Goal: Task Accomplishment & Management: Manage account settings

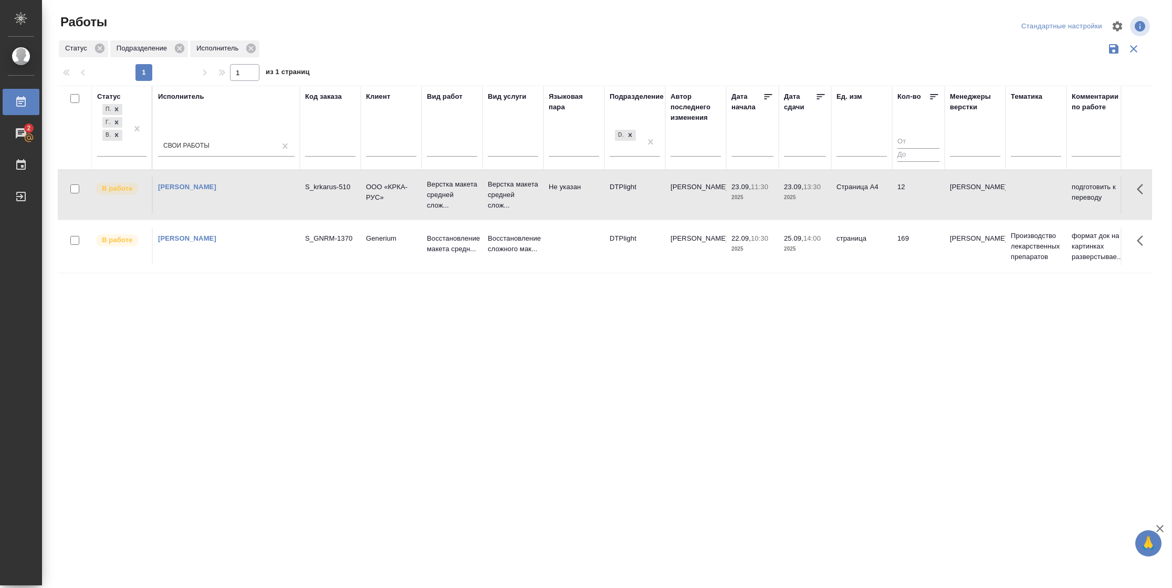
click at [838, 212] on td "Страница А4" at bounding box center [861, 194] width 61 height 37
click at [629, 139] on div at bounding box center [630, 134] width 12 height 11
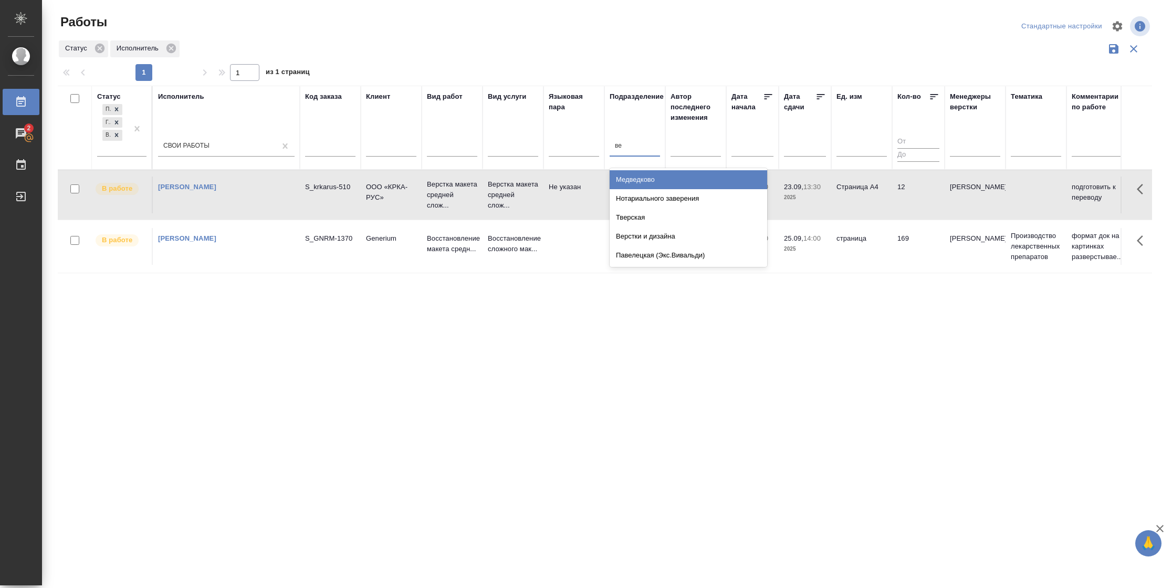
type input "вер"
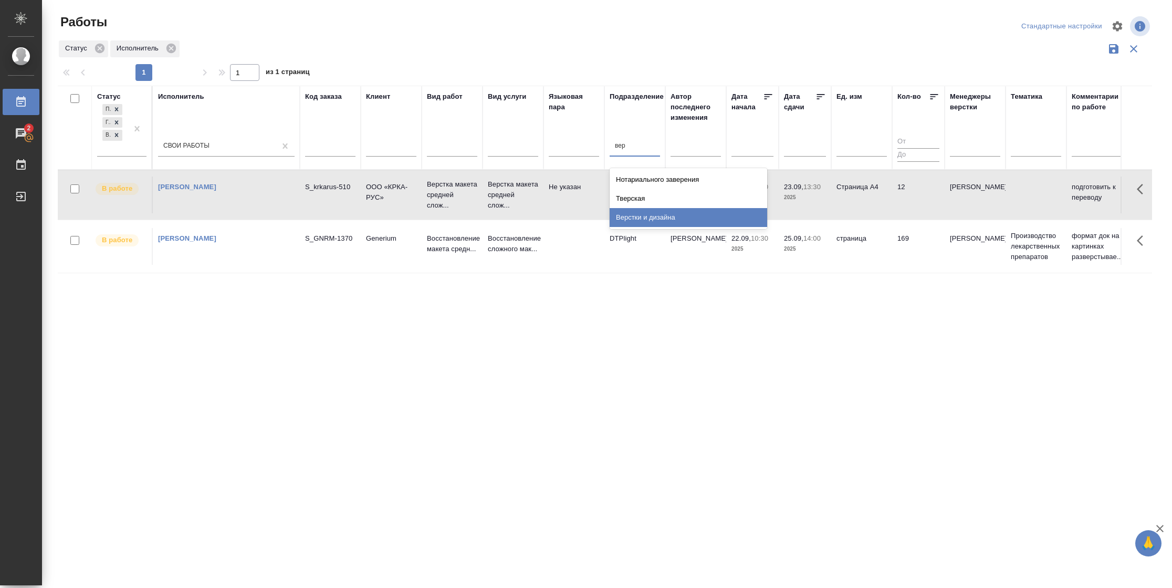
click at [665, 211] on div "Верстки и дизайна" at bounding box center [689, 217] width 158 height 19
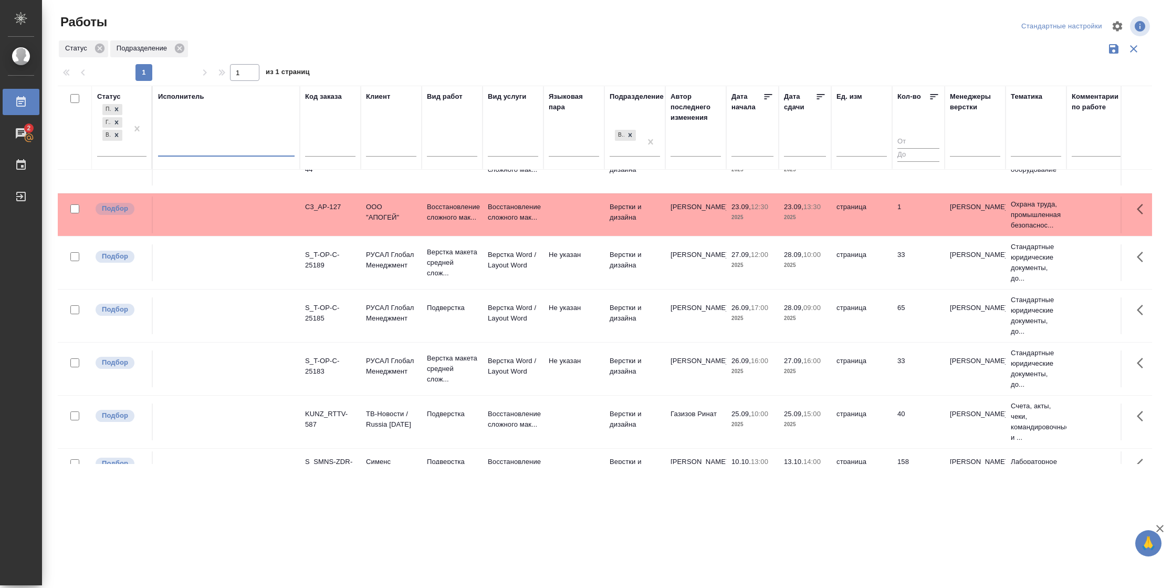
scroll to position [210, 0]
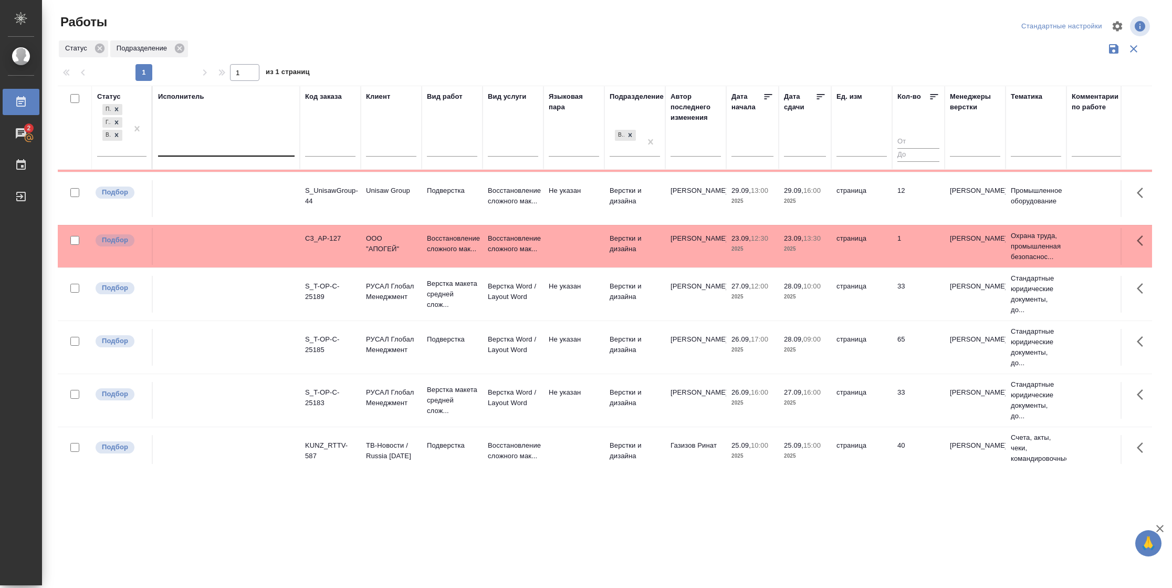
click at [820, 99] on icon at bounding box center [820, 96] width 11 height 11
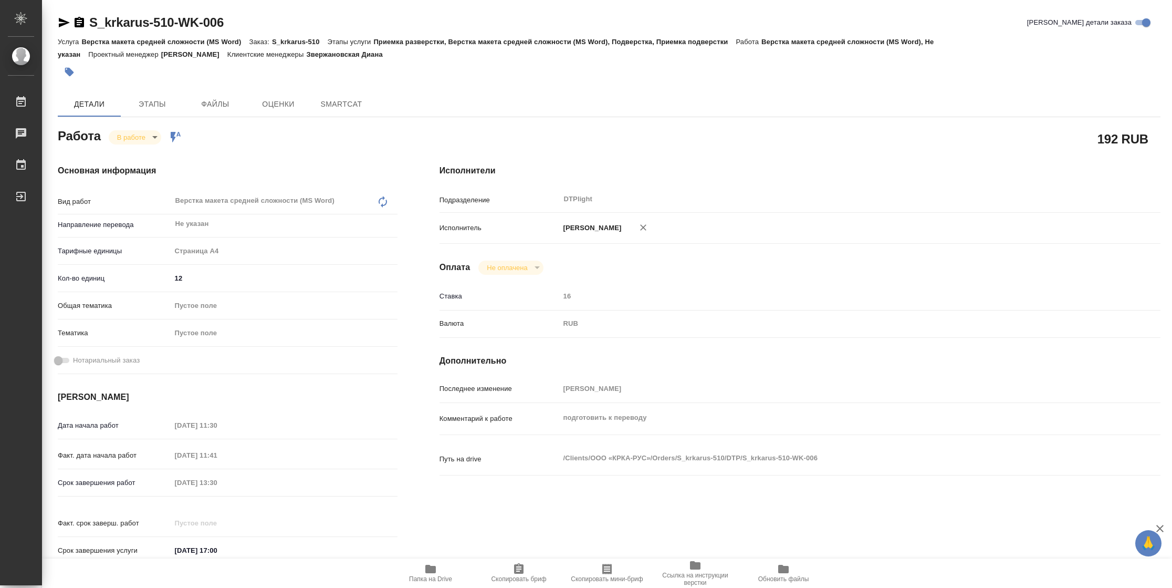
type textarea "x"
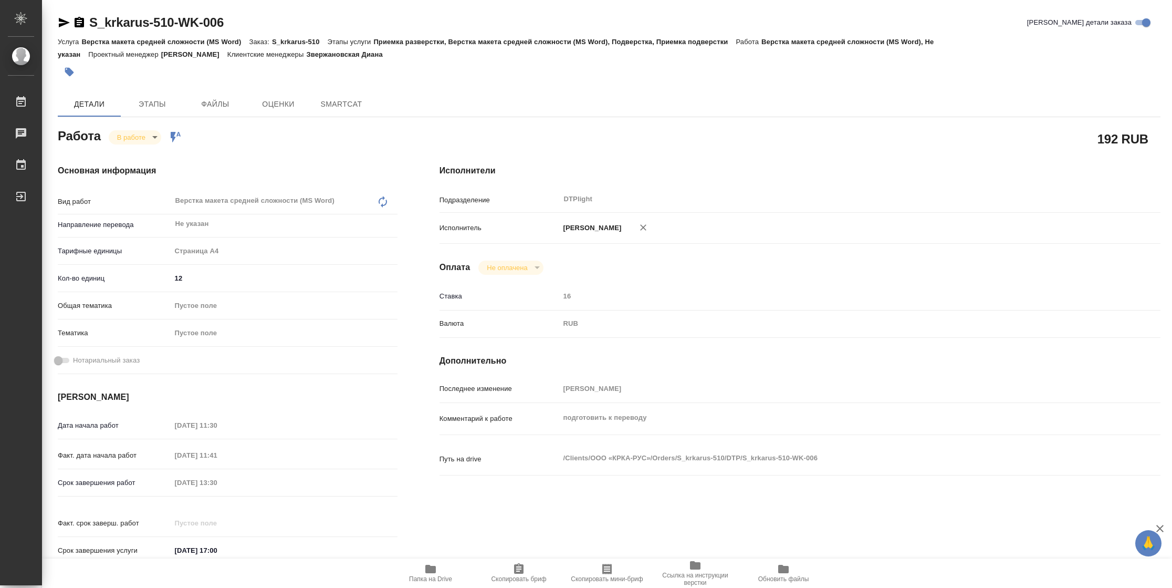
type textarea "x"
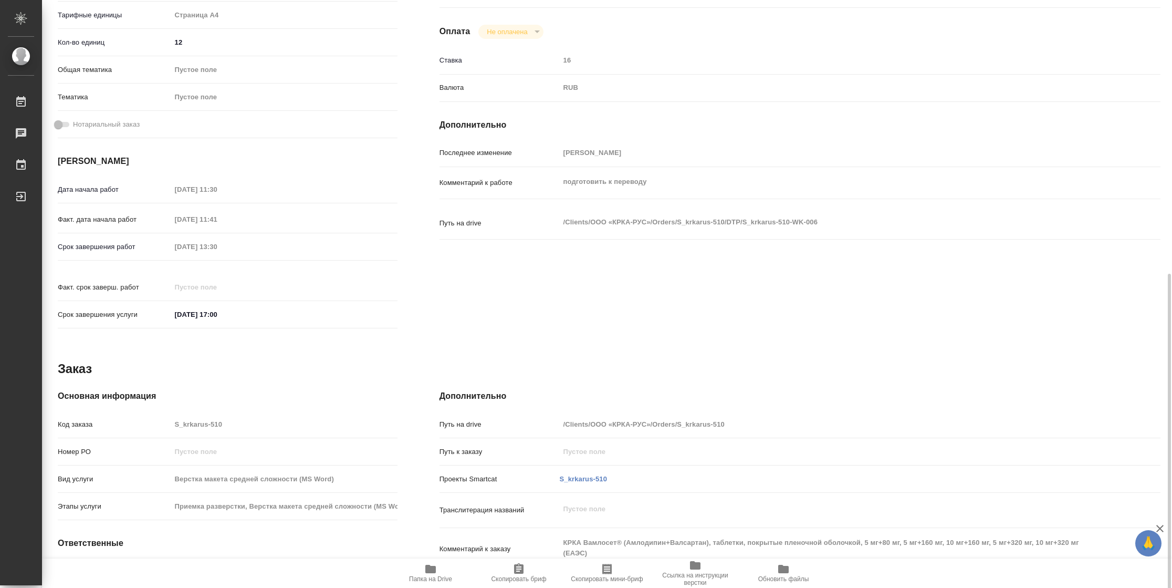
type textarea "x"
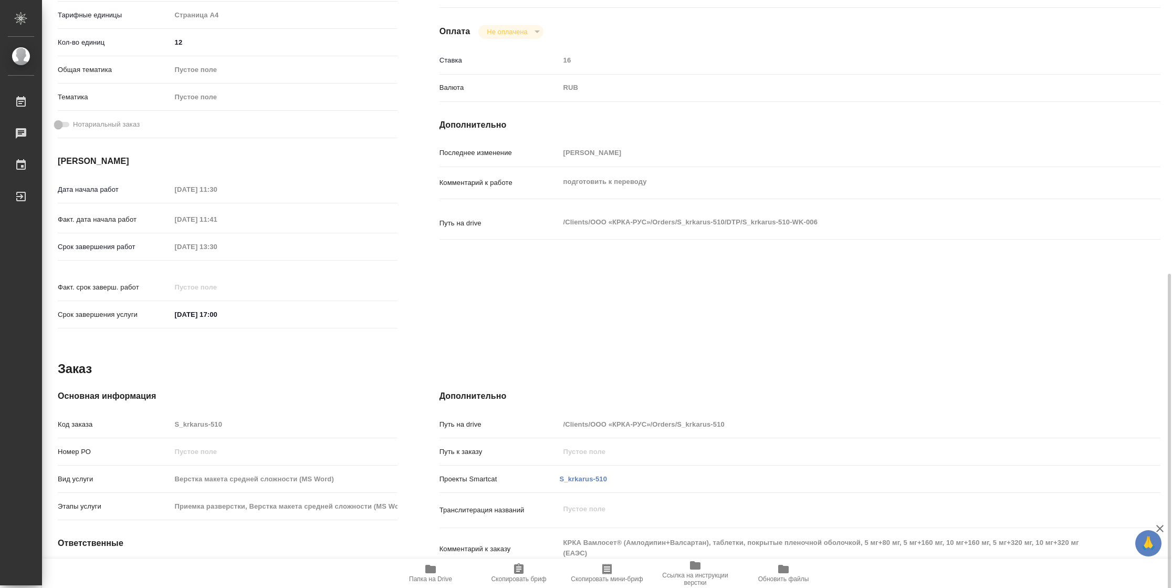
scroll to position [307, 0]
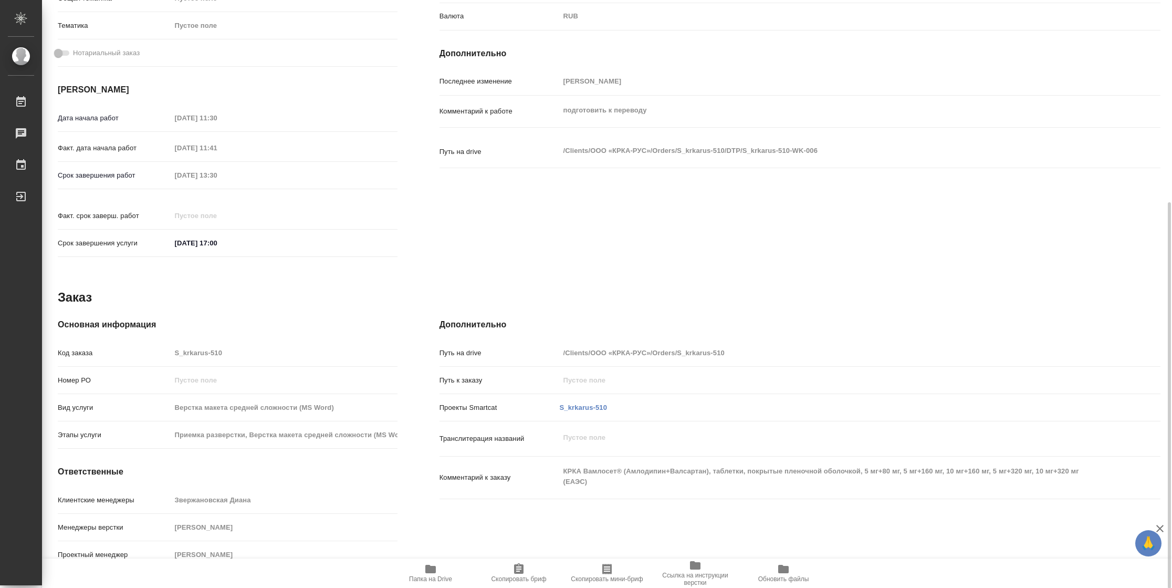
type textarea "x"
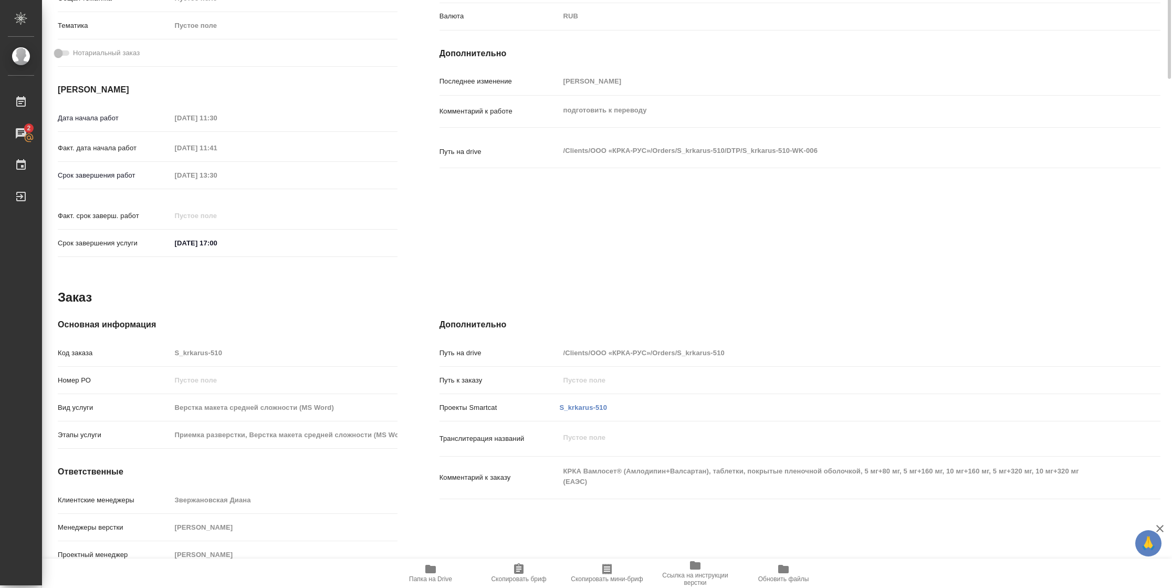
scroll to position [0, 0]
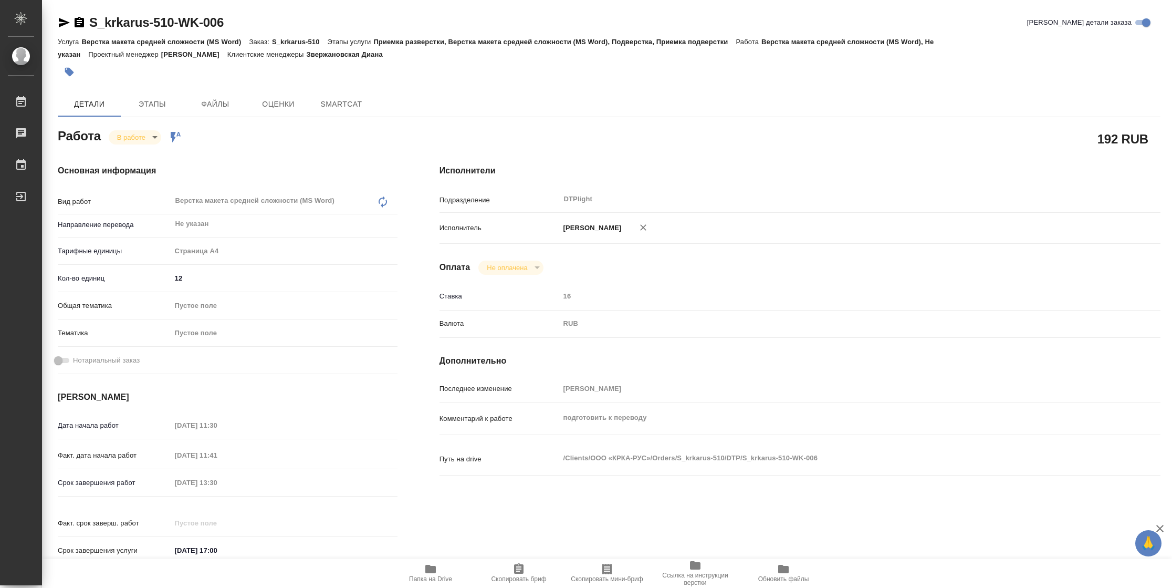
type textarea "x"
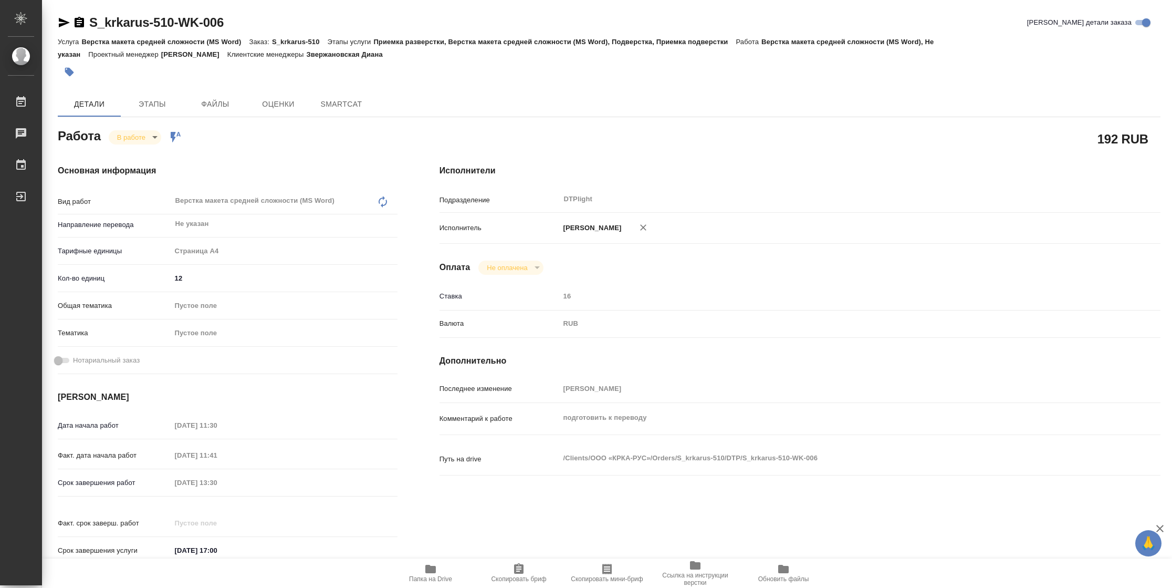
type textarea "x"
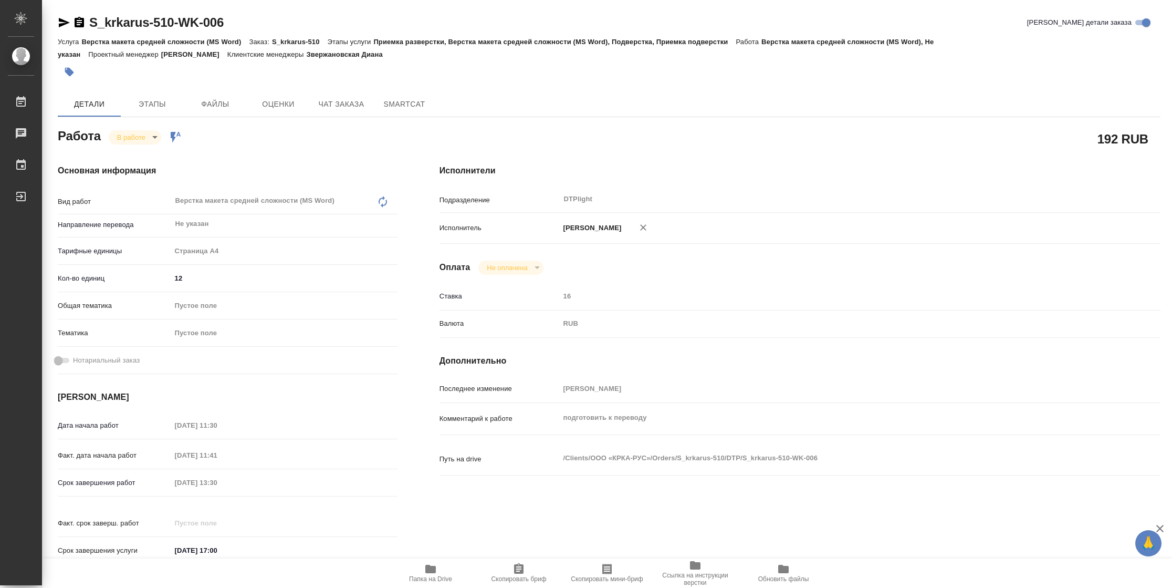
type textarea "x"
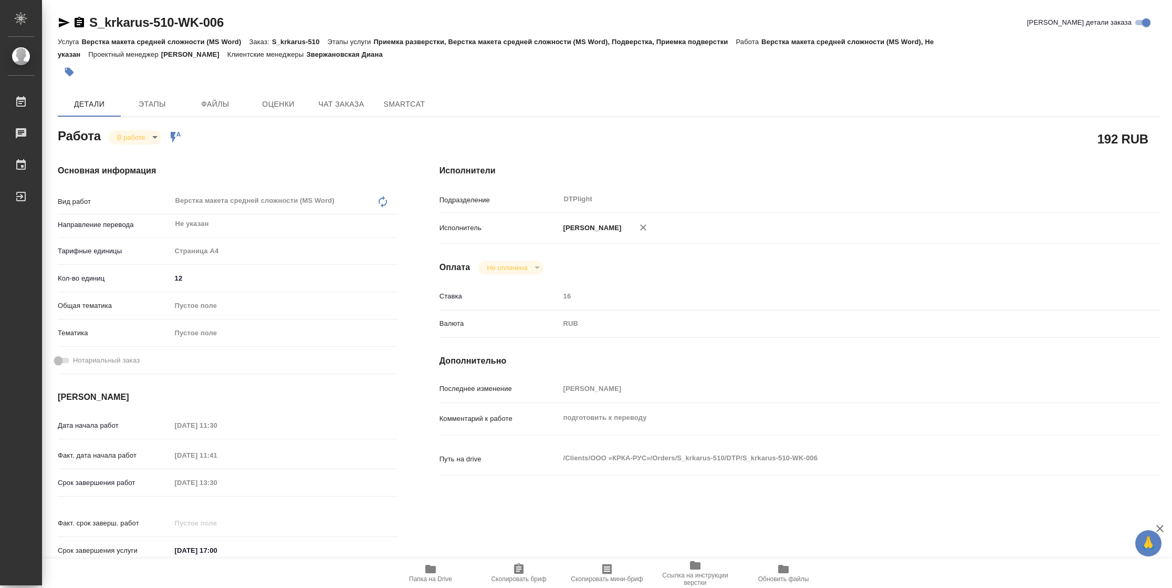
type textarea "x"
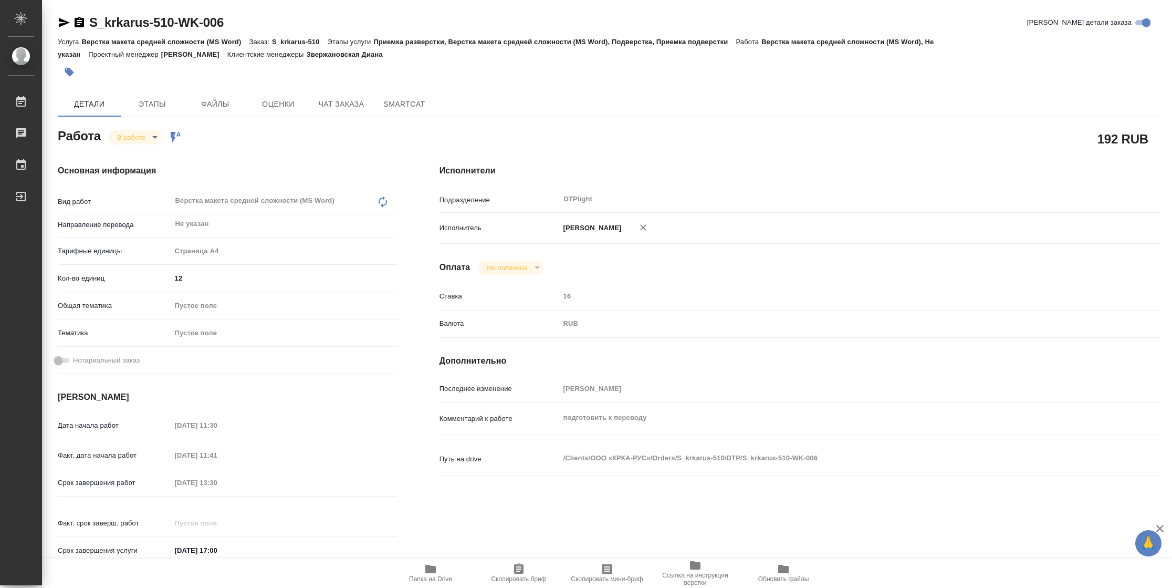
click at [431, 567] on icon "button" at bounding box center [430, 568] width 11 height 8
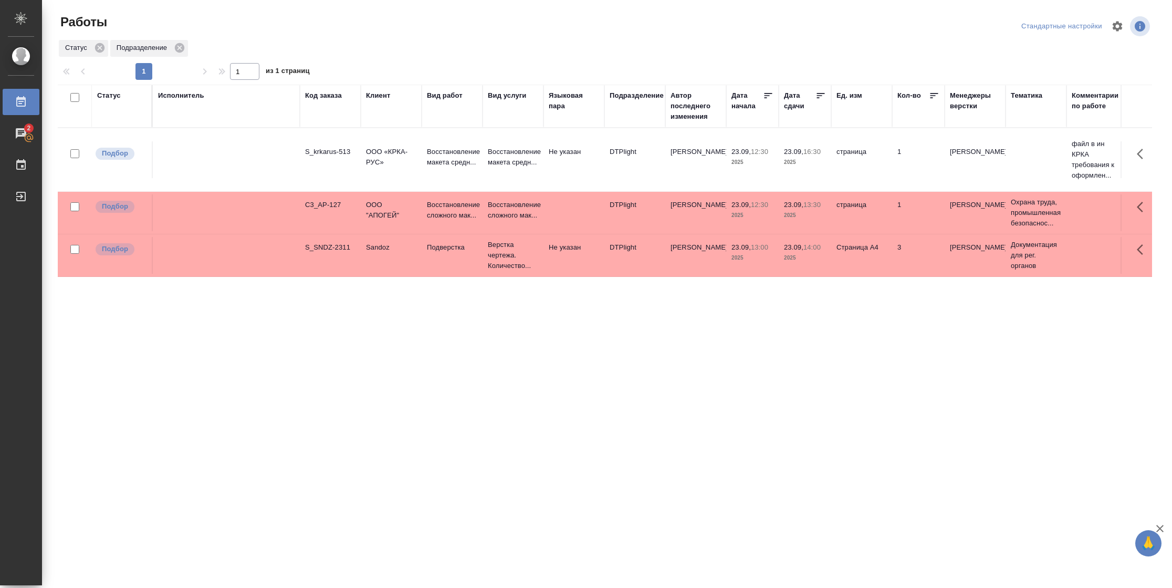
click at [821, 94] on icon at bounding box center [820, 95] width 11 height 11
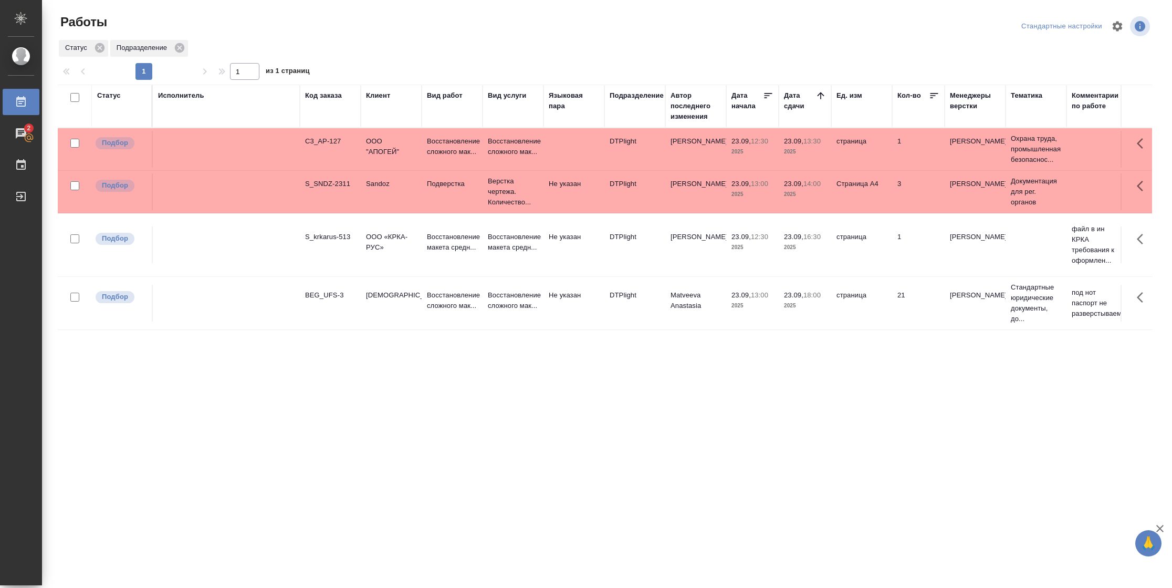
click at [882, 298] on td "страница" at bounding box center [861, 303] width 61 height 37
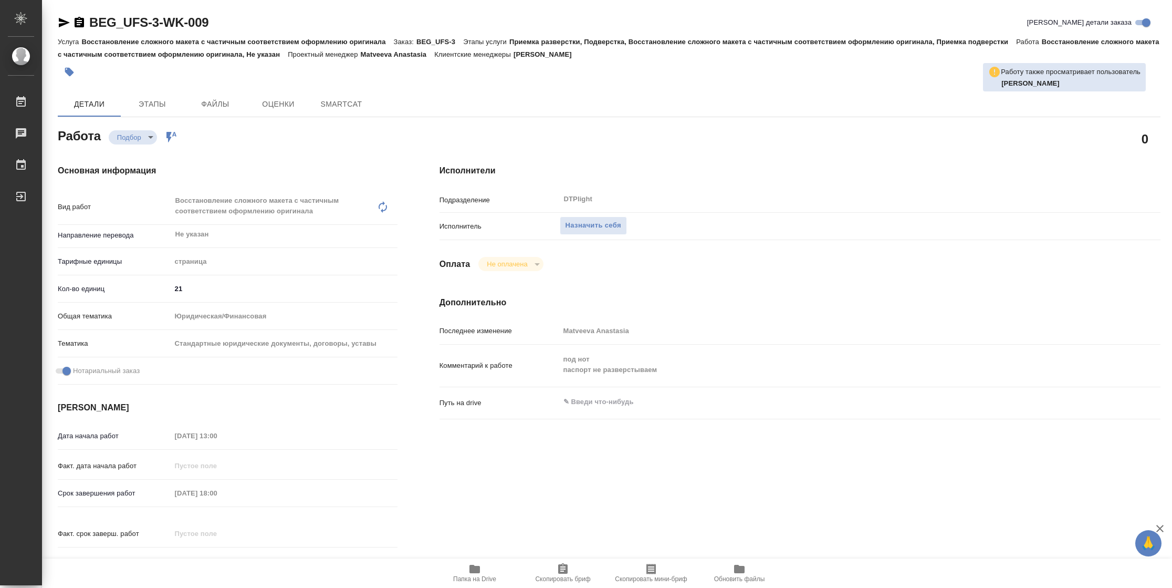
type textarea "x"
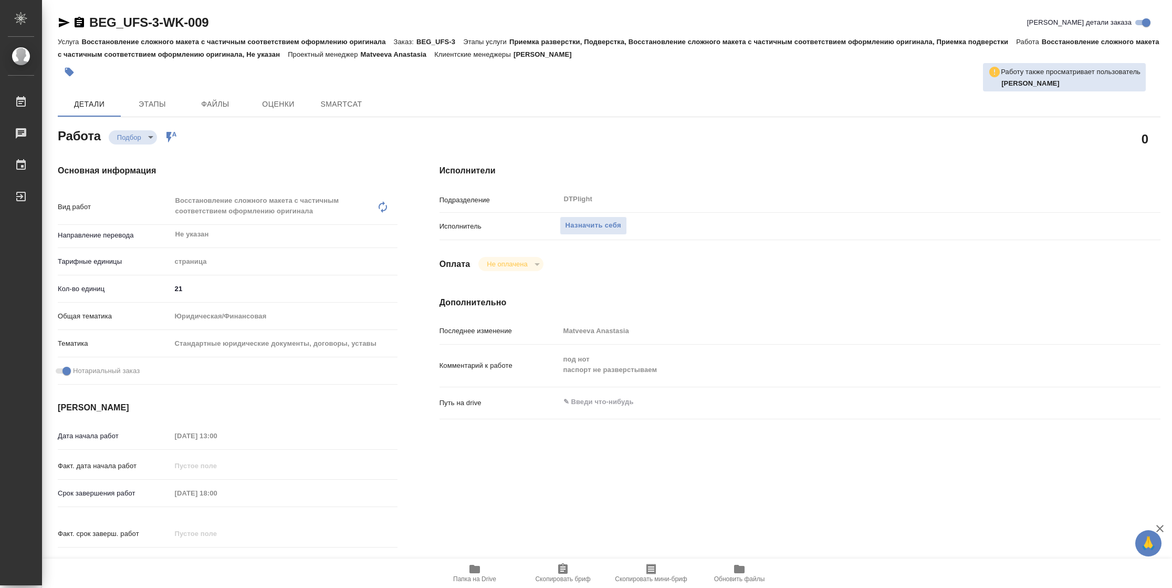
type textarea "x"
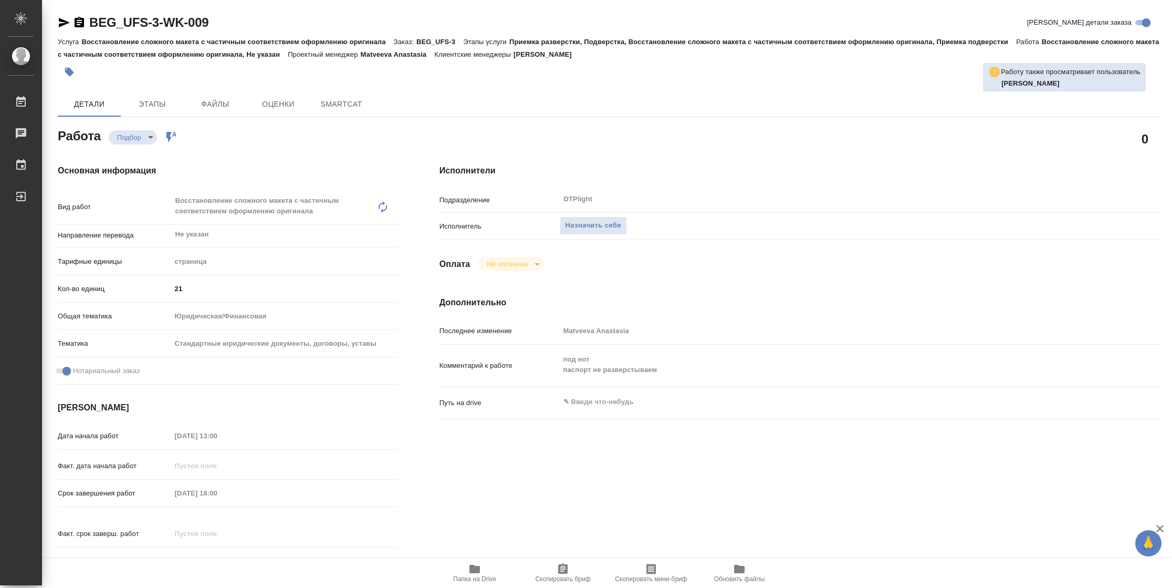
type textarea "x"
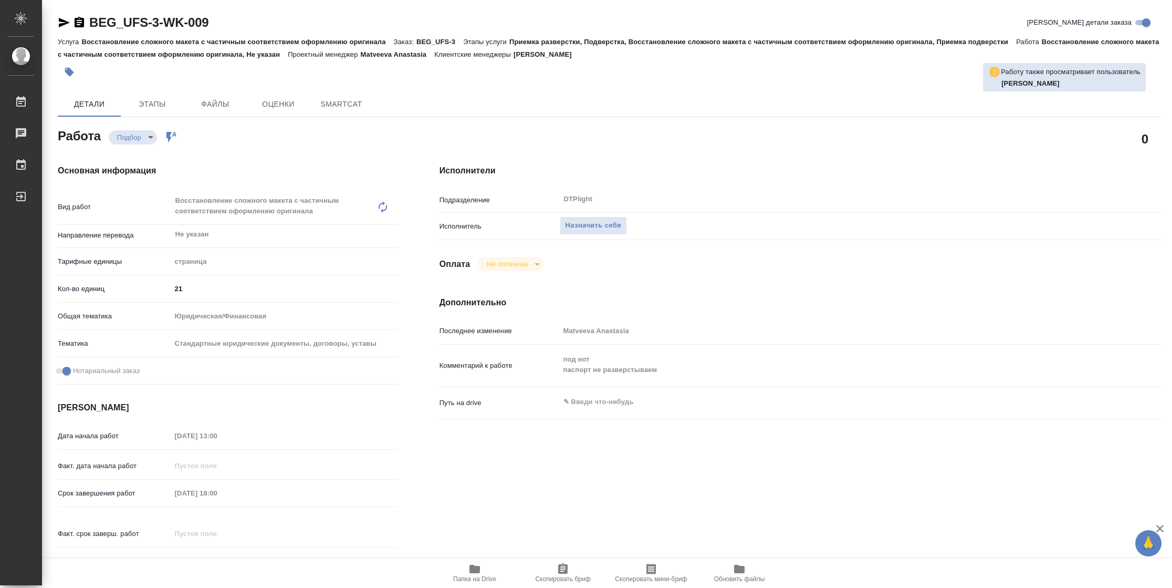
type textarea "x"
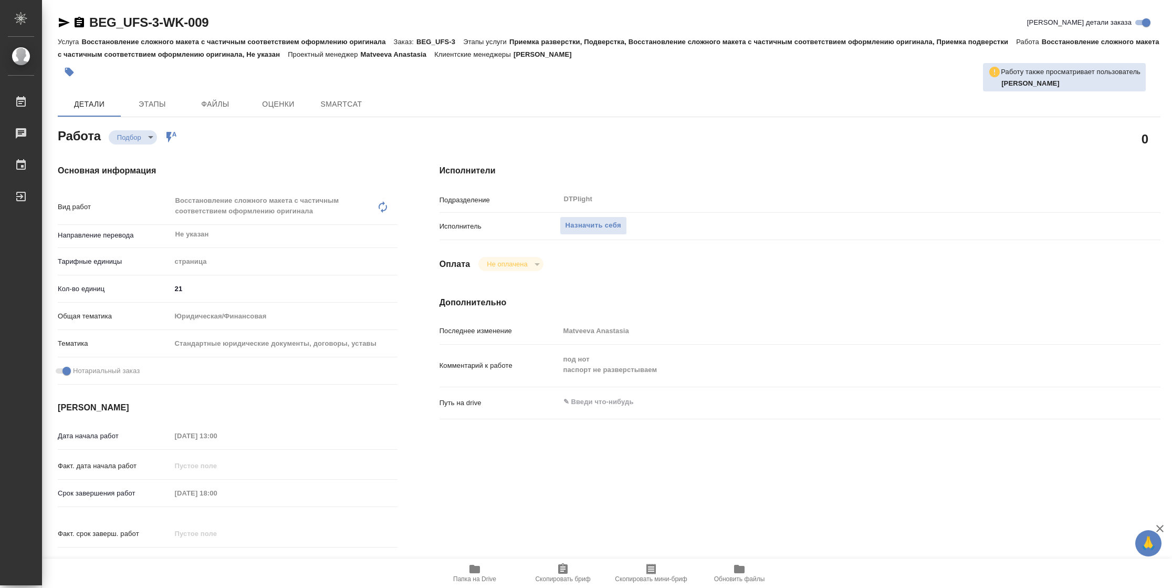
type textarea "x"
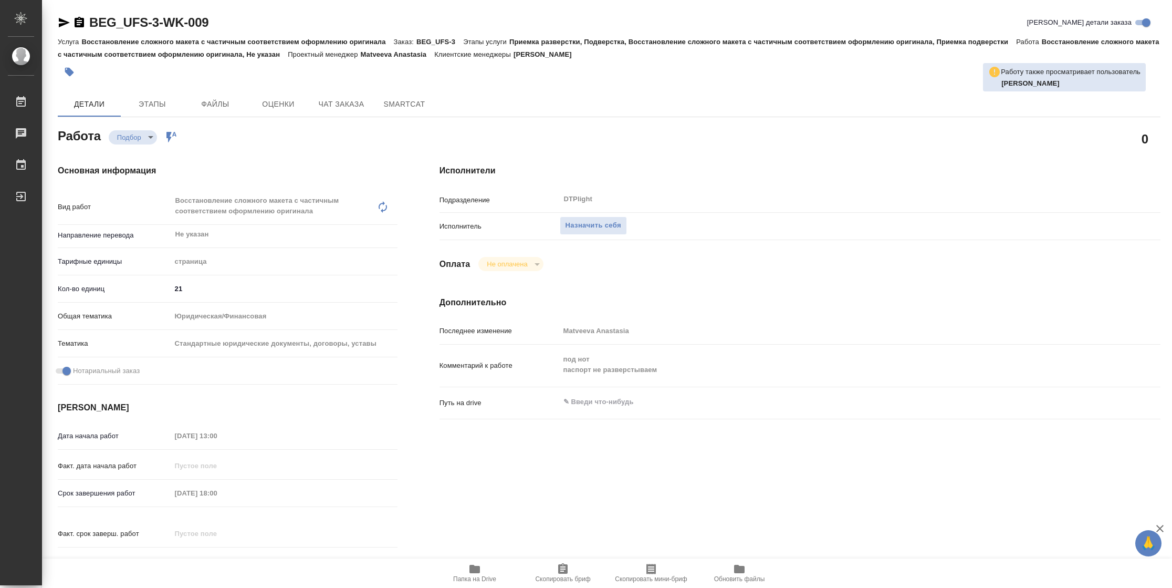
click at [472, 568] on icon "button" at bounding box center [474, 568] width 11 height 8
type textarea "x"
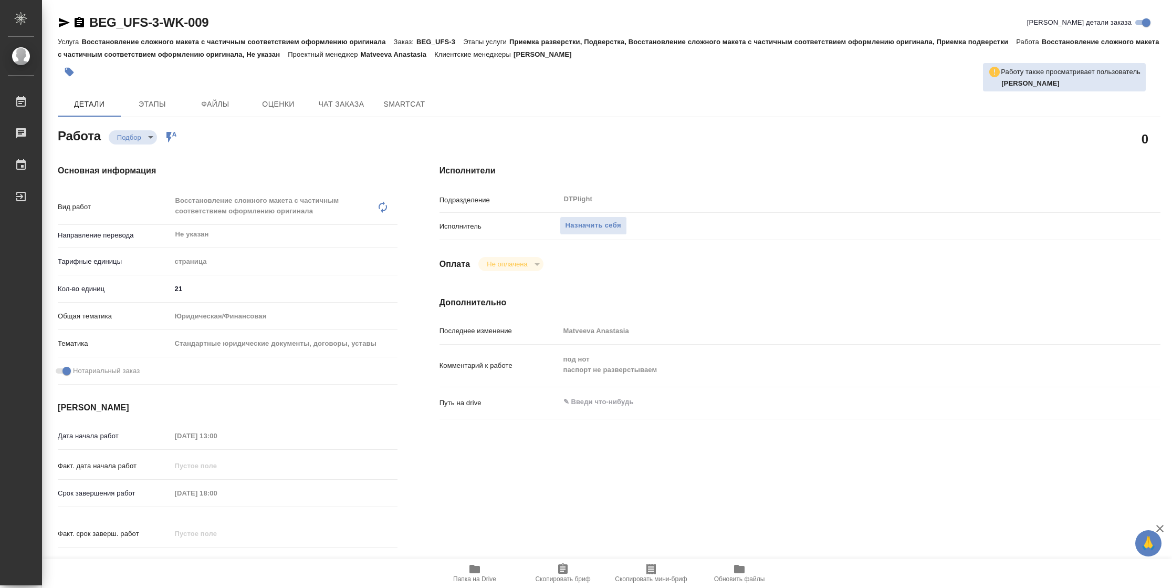
type textarea "x"
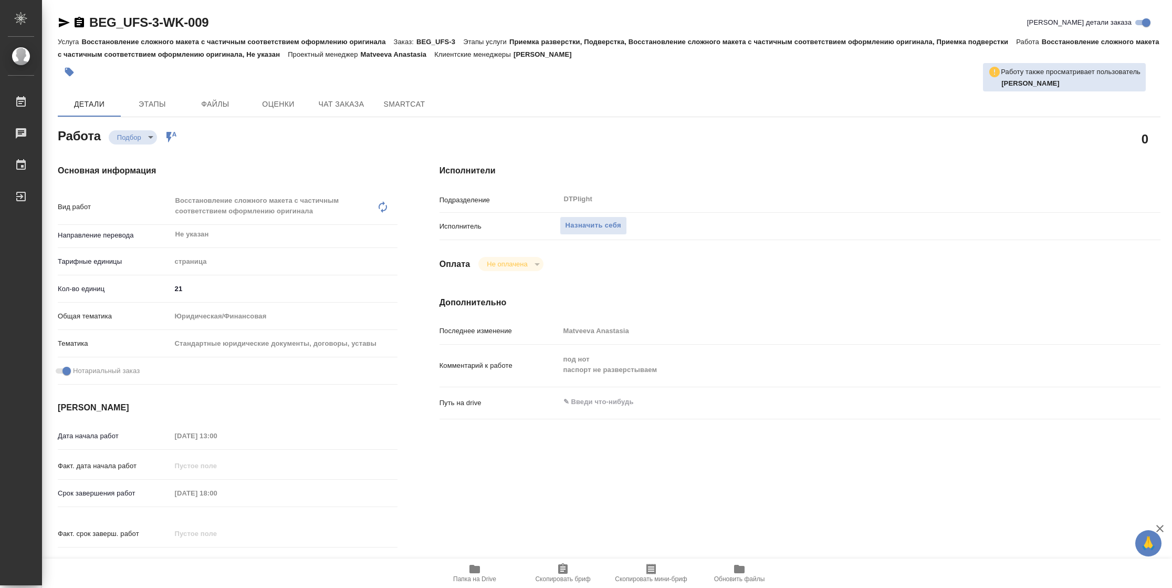
type textarea "x"
click at [592, 227] on span "Назначить себя" at bounding box center [594, 225] width 56 height 12
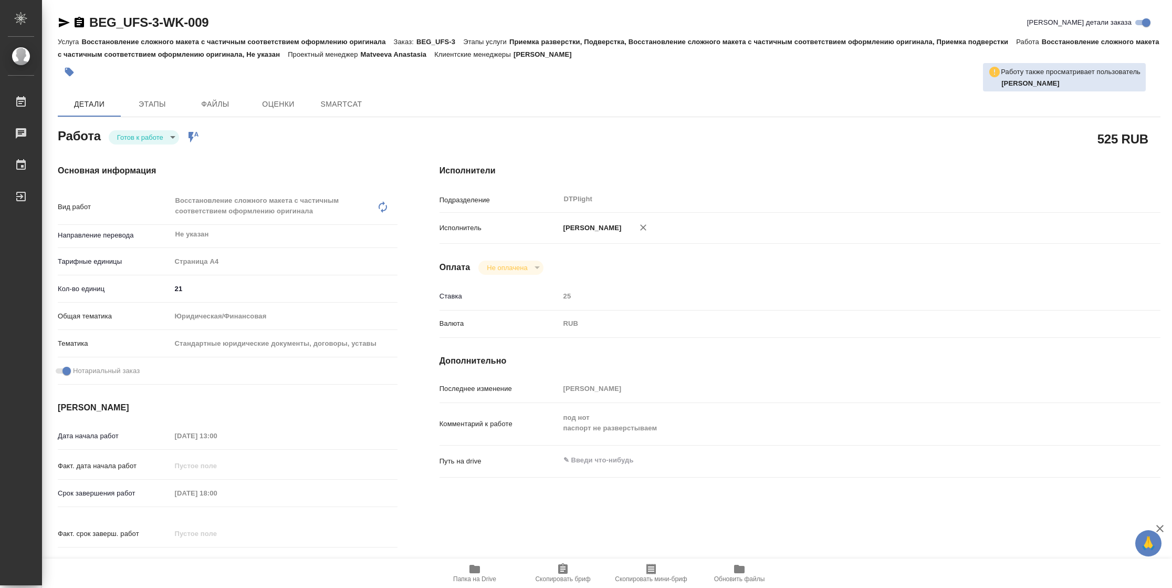
type textarea "x"
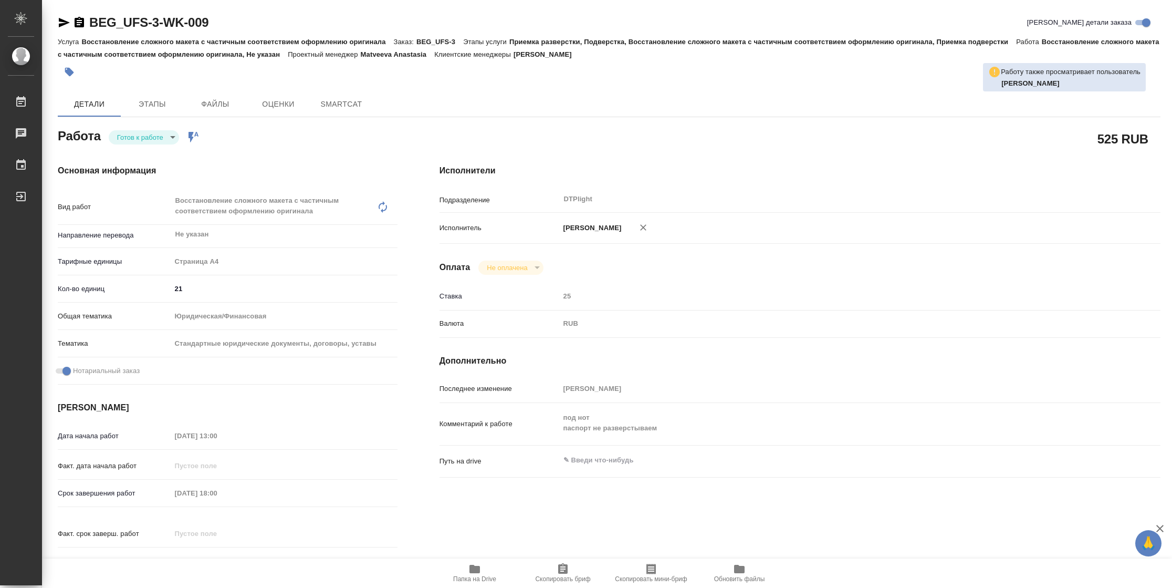
type textarea "x"
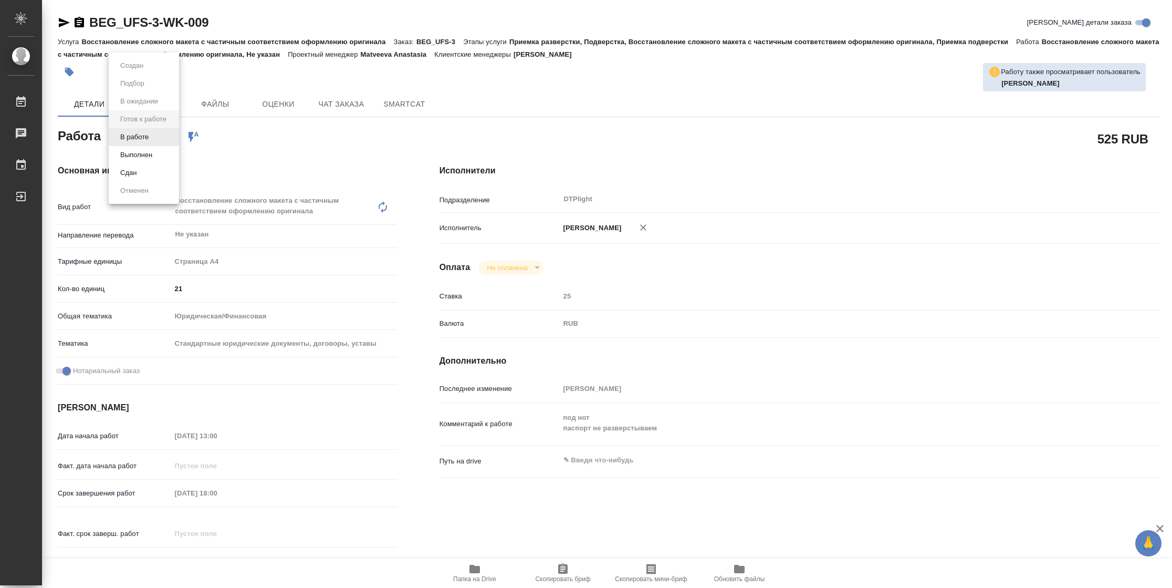
click at [161, 142] on body "🙏 .cls-1 fill:#fff; AWATERA [PERSON_NAME] Чаты График Выйти BEG_UFS-3-WK-009 Кр…" at bounding box center [586, 294] width 1172 height 588
click at [161, 142] on li "В работе" at bounding box center [144, 137] width 70 height 18
type textarea "x"
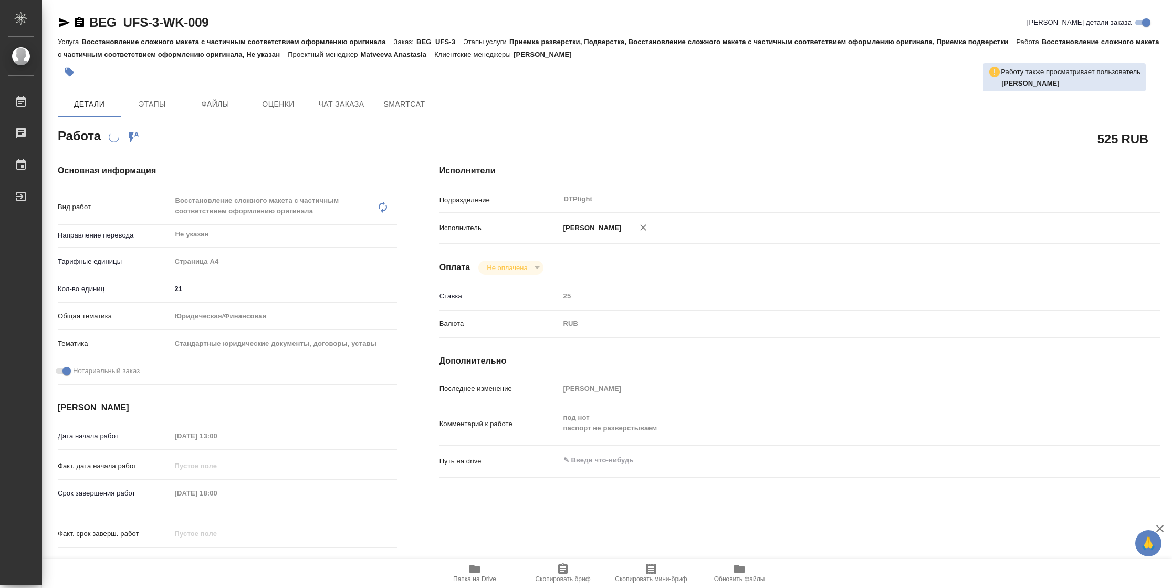
type textarea "x"
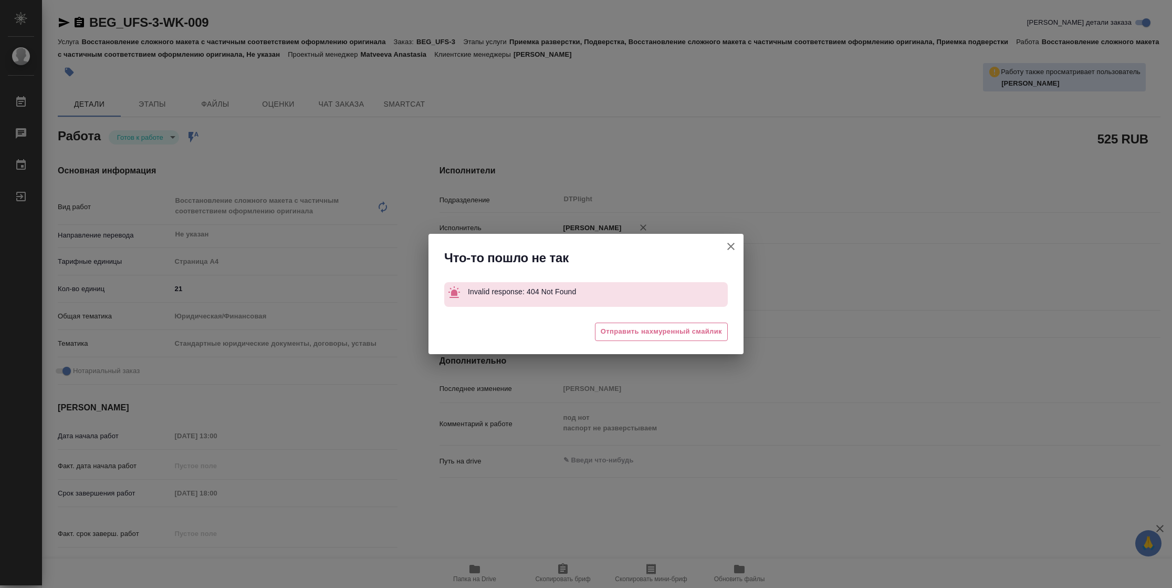
type textarea "x"
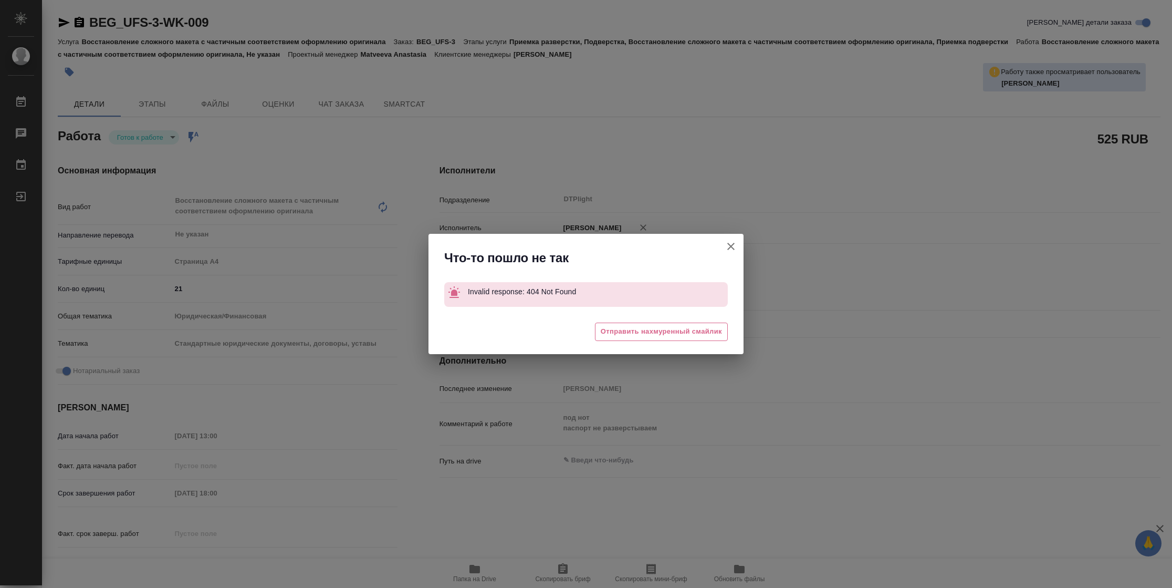
type textarea "x"
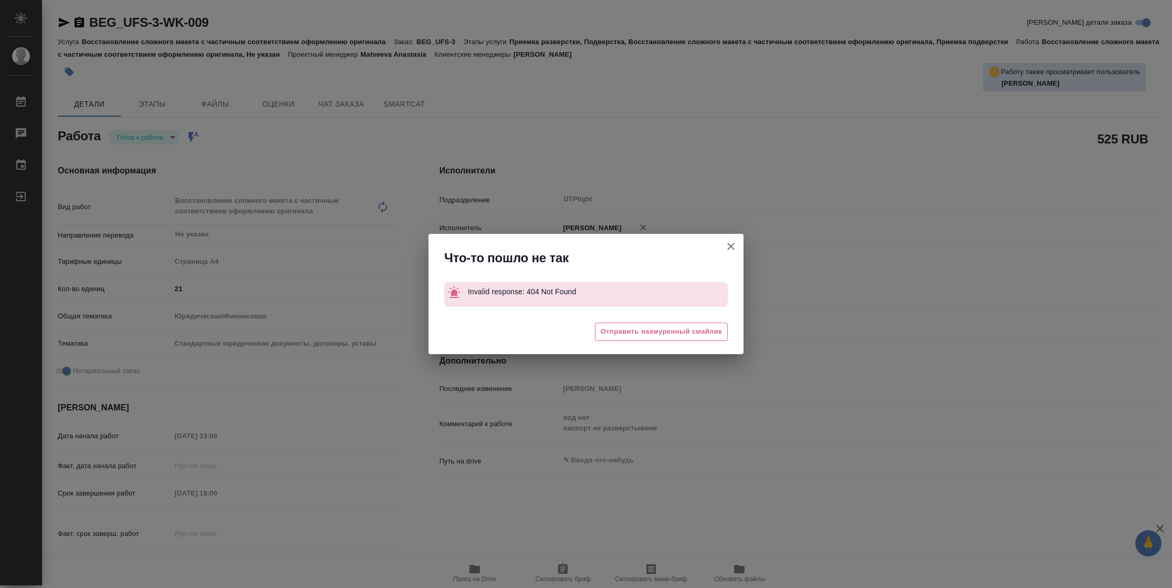
type textarea "x"
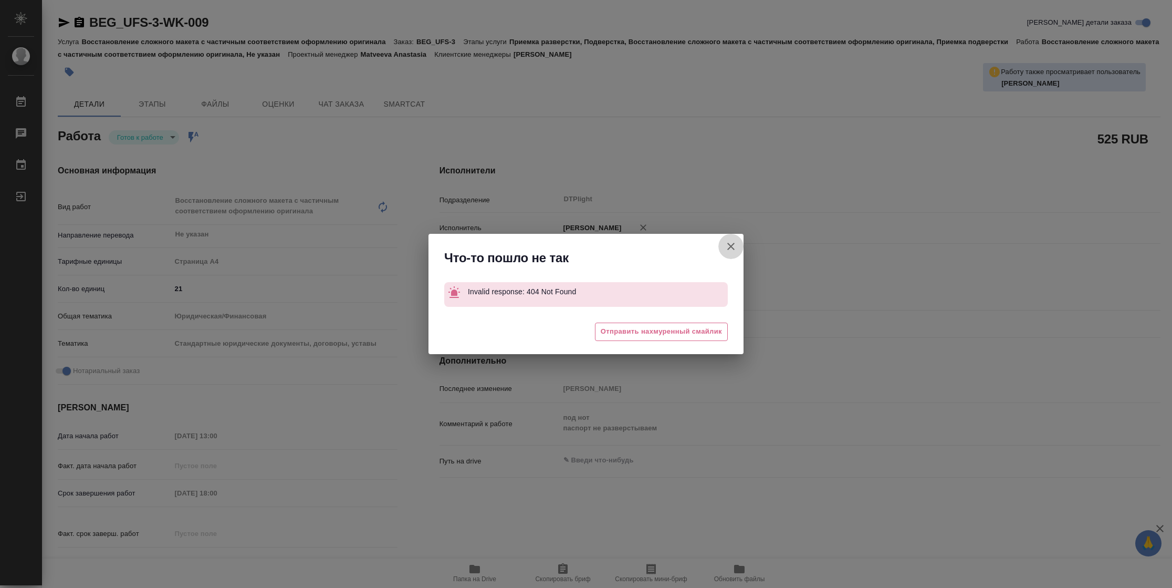
click at [730, 248] on icon "button" at bounding box center [731, 246] width 13 height 13
type textarea "x"
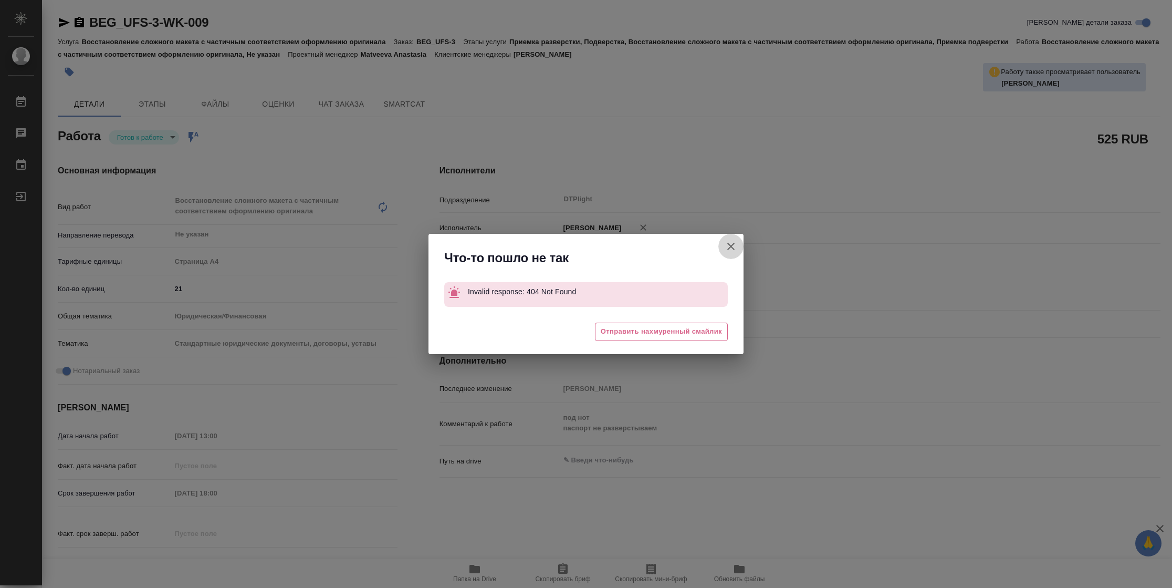
type textarea "x"
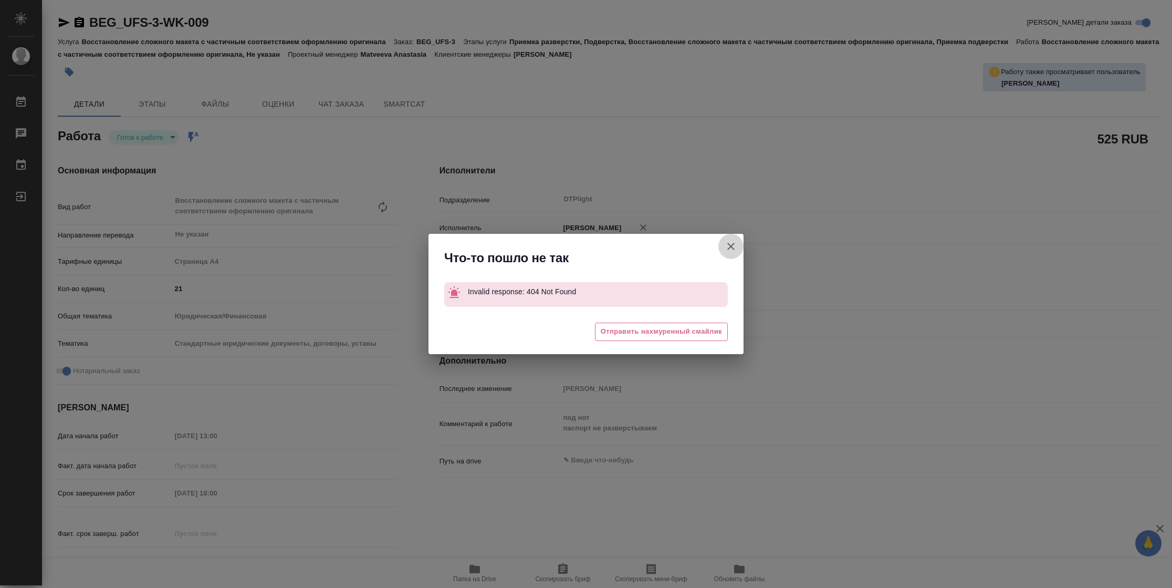
type textarea "x"
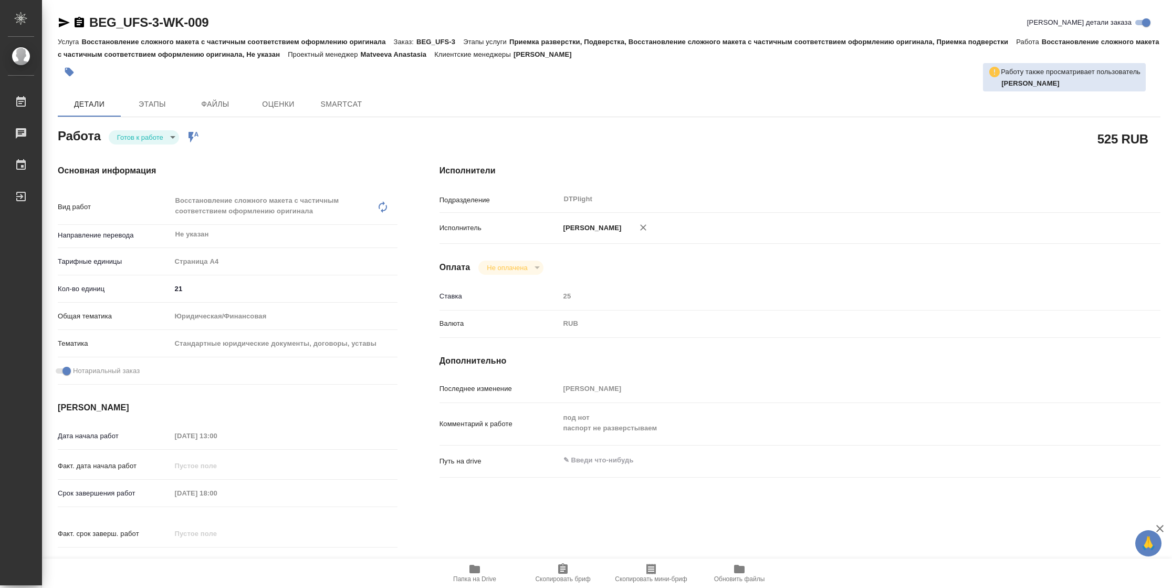
type textarea "x"
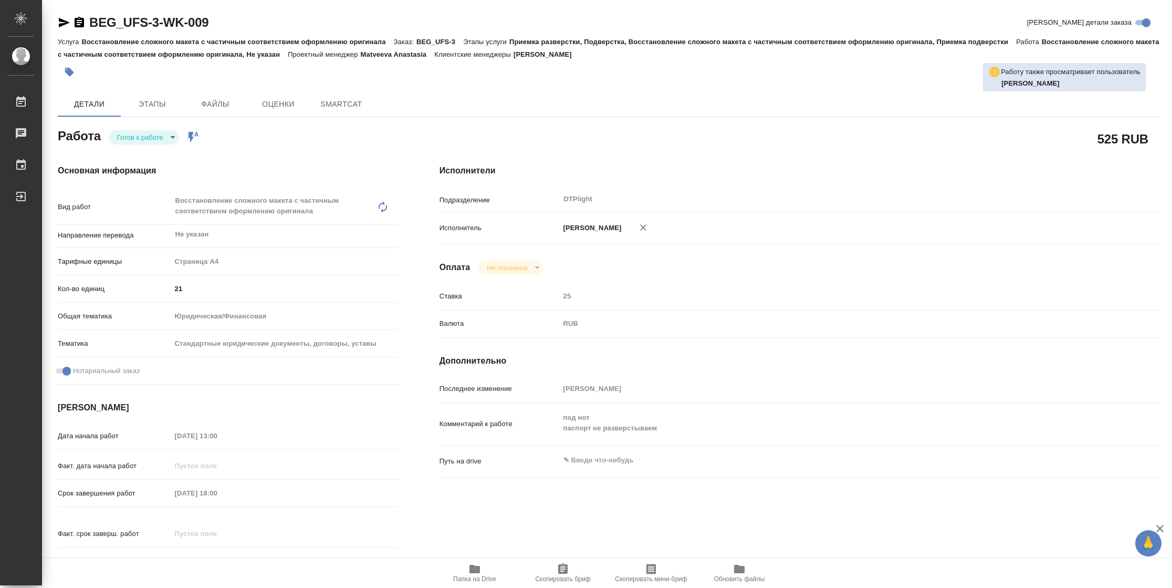
type textarea "x"
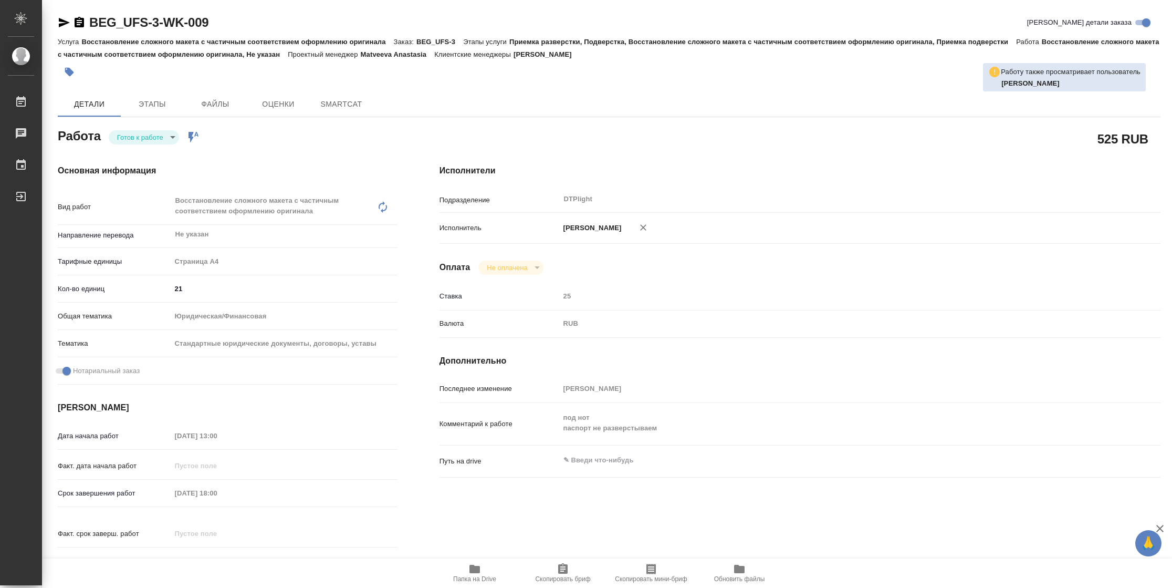
type textarea "x"
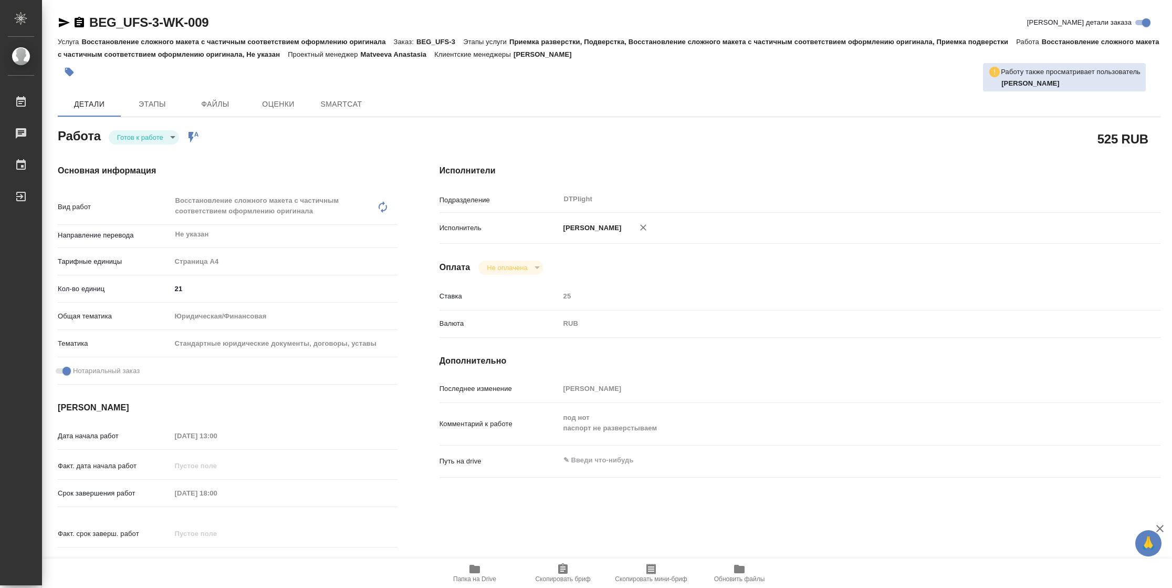
type textarea "x"
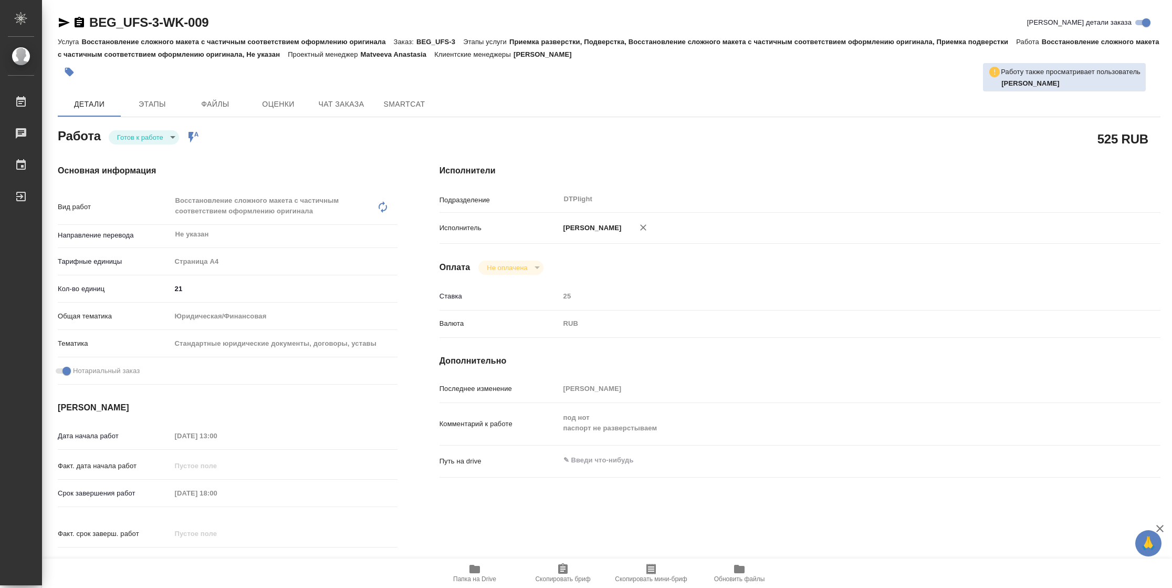
type textarea "x"
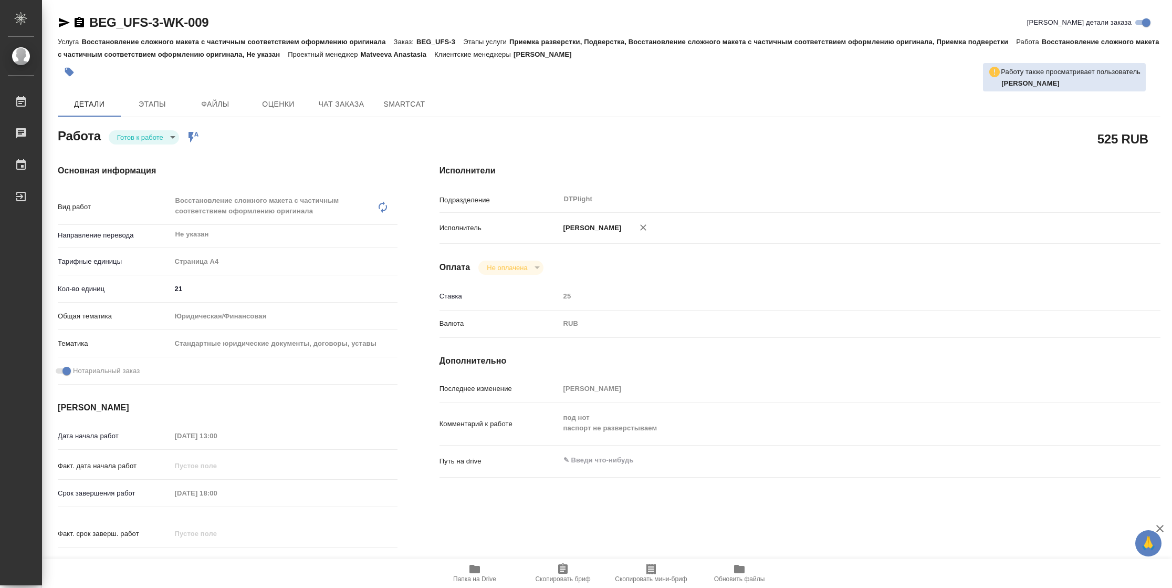
click at [153, 132] on body "🙏 .cls-1 fill:#fff; AWATERA Vasilyeva Natalia Работы Чаты График Выйти BEG_UFS-…" at bounding box center [586, 294] width 1172 height 588
type textarea "x"
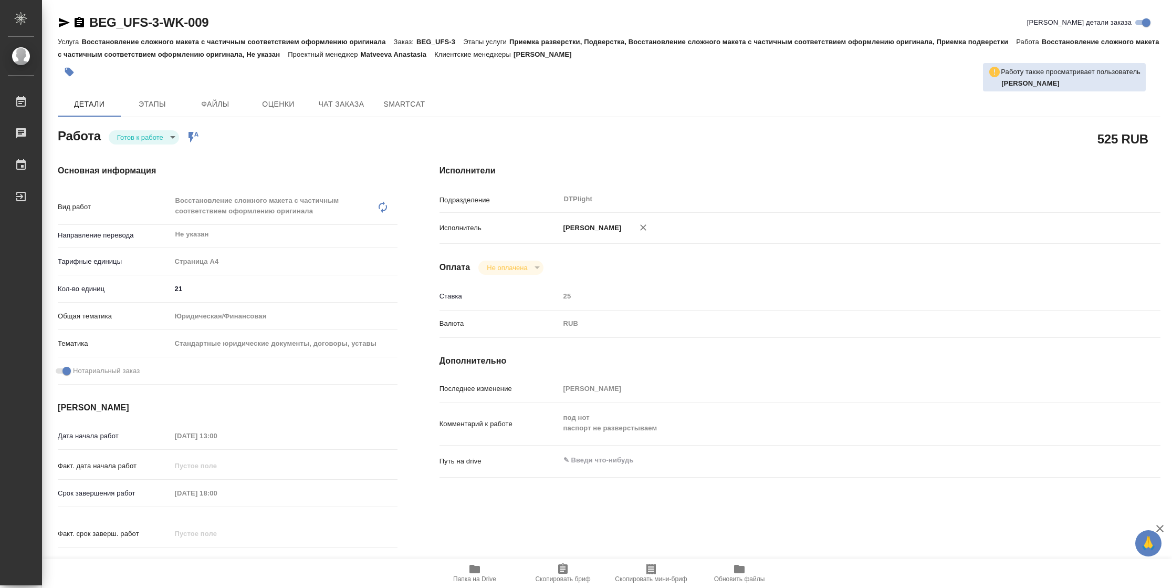
type textarea "x"
click at [152, 133] on li "В работе" at bounding box center [144, 137] width 70 height 18
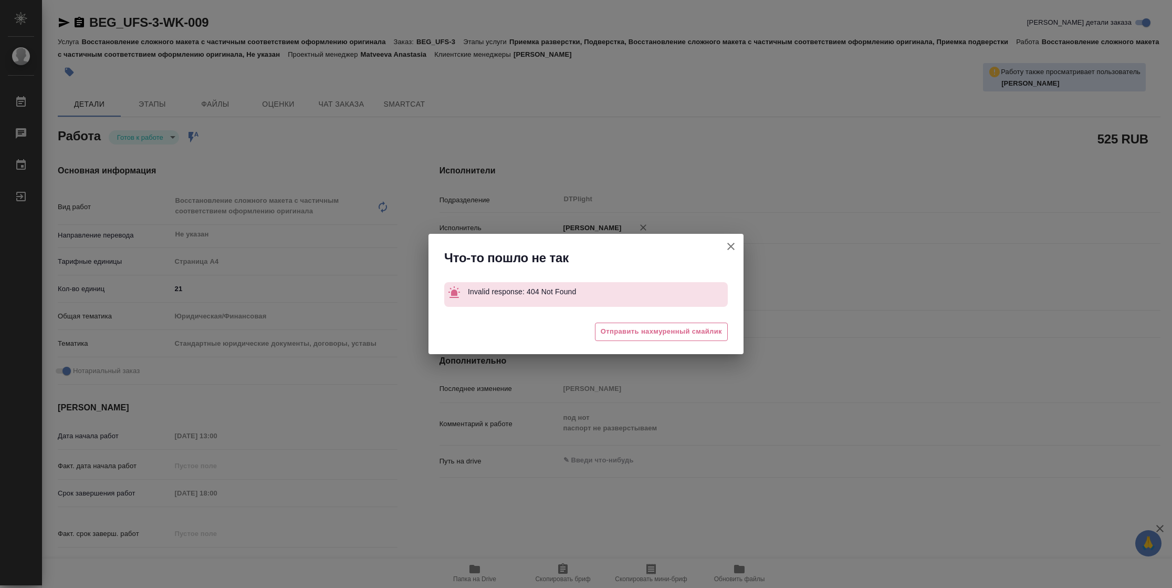
type textarea "x"
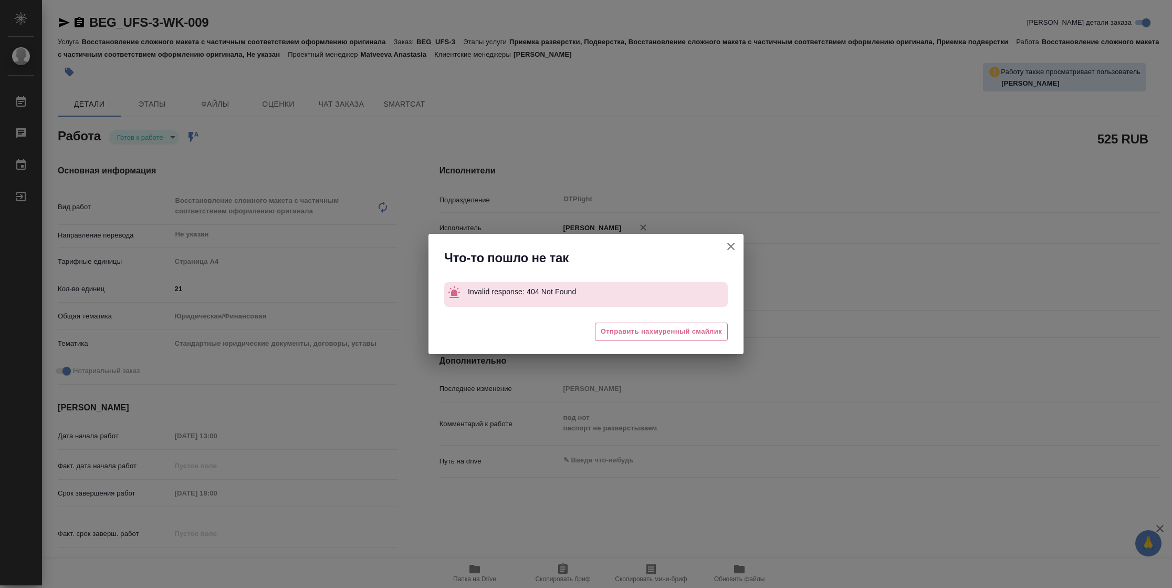
type textarea "x"
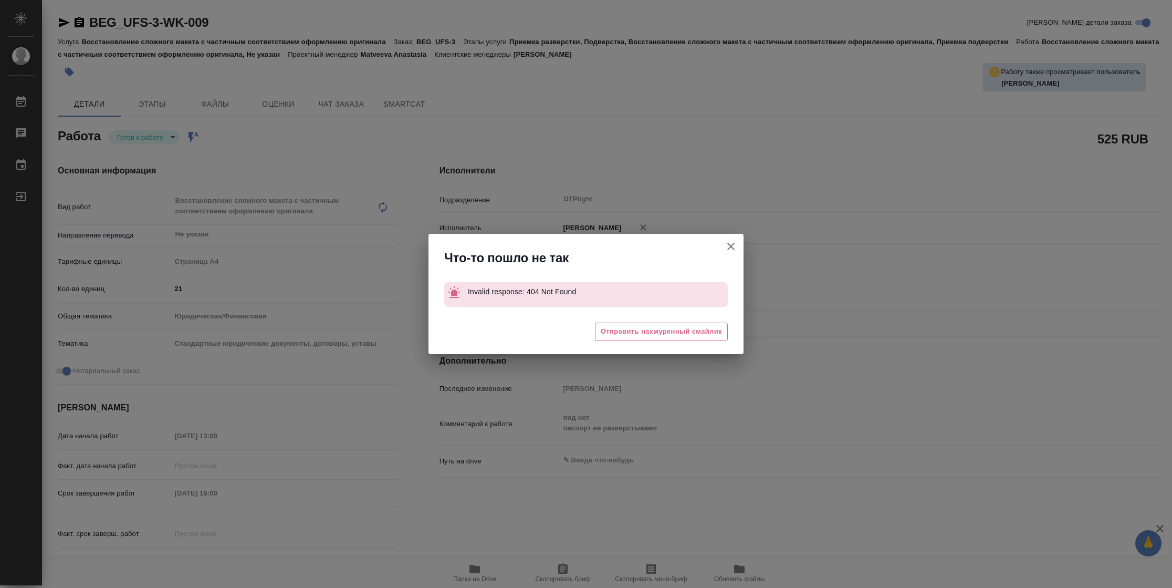
type textarea "x"
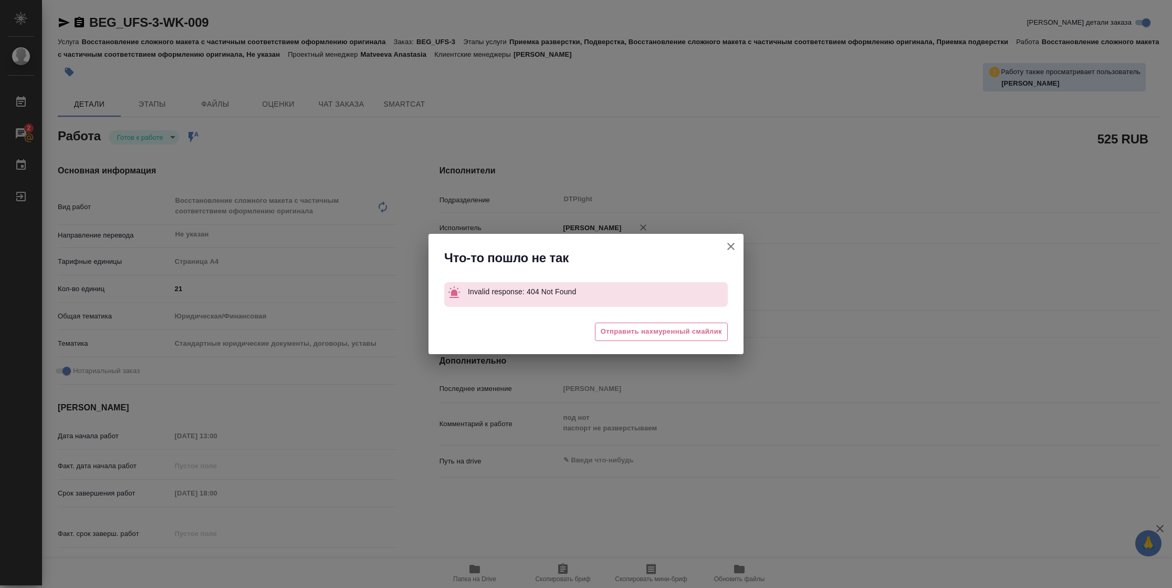
click at [729, 243] on icon "button" at bounding box center [731, 246] width 13 height 13
type textarea "x"
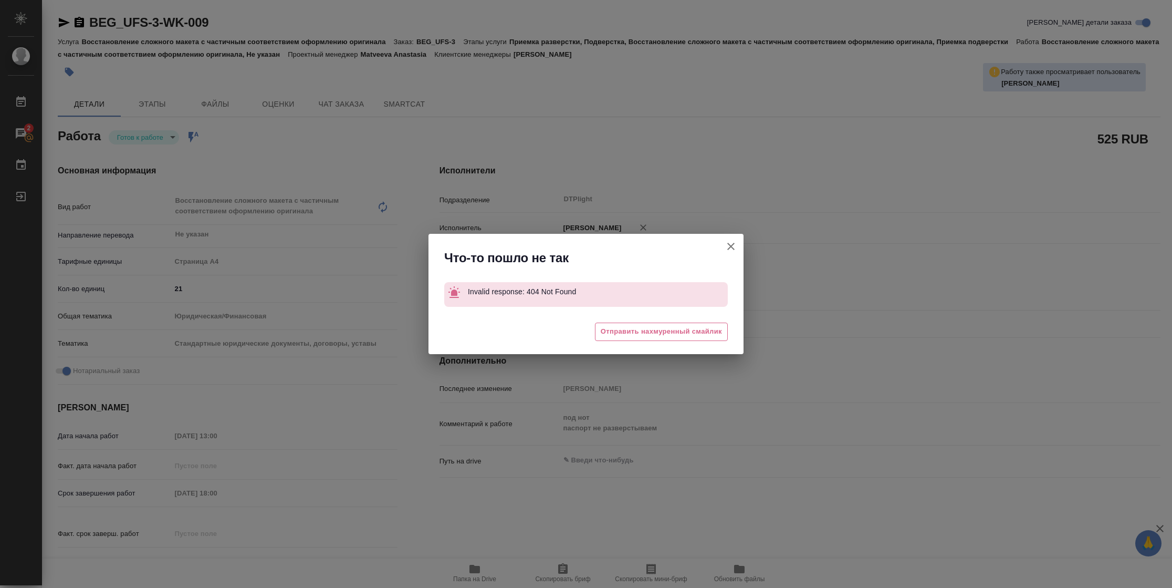
type textarea "x"
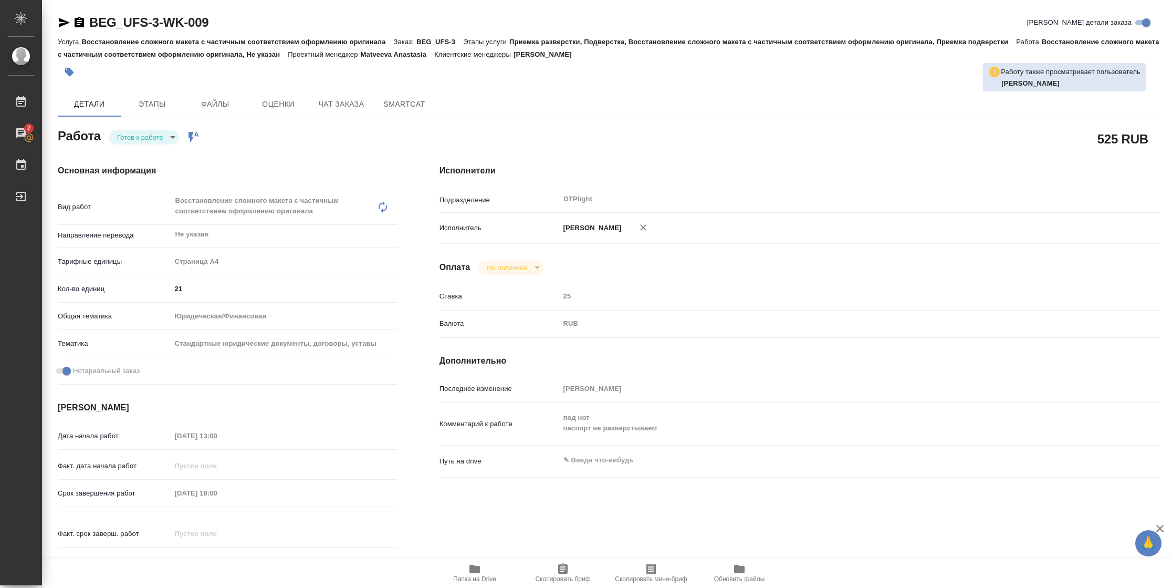
type textarea "x"
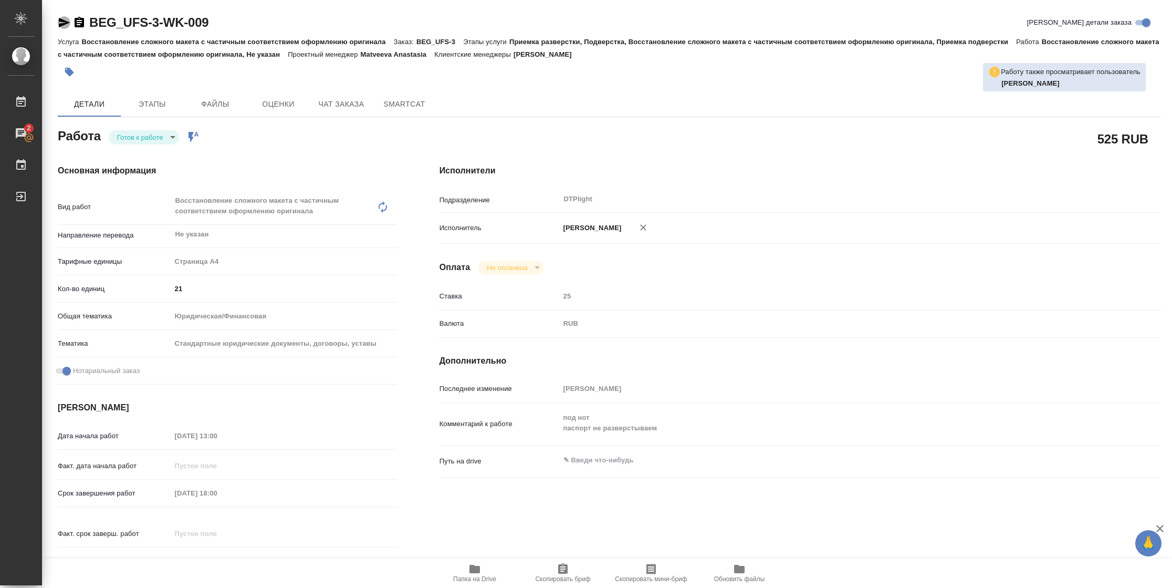
click at [65, 22] on icon "button" at bounding box center [64, 22] width 13 height 13
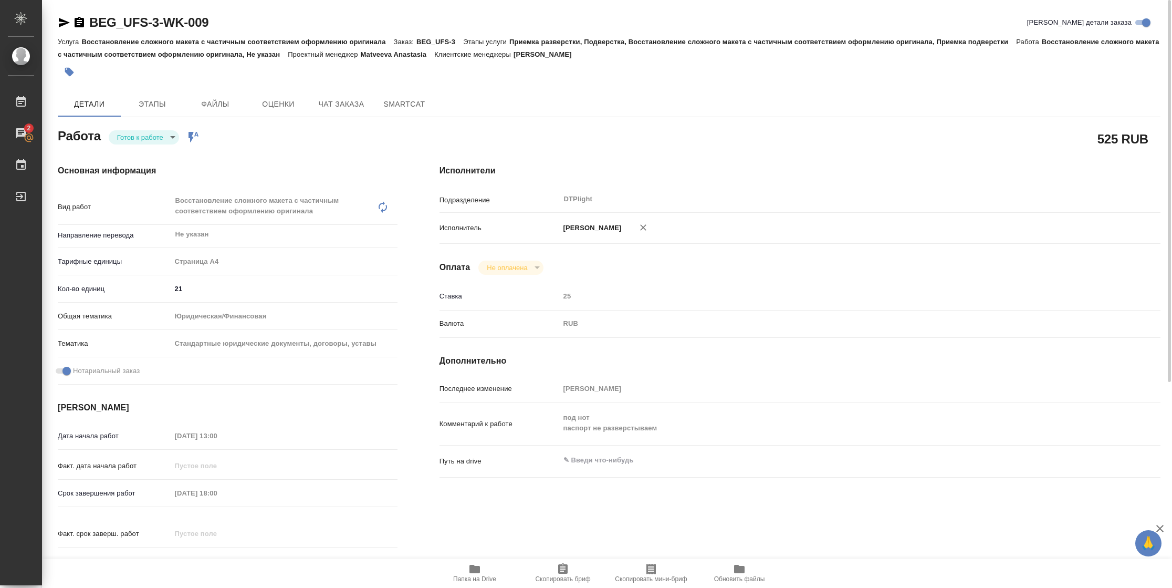
click at [62, 21] on icon "button" at bounding box center [64, 22] width 11 height 9
click at [468, 576] on span "Папка на Drive" at bounding box center [474, 578] width 43 height 7
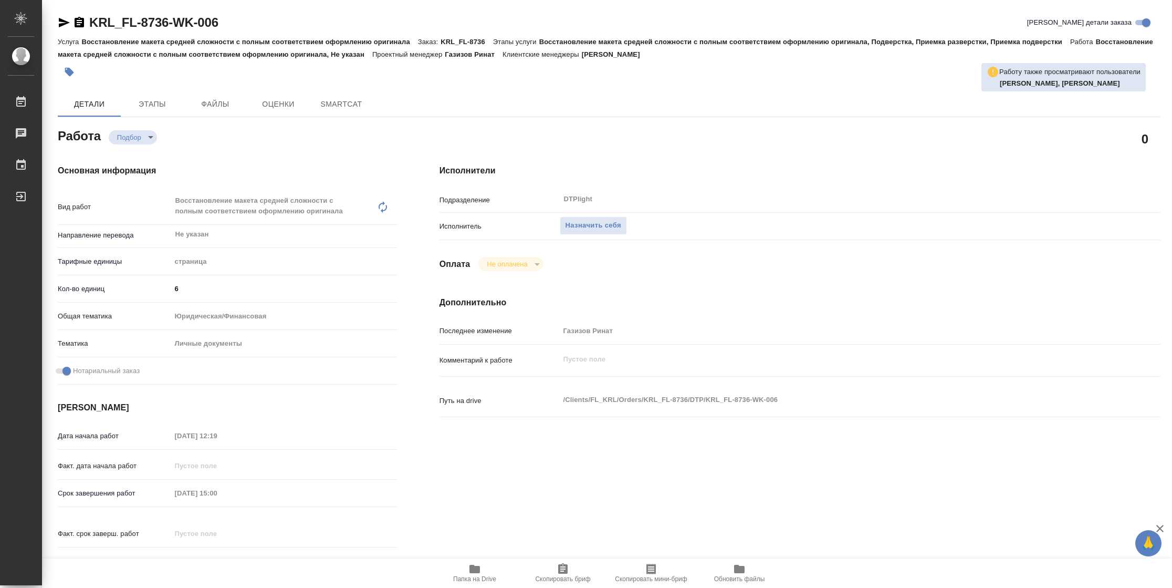
type textarea "x"
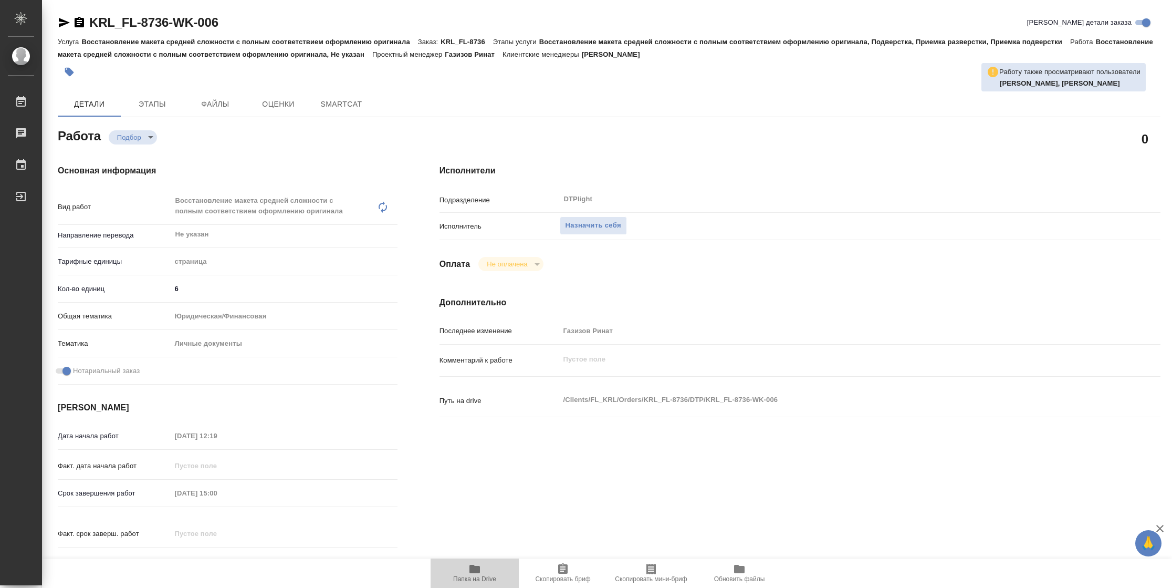
click at [462, 571] on span "Папка на Drive" at bounding box center [475, 572] width 76 height 20
type textarea "x"
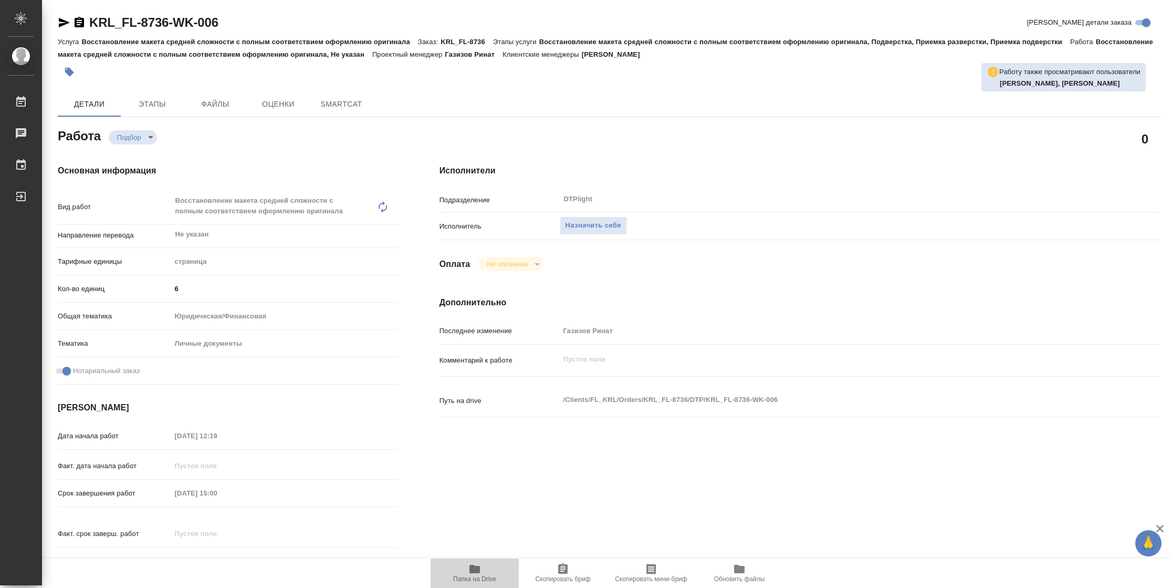
type textarea "x"
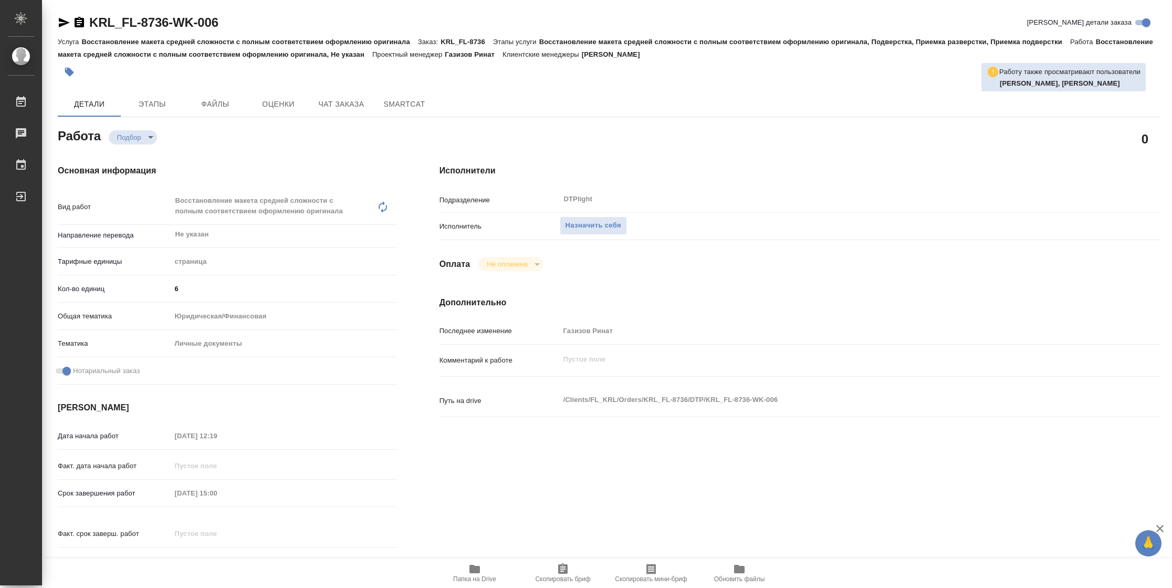
type textarea "x"
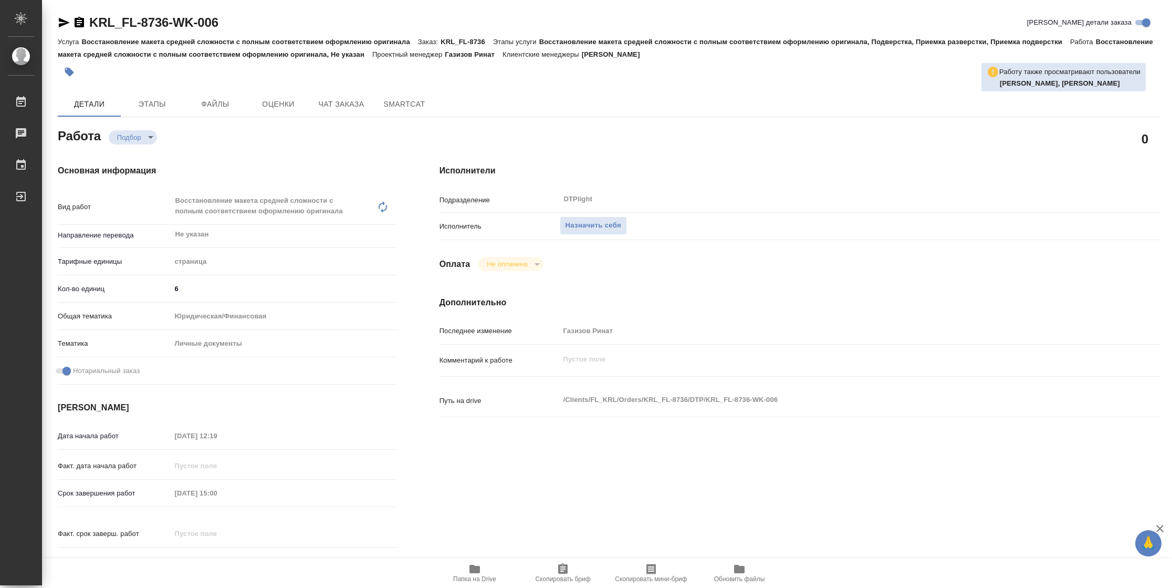
type textarea "x"
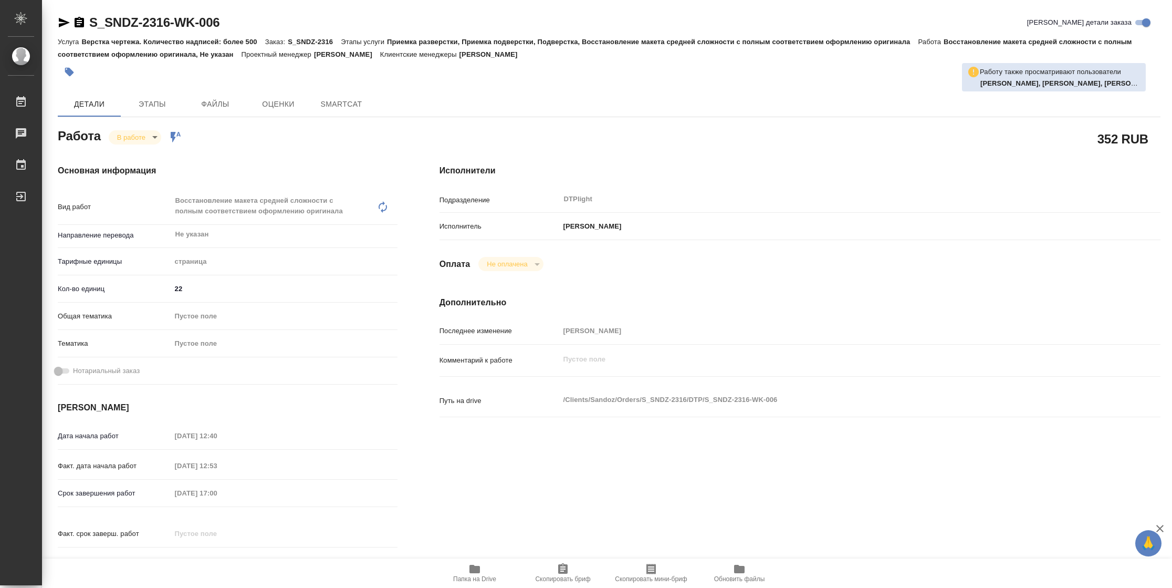
type textarea "x"
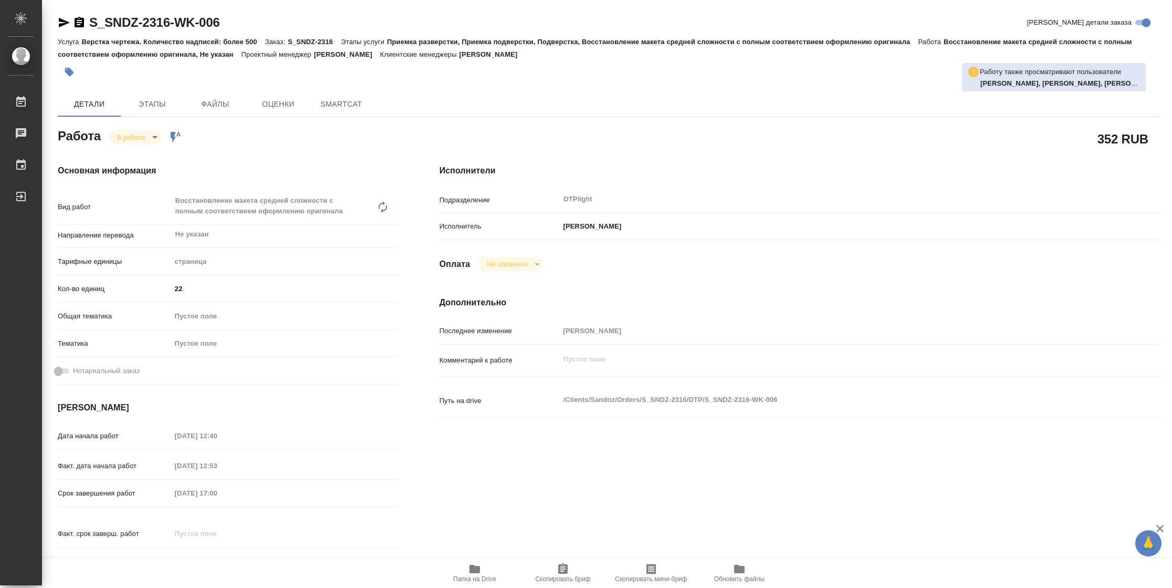
type textarea "x"
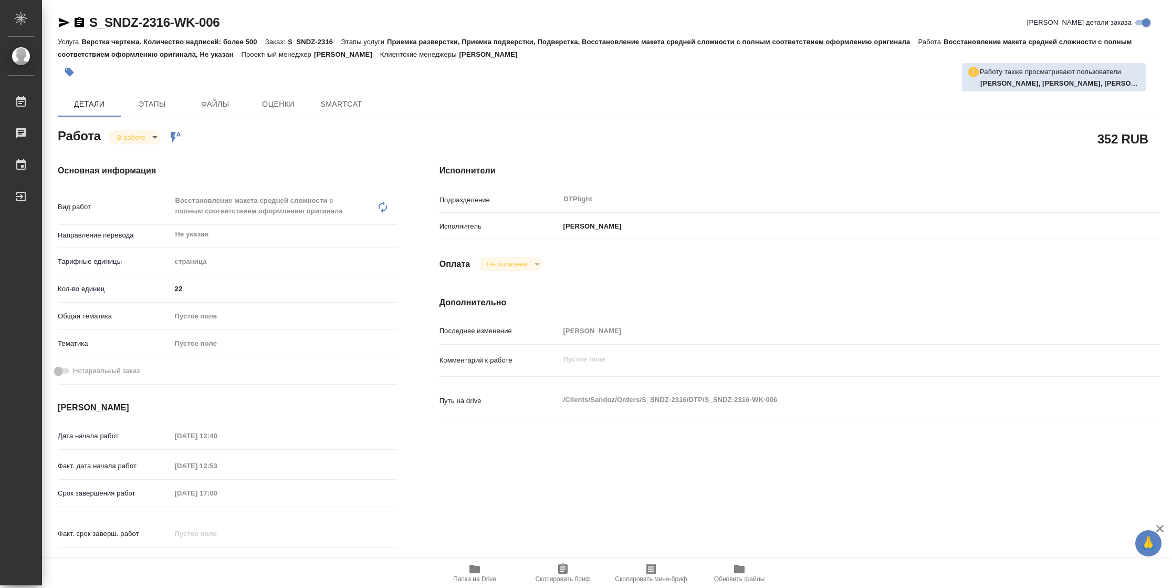
type textarea "x"
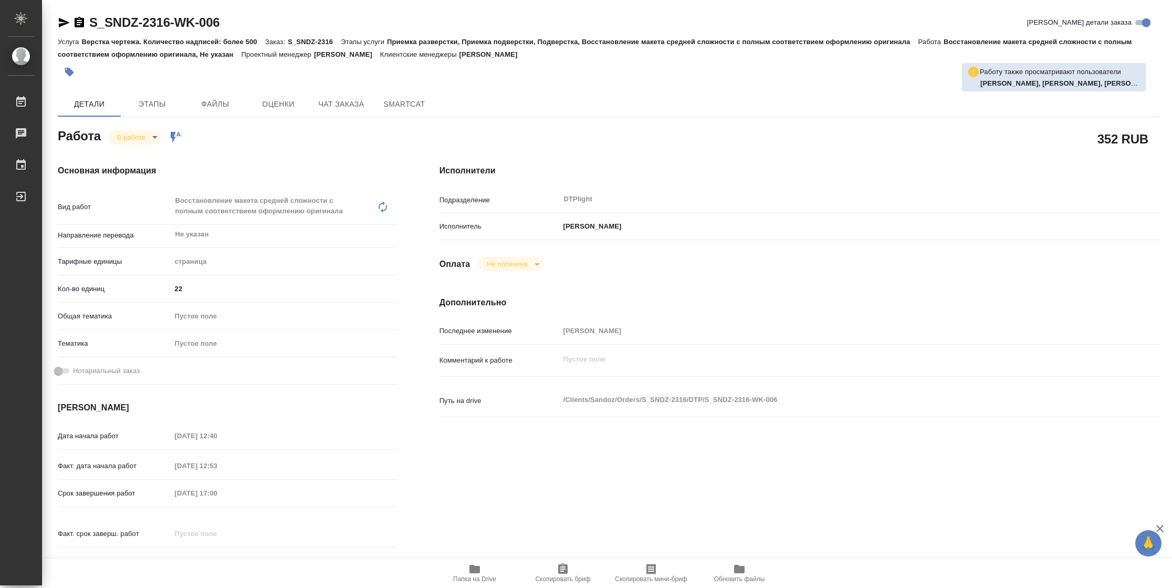
type textarea "x"
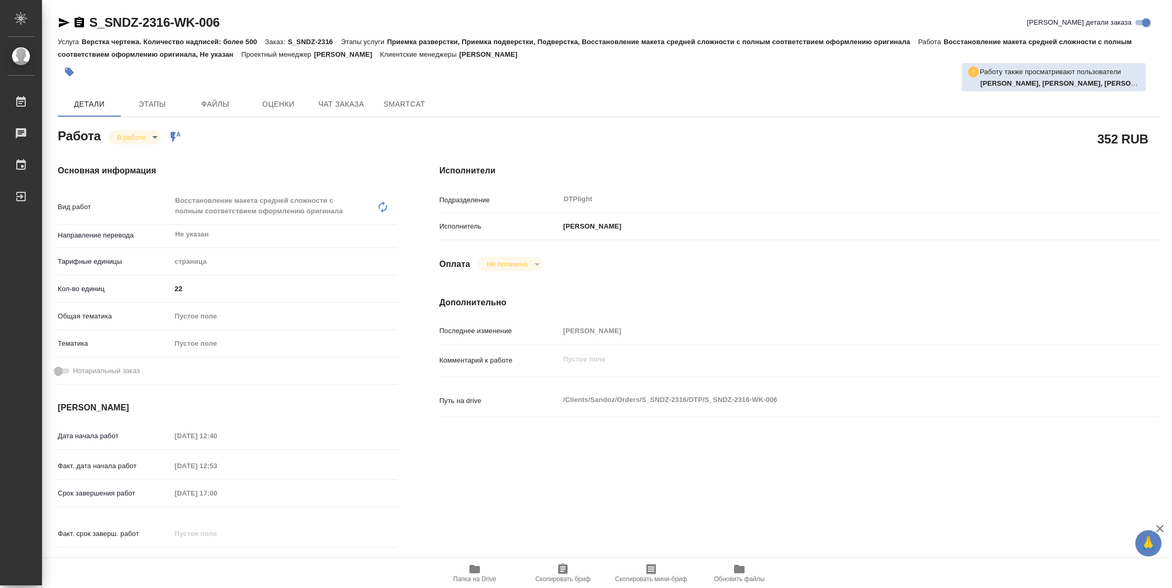
click at [474, 564] on icon "button" at bounding box center [474, 568] width 13 height 13
type textarea "x"
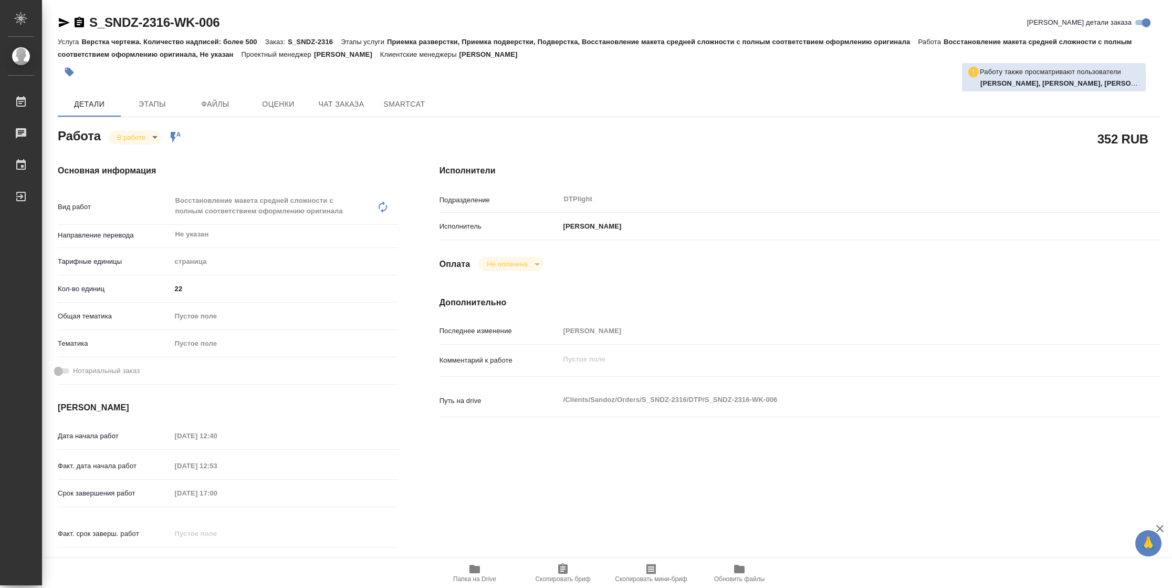
type textarea "x"
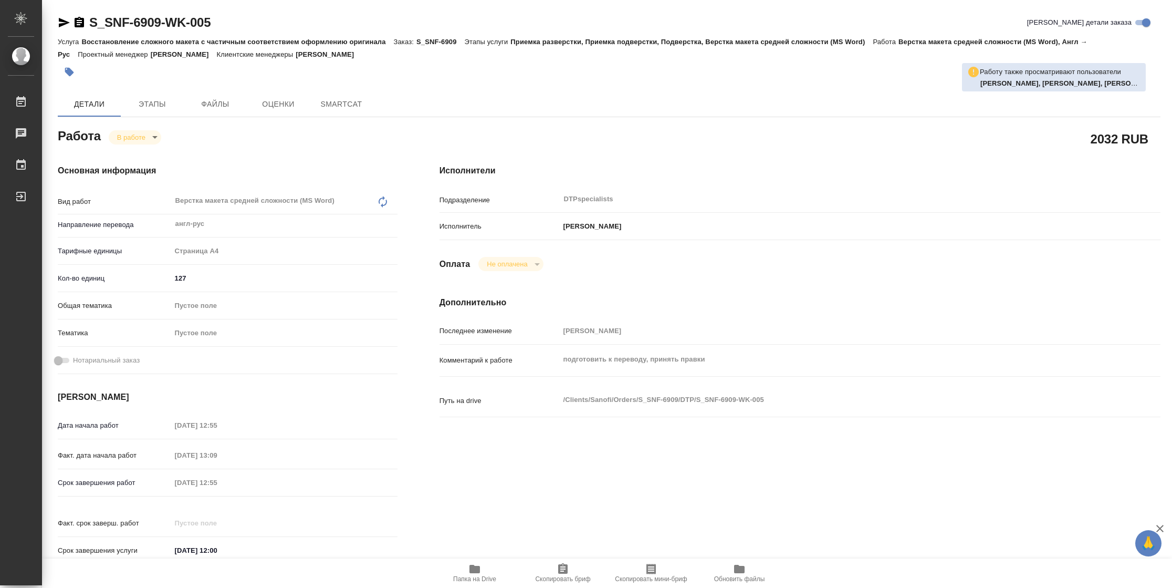
type textarea "x"
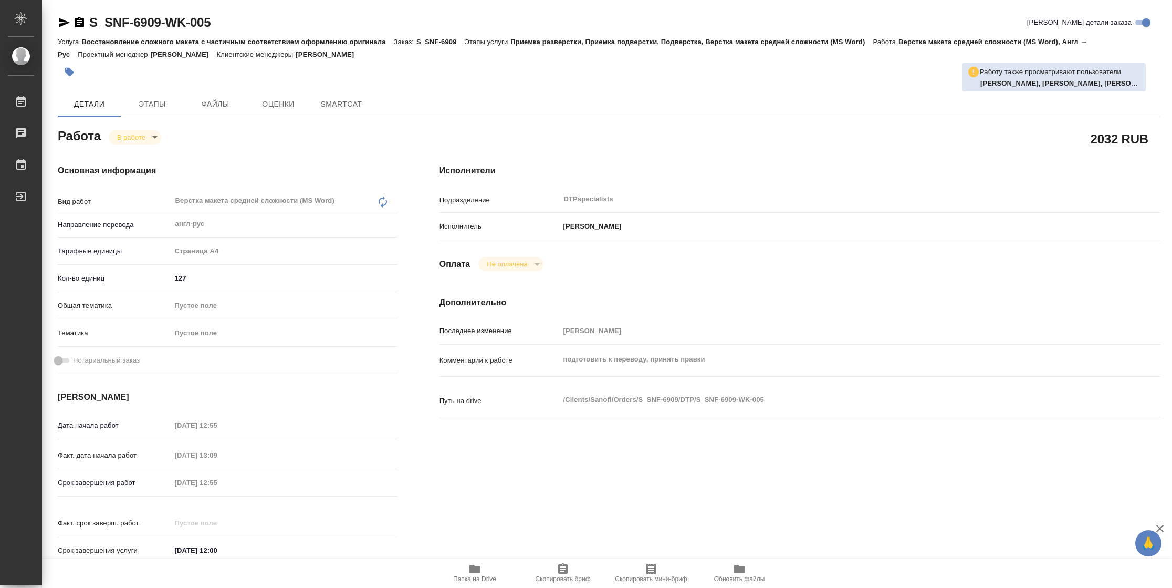
type textarea "x"
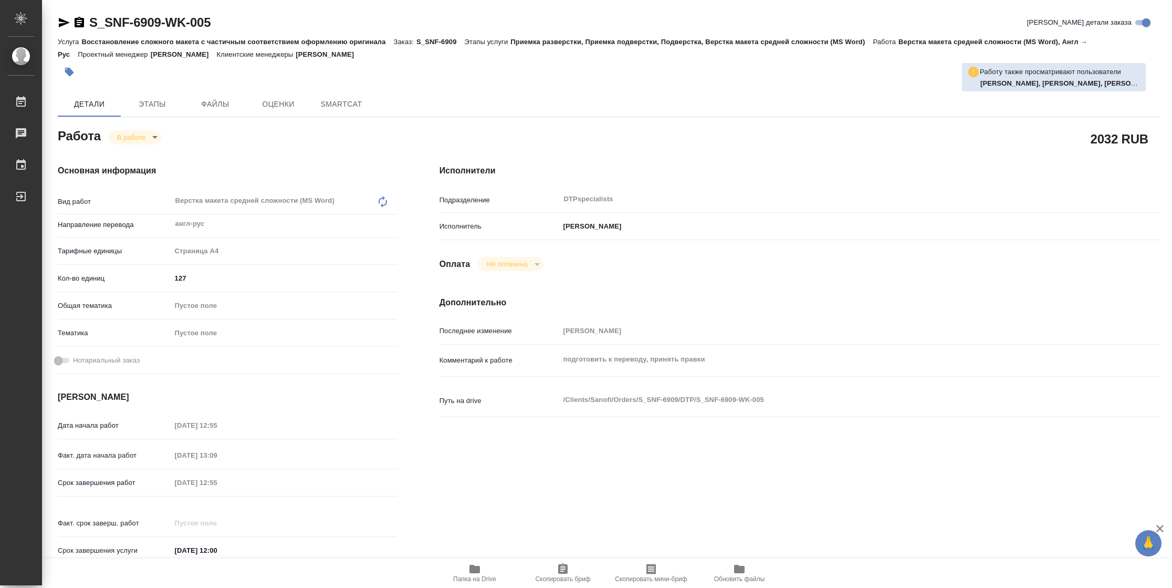
type textarea "x"
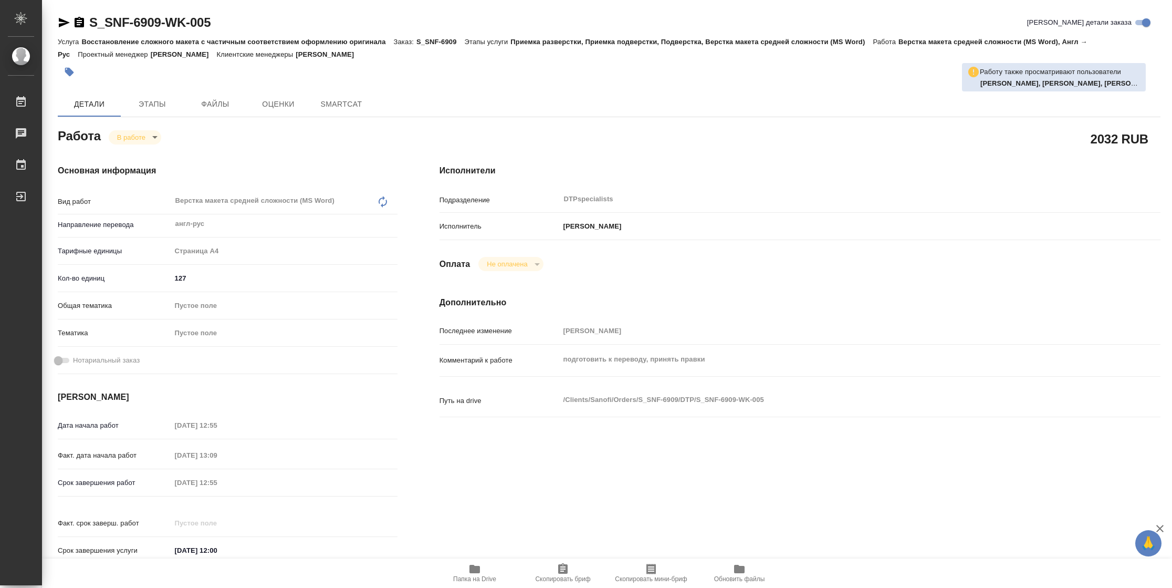
type textarea "x"
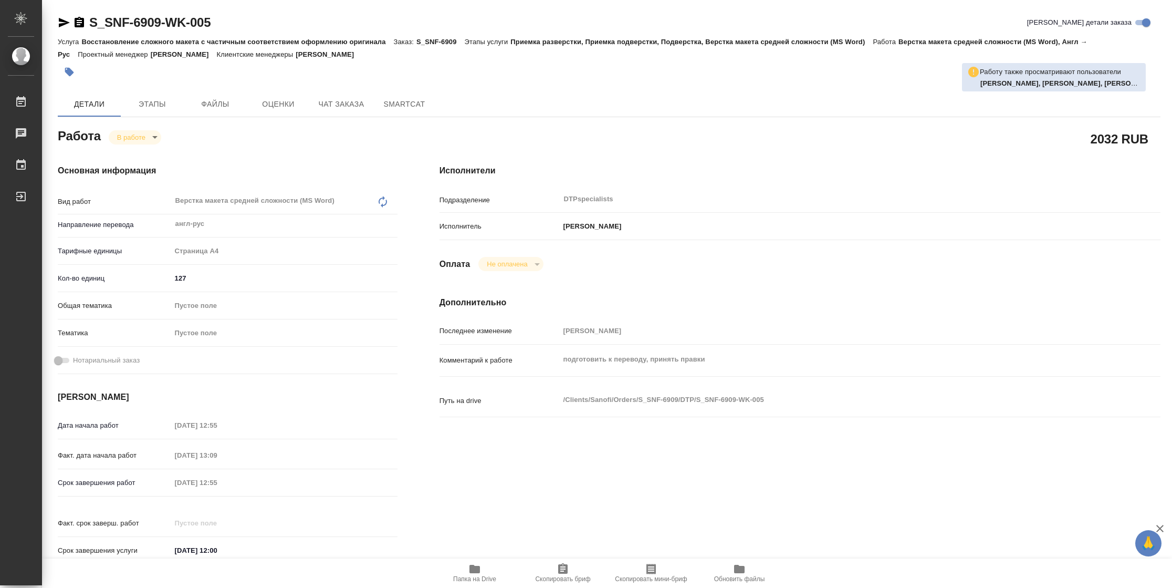
type textarea "x"
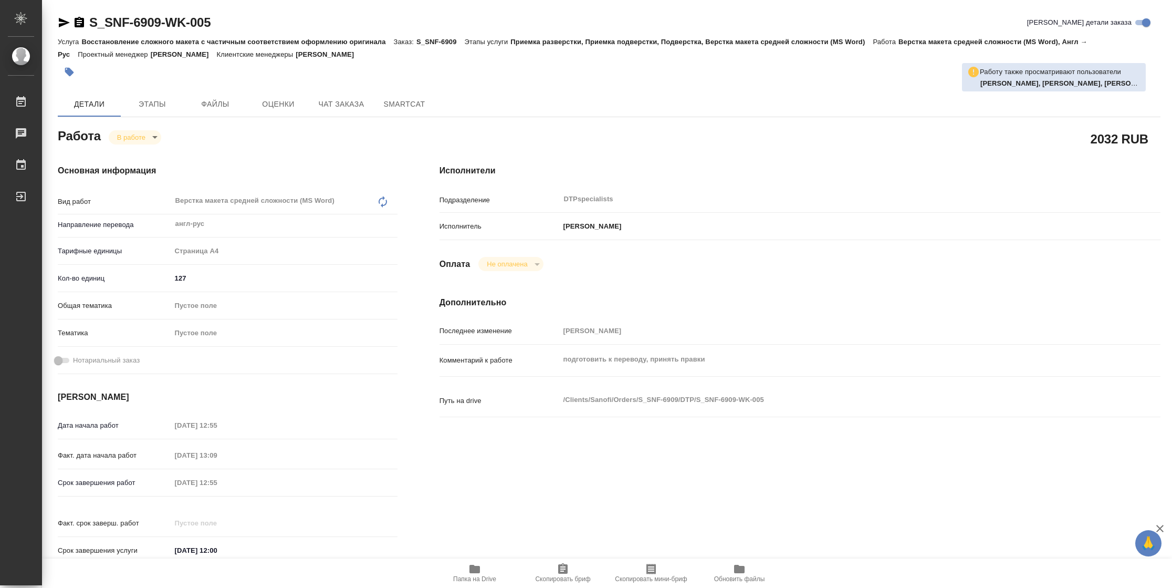
type textarea "x"
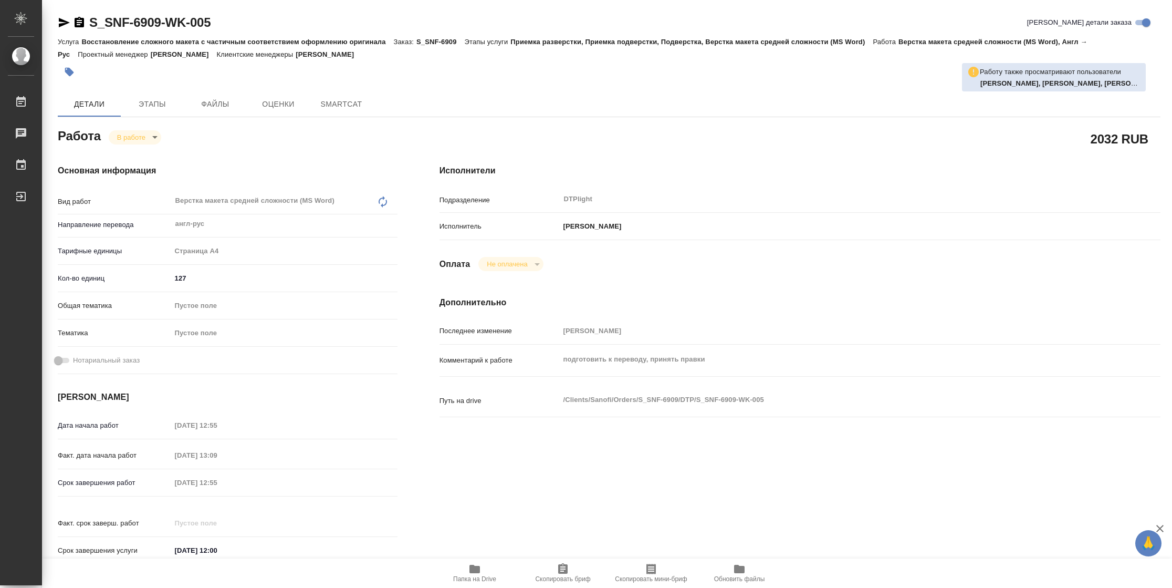
type textarea "x"
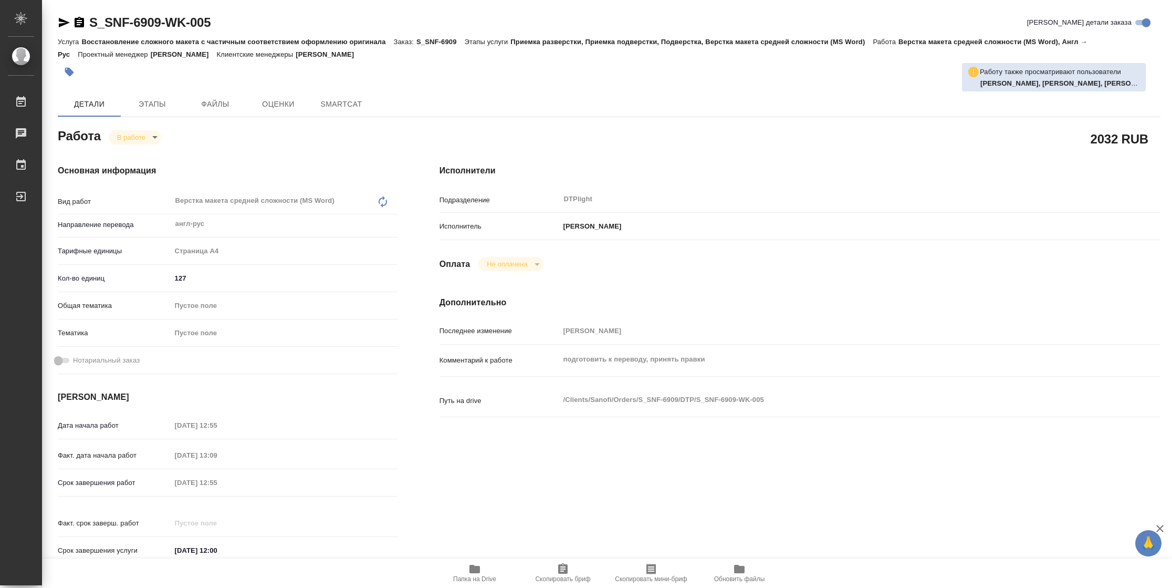
type textarea "x"
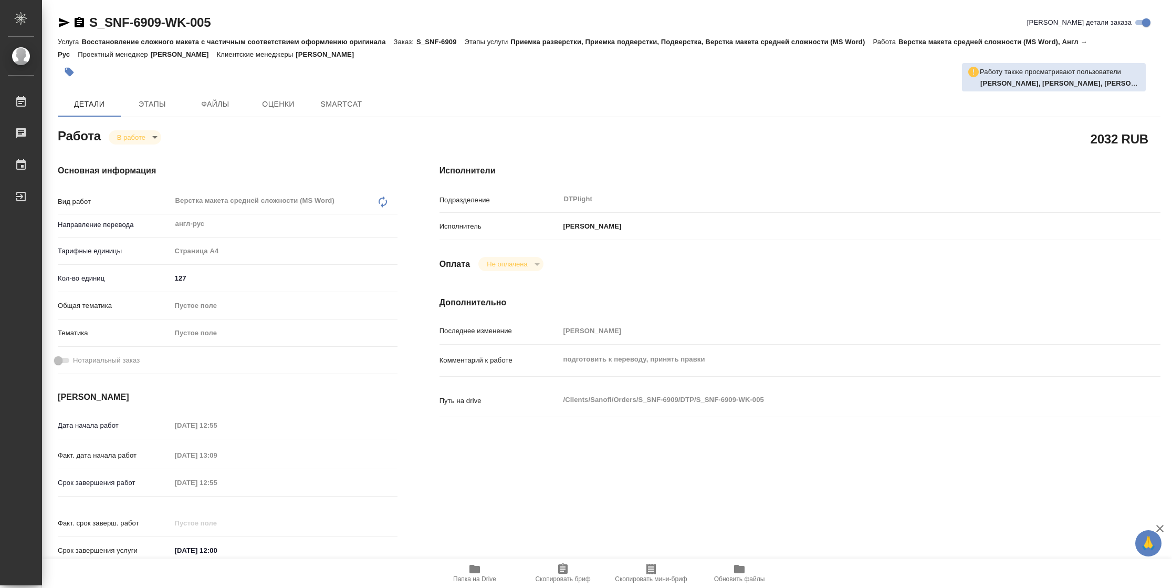
scroll to position [307, 0]
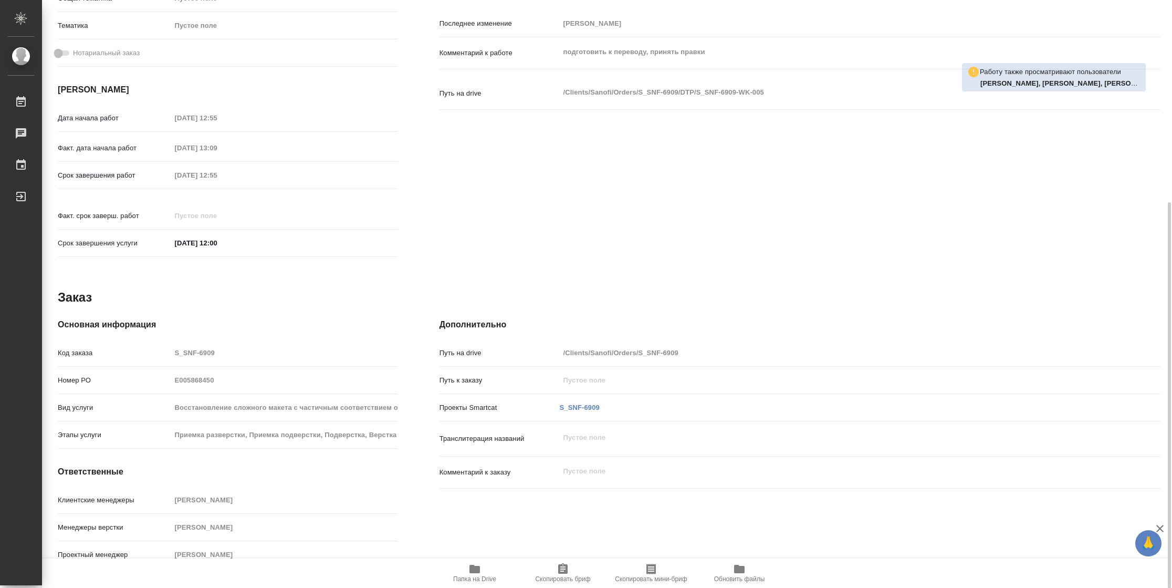
type textarea "x"
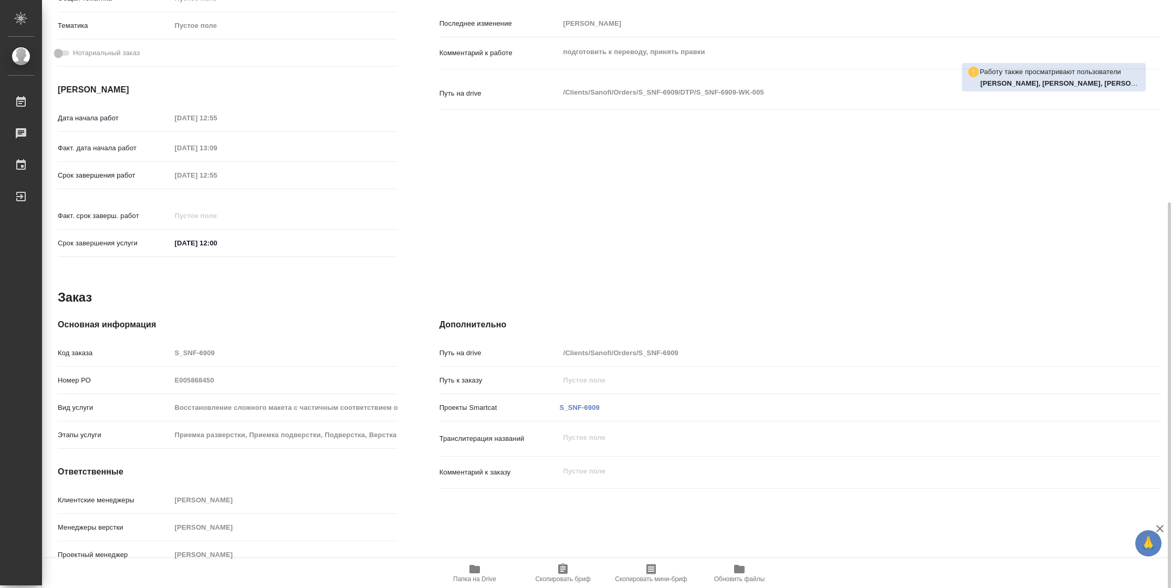
type textarea "x"
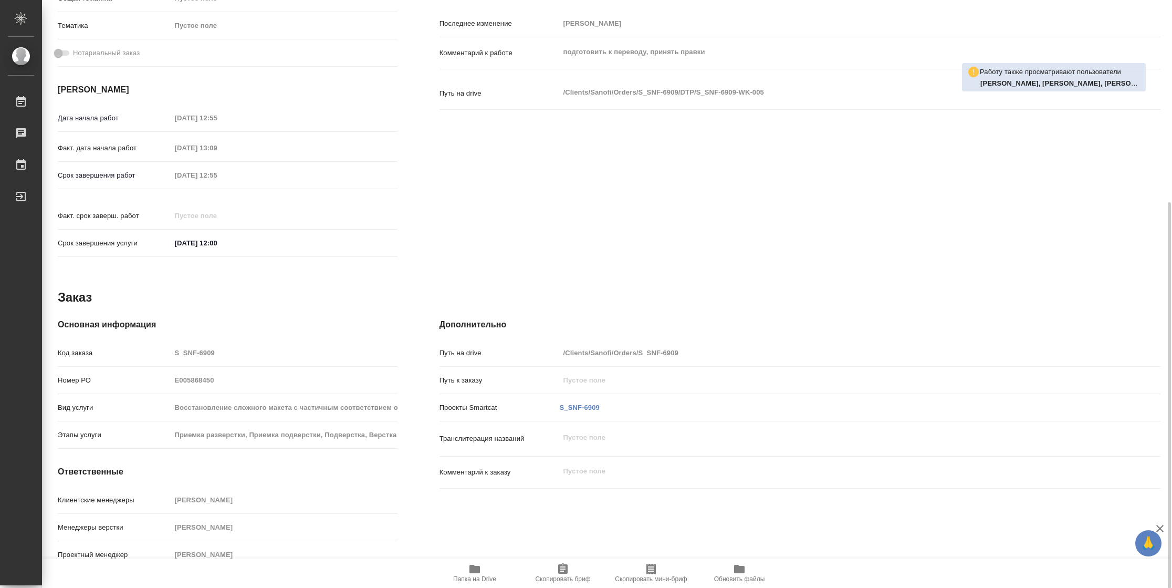
type textarea "x"
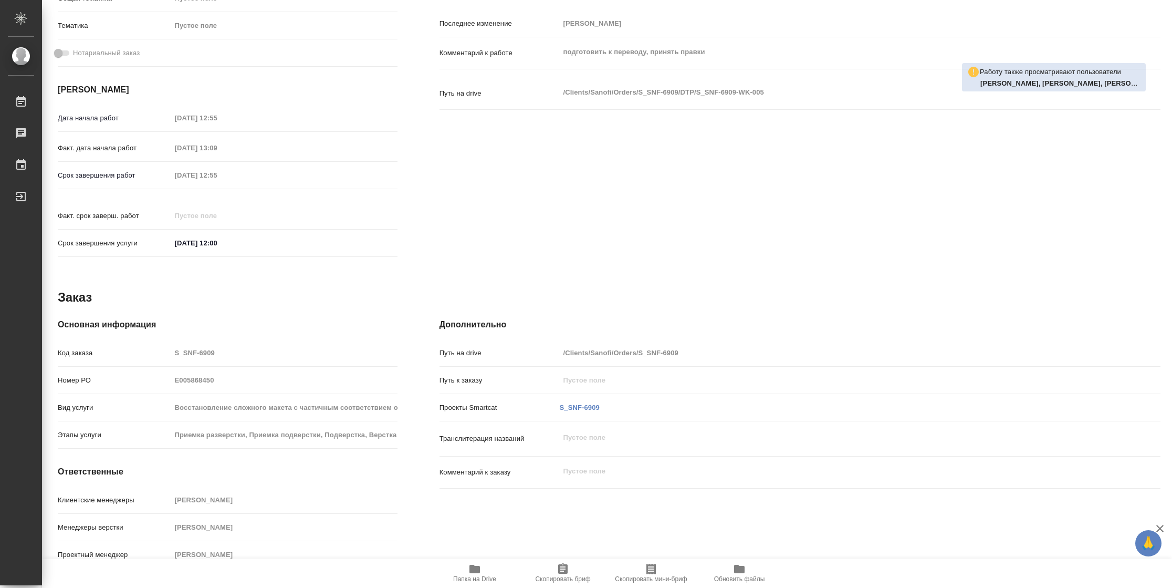
type textarea "x"
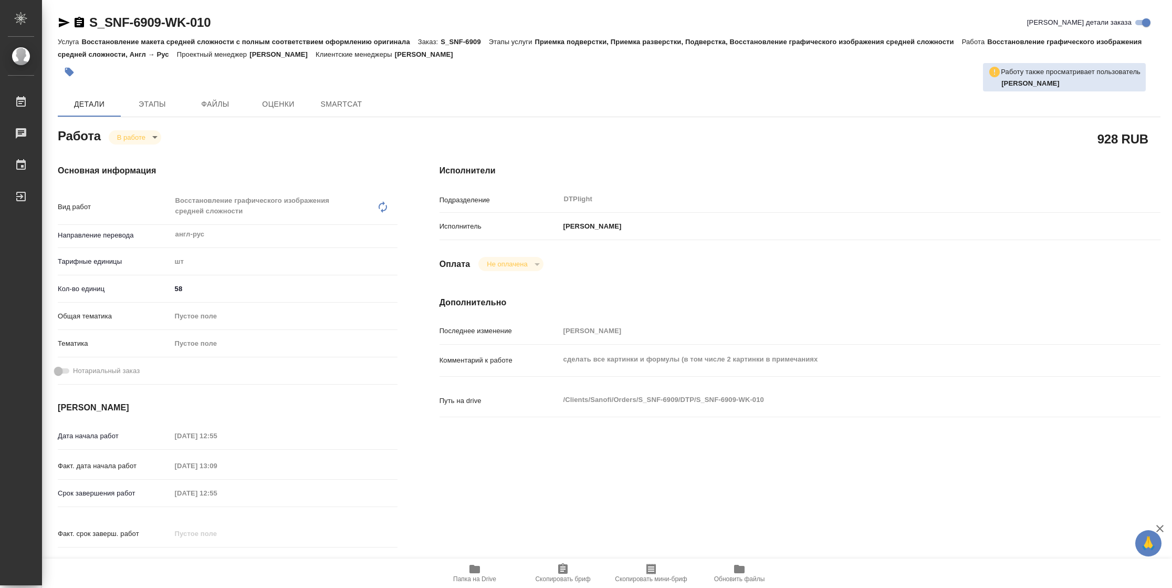
type textarea "x"
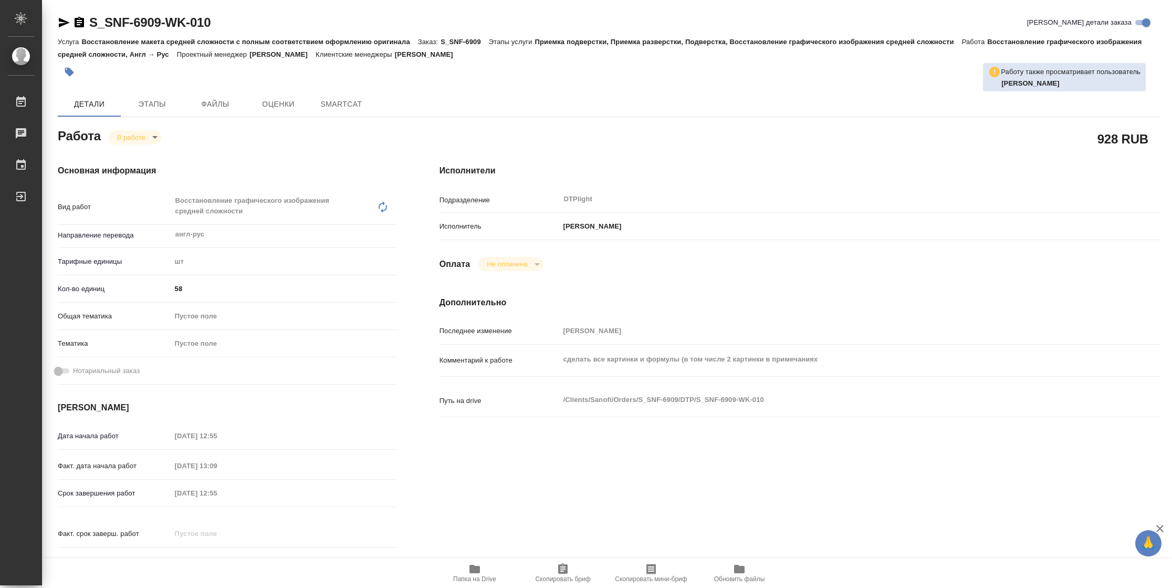
type textarea "x"
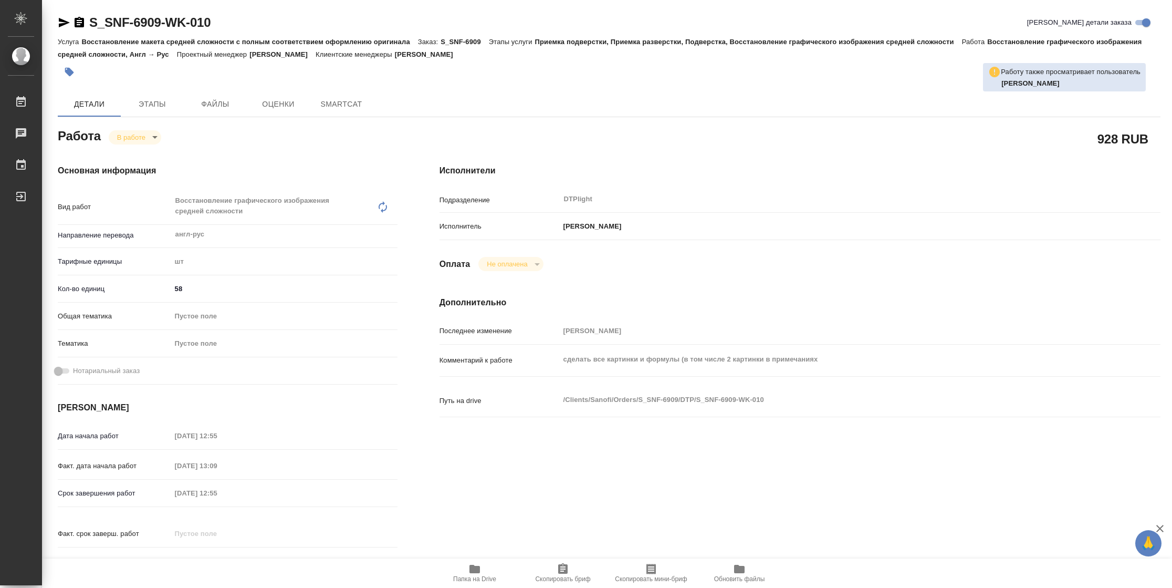
type textarea "x"
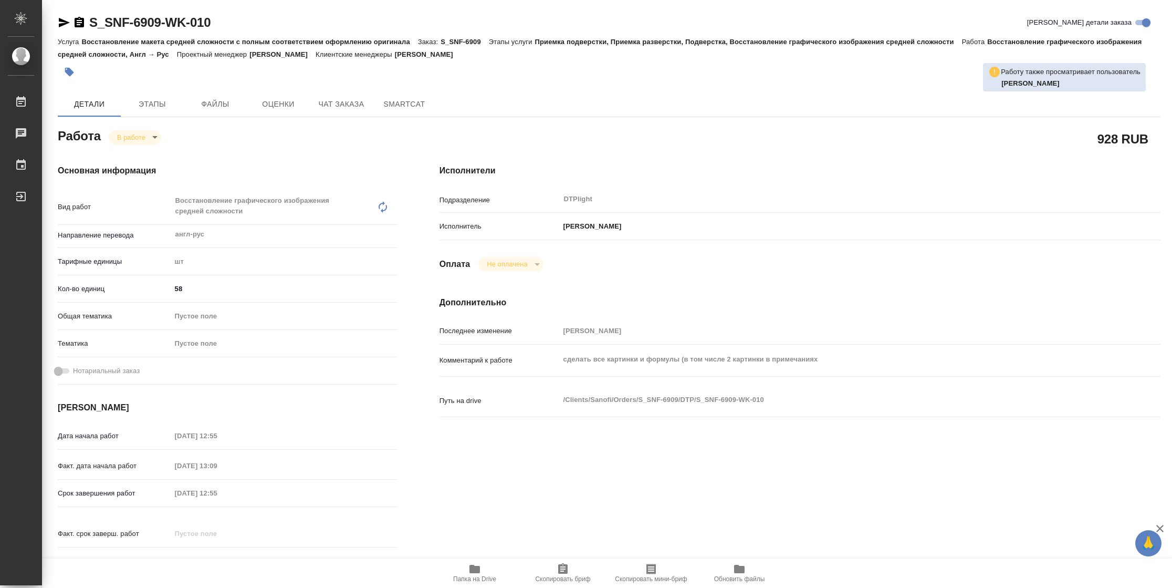
type textarea "x"
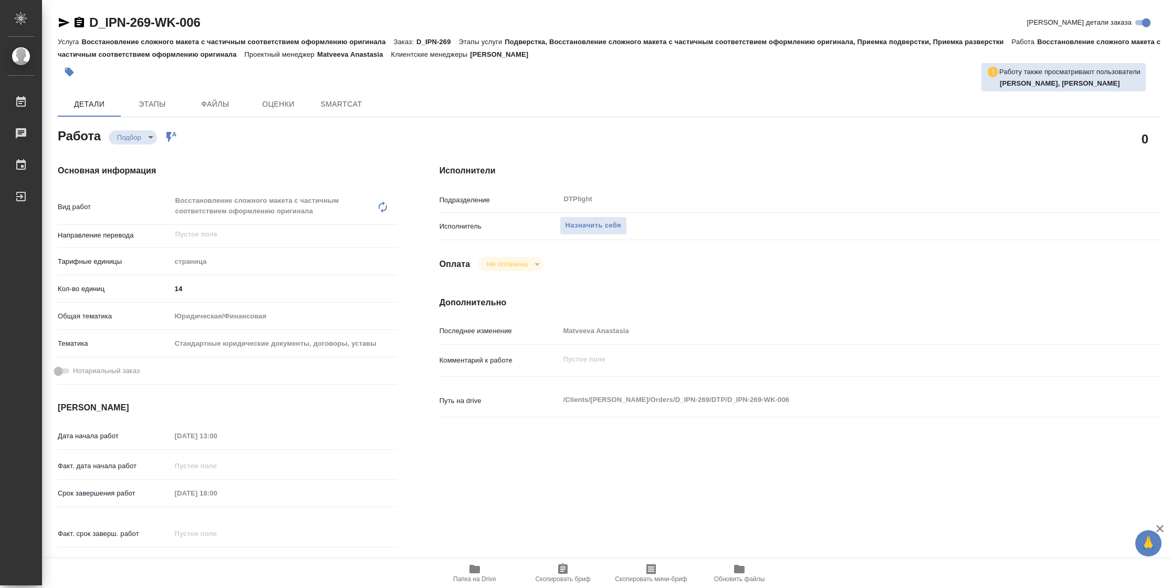
type textarea "x"
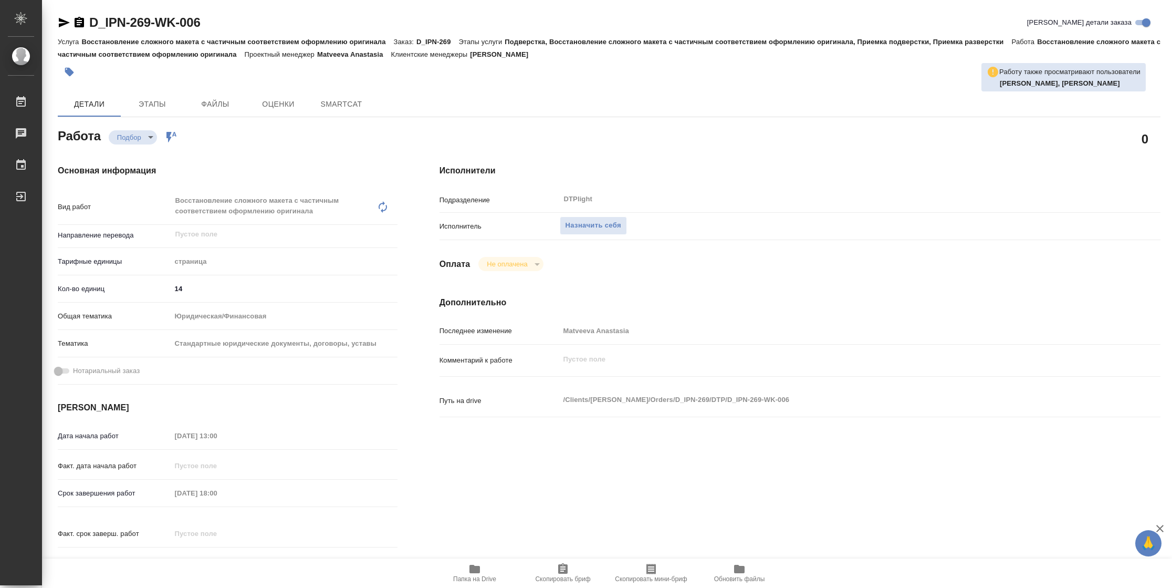
type textarea "x"
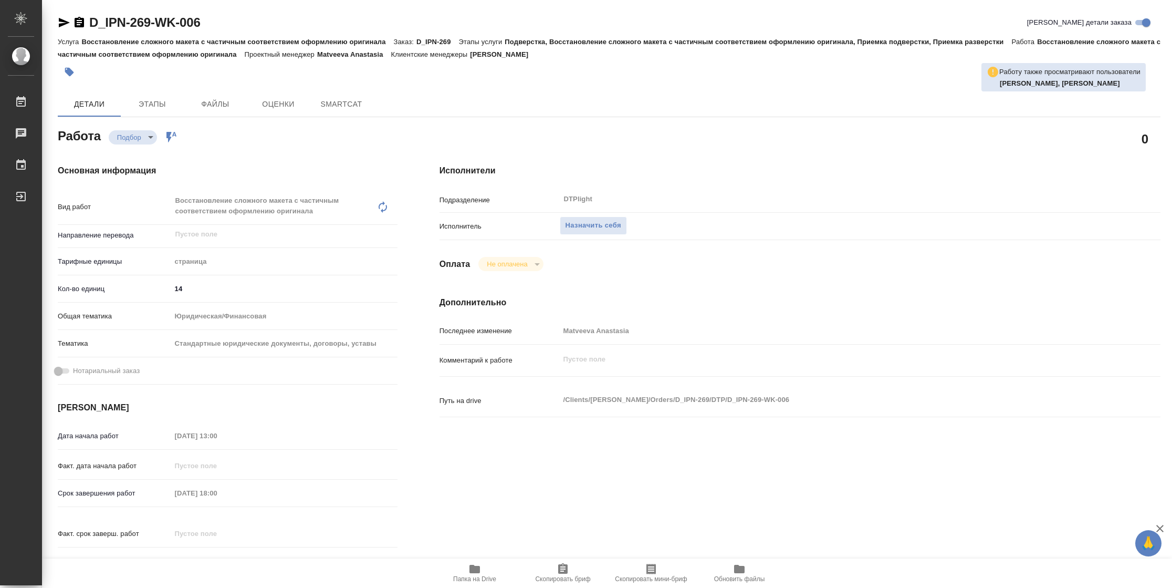
type textarea "x"
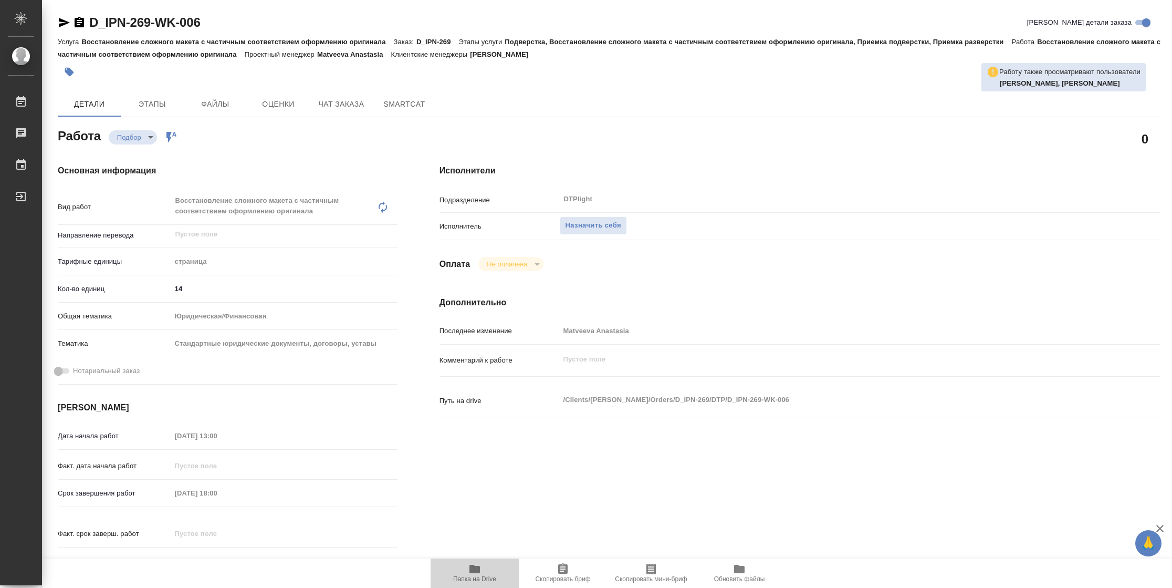
click at [470, 571] on icon "button" at bounding box center [474, 568] width 11 height 8
type textarea "x"
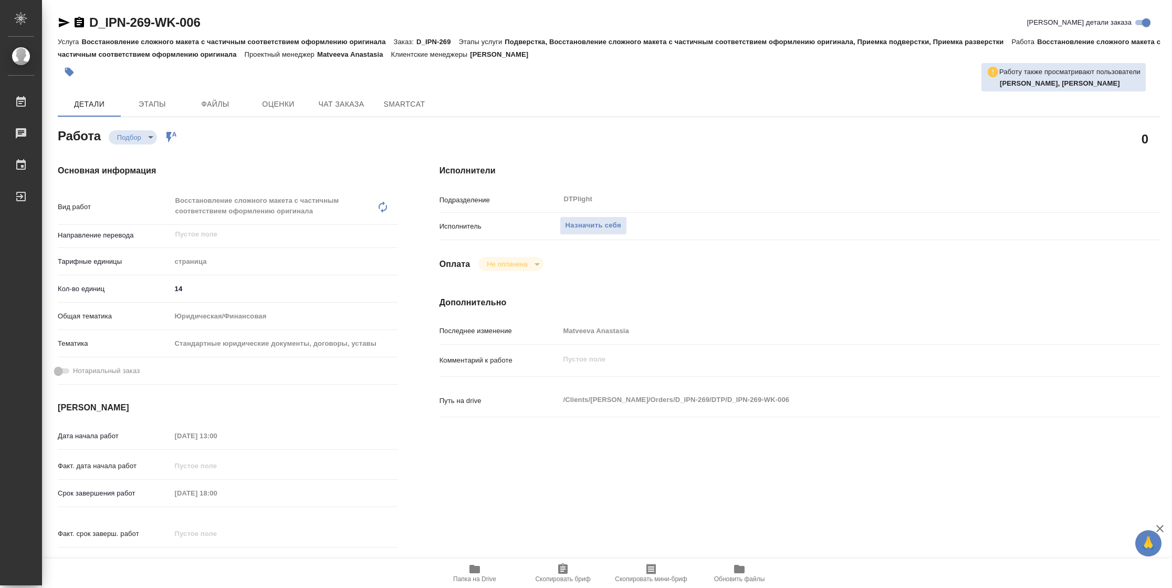
type textarea "x"
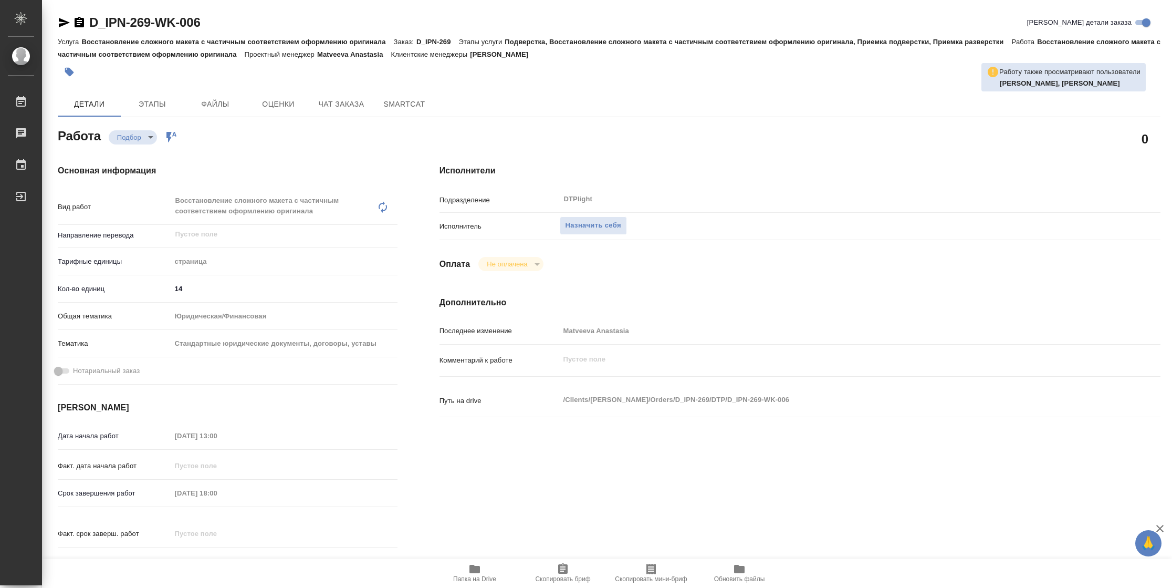
type textarea "x"
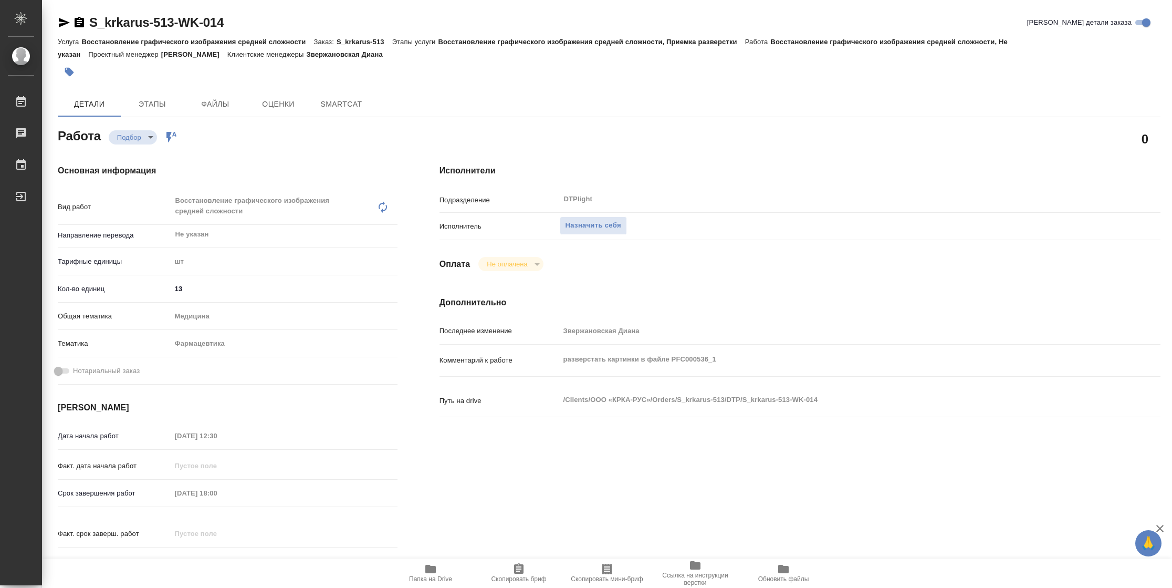
type textarea "x"
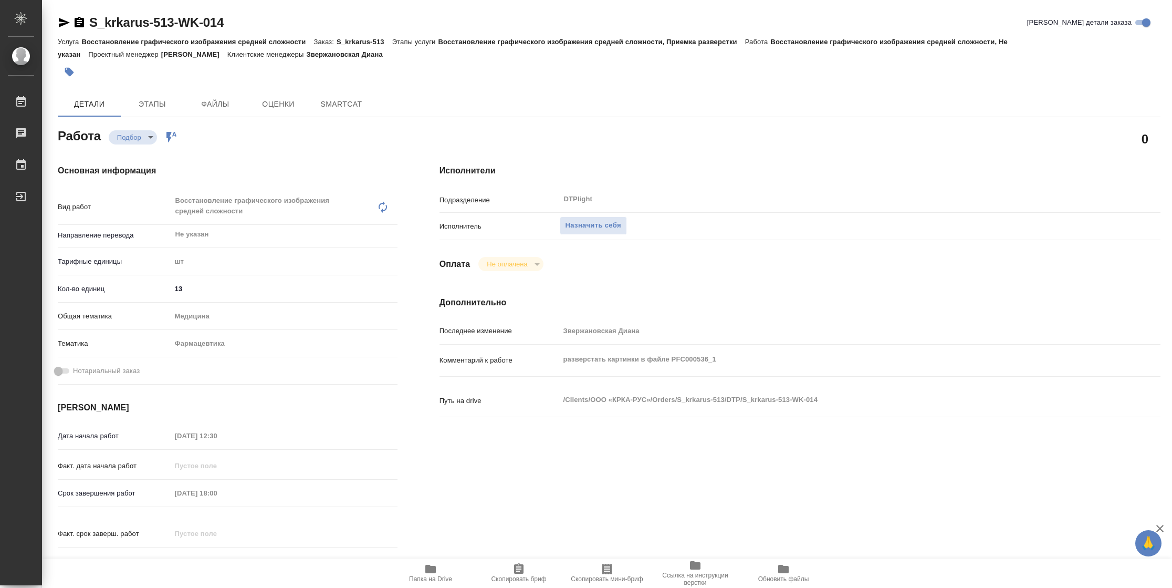
type textarea "x"
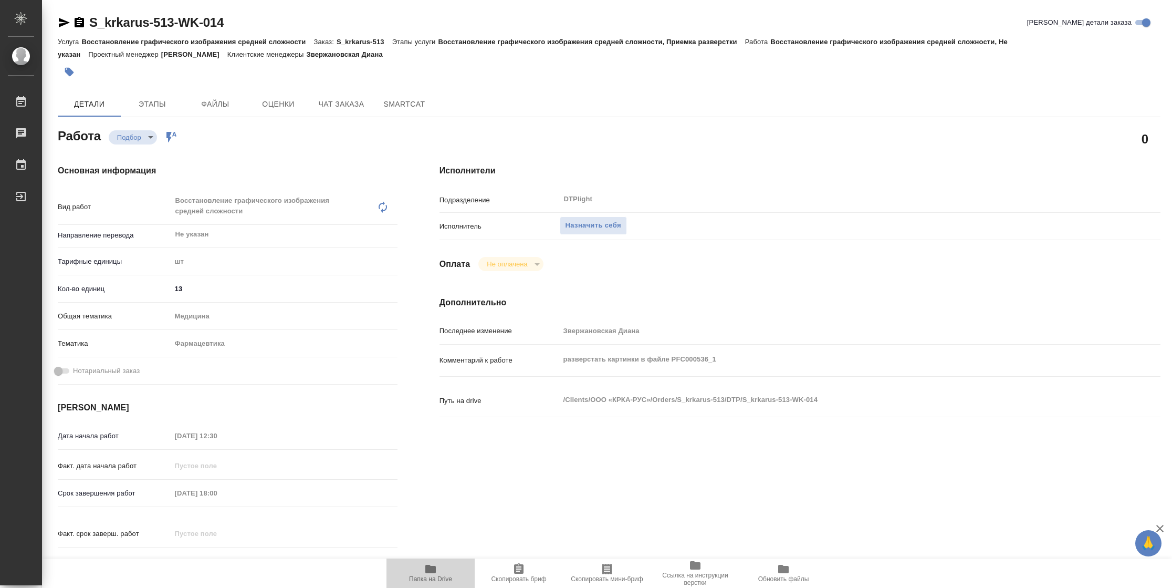
click at [439, 573] on span "Папка на Drive" at bounding box center [431, 572] width 76 height 20
type textarea "x"
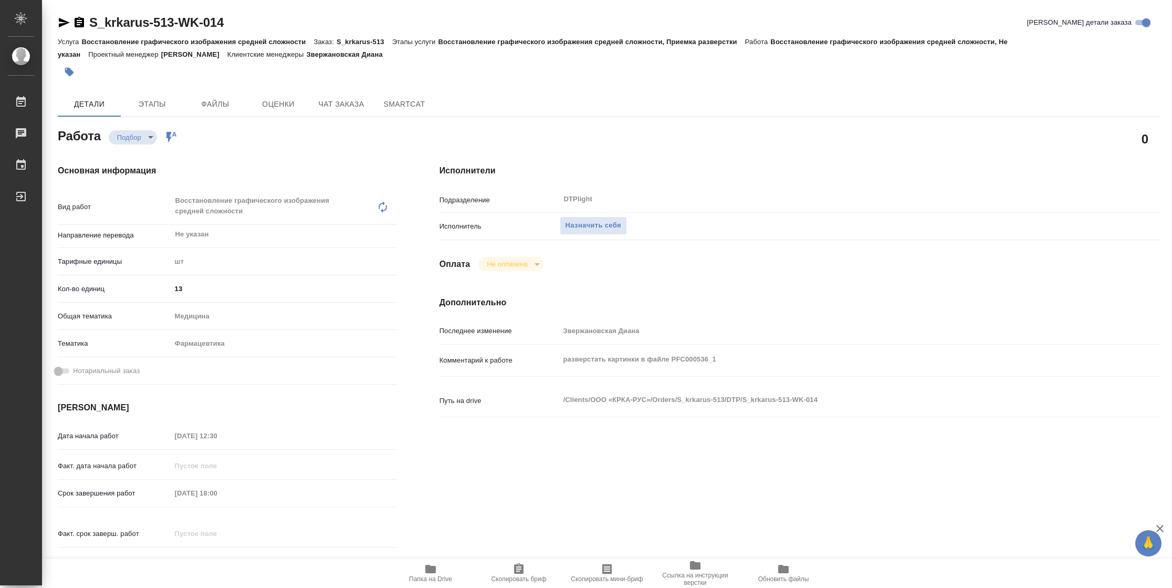
type textarea "x"
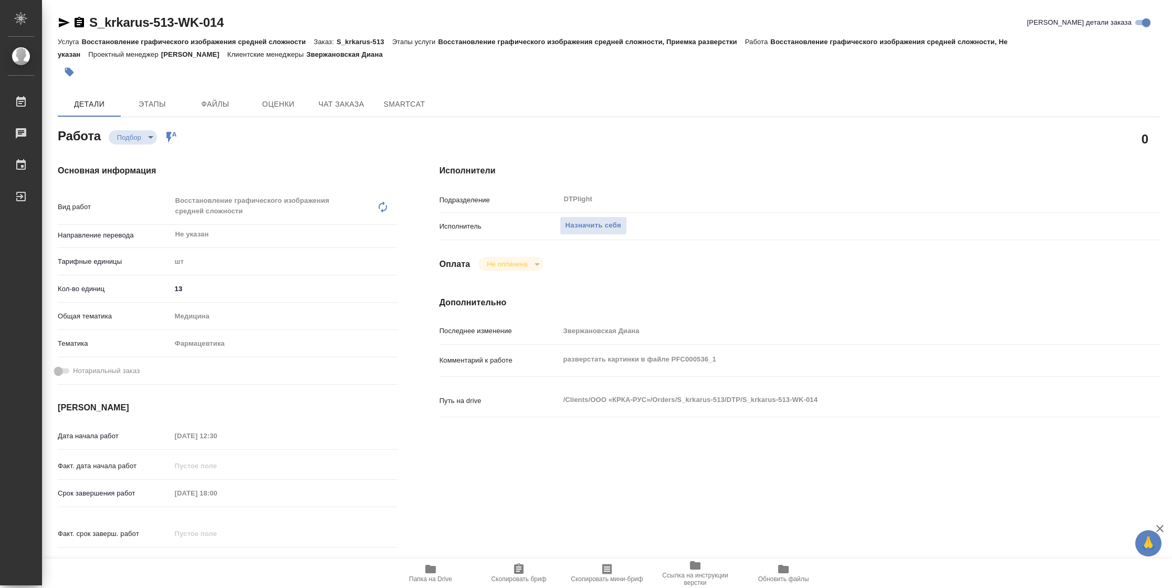
type textarea "x"
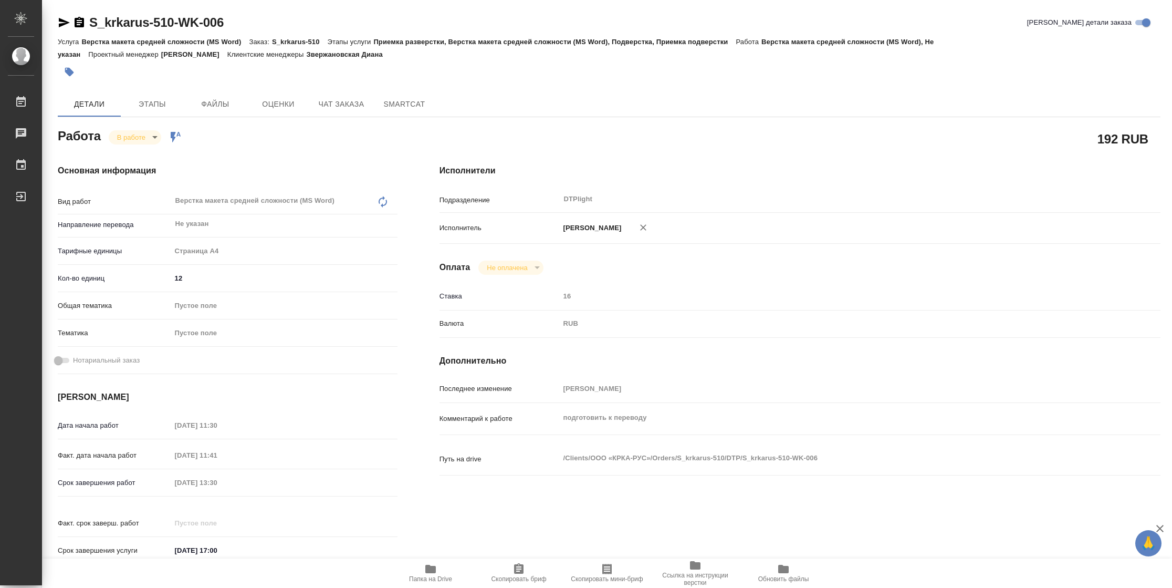
click at [440, 580] on span "Папка на Drive" at bounding box center [430, 578] width 43 height 7
click at [147, 129] on div "Работа В работе inProgress Работа включена в последовательность" at bounding box center [228, 135] width 340 height 19
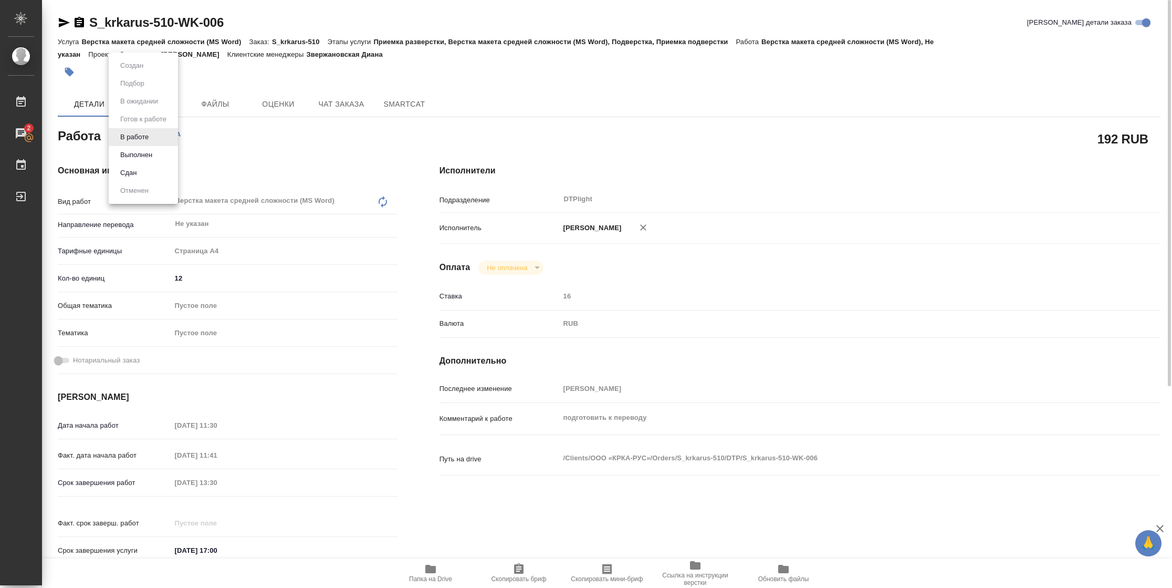
click at [147, 135] on body "🙏 .cls-1 fill:#fff; AWATERA [PERSON_NAME] 2 Чаты График Выйти S_krkarus-510-WK-…" at bounding box center [586, 294] width 1172 height 588
click at [147, 152] on button "Выполнен" at bounding box center [136, 155] width 38 height 12
type textarea "x"
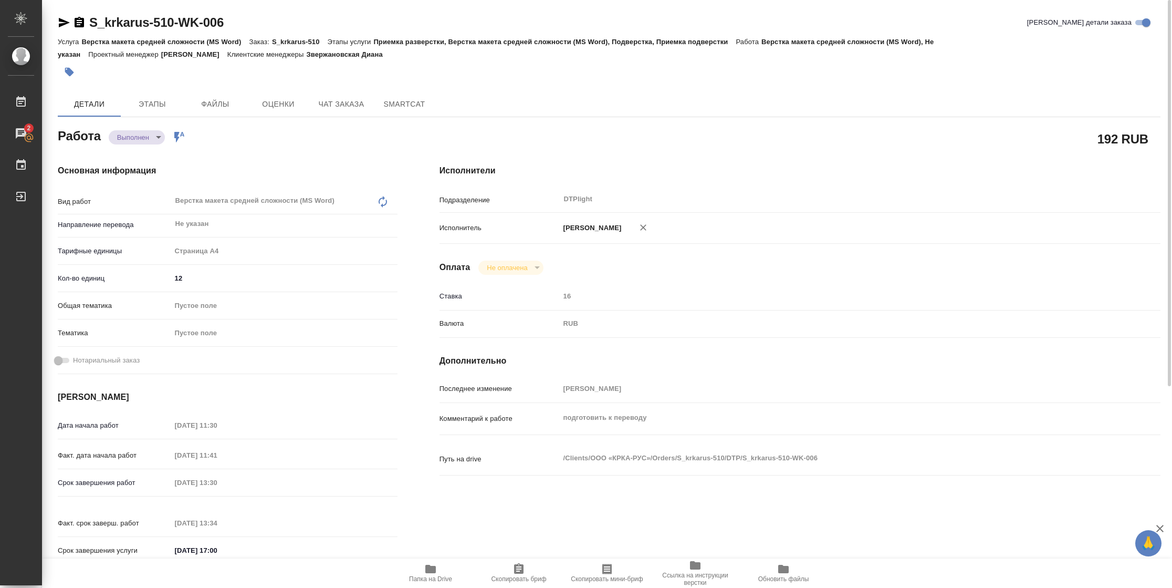
type textarea "x"
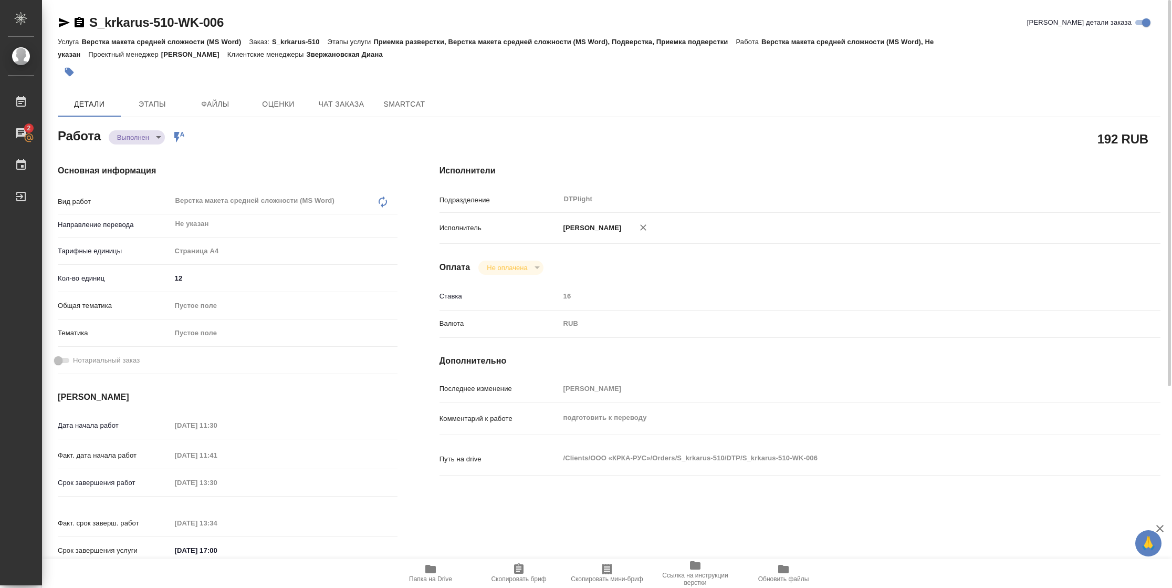
type textarea "x"
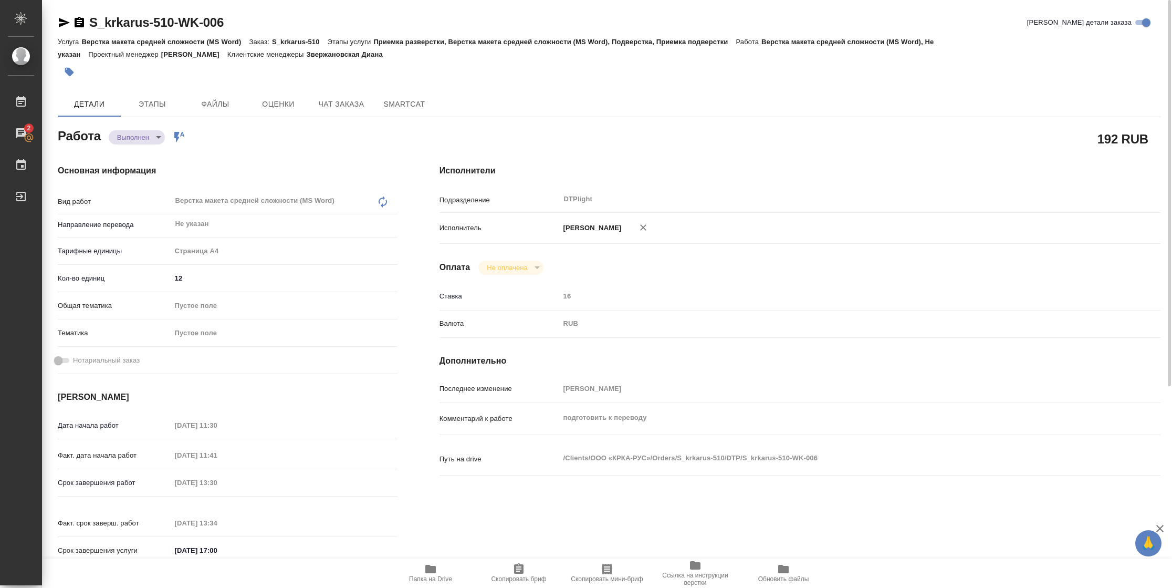
type textarea "x"
click at [65, 25] on icon "button" at bounding box center [64, 22] width 13 height 13
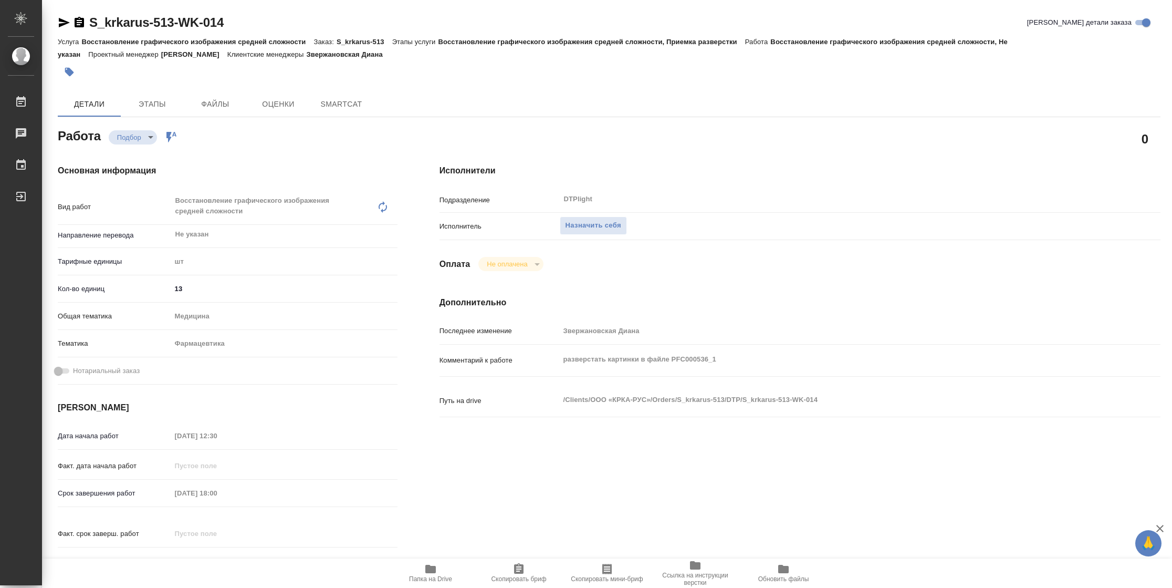
type textarea "x"
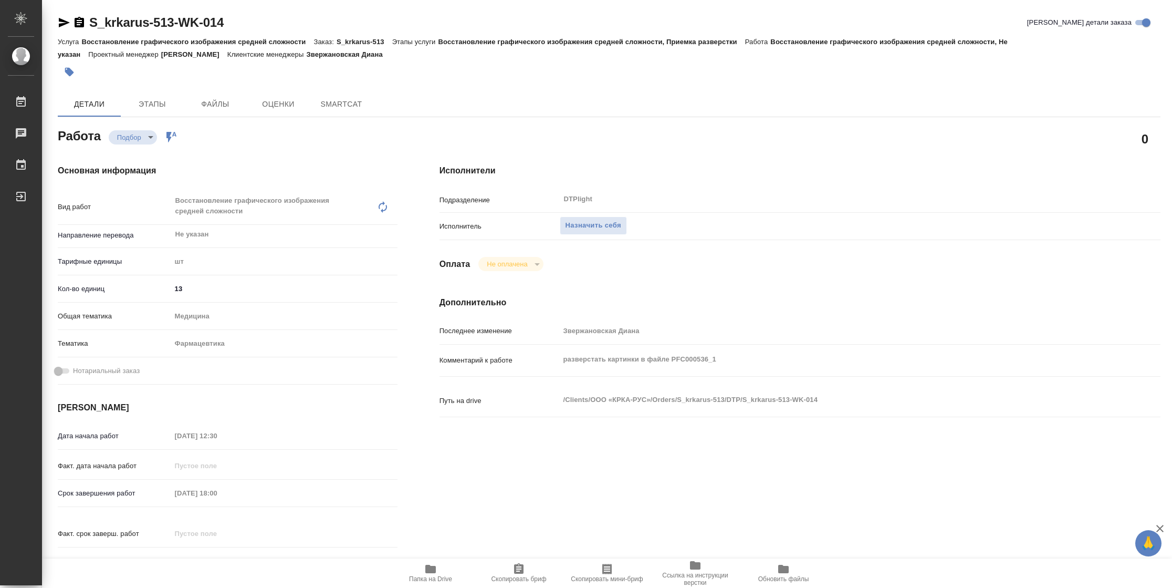
type textarea "x"
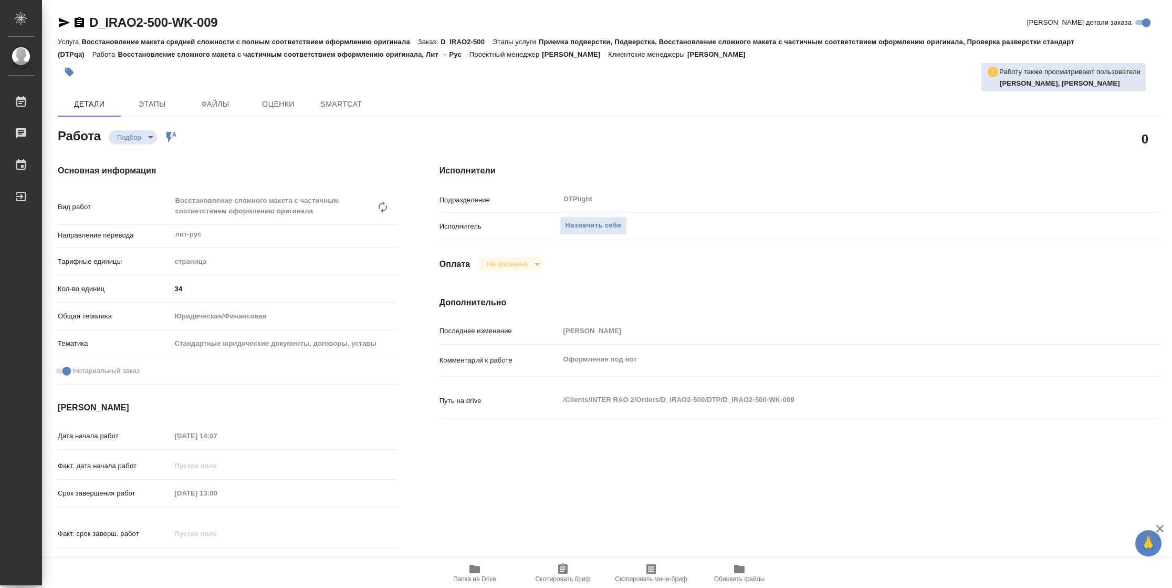
type textarea "x"
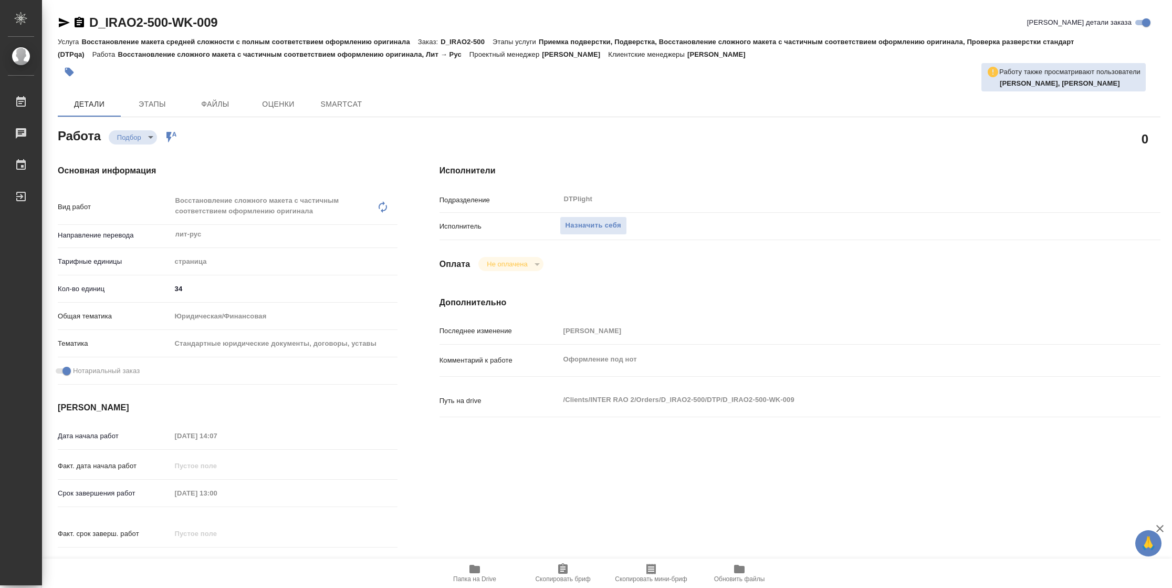
type textarea "x"
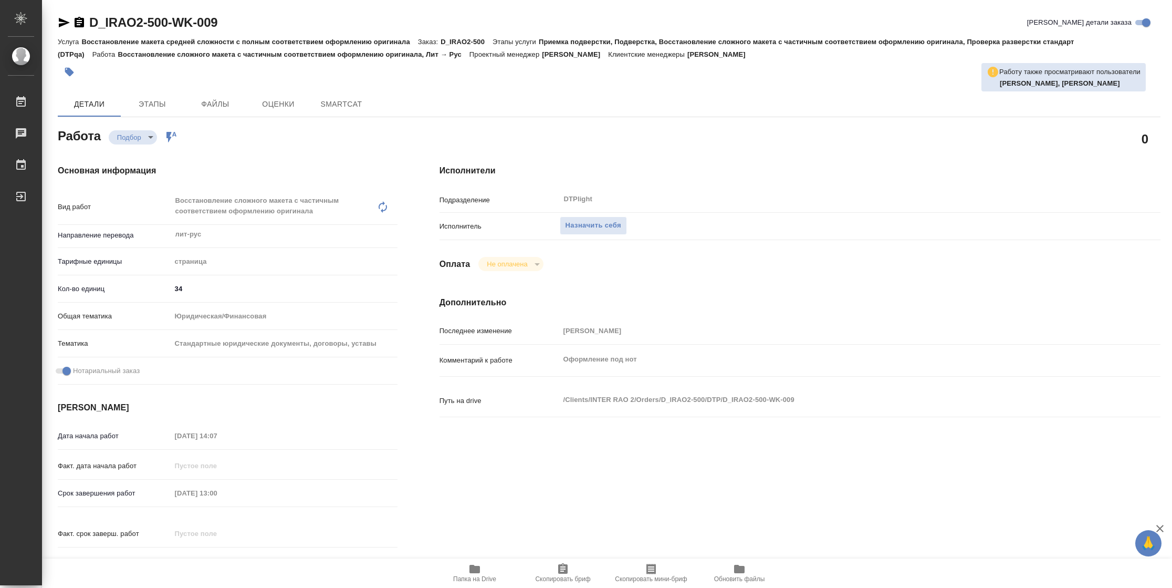
type textarea "x"
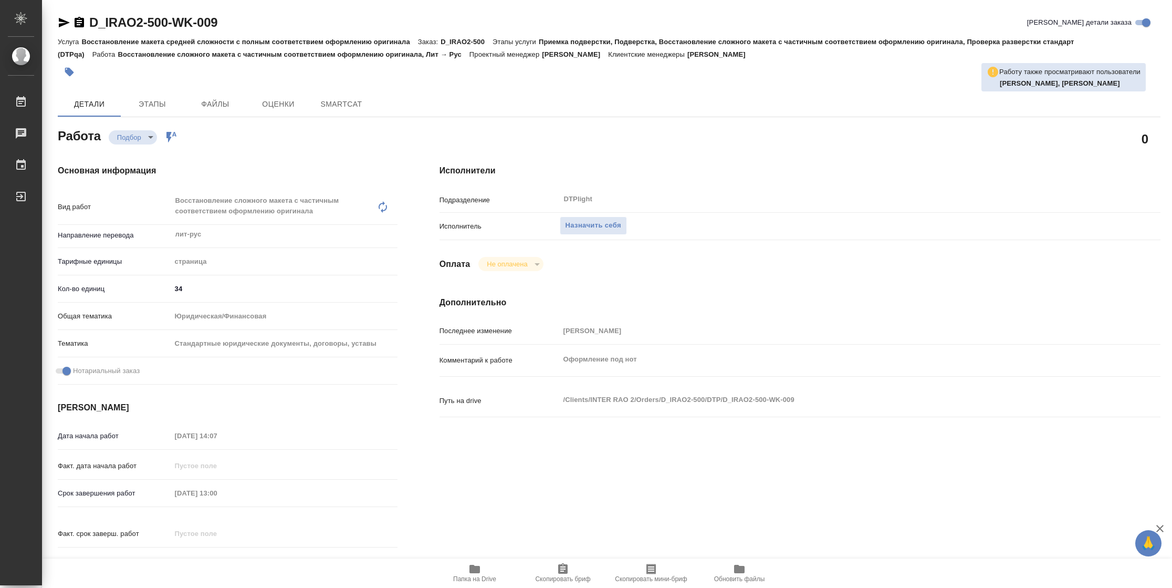
type textarea "x"
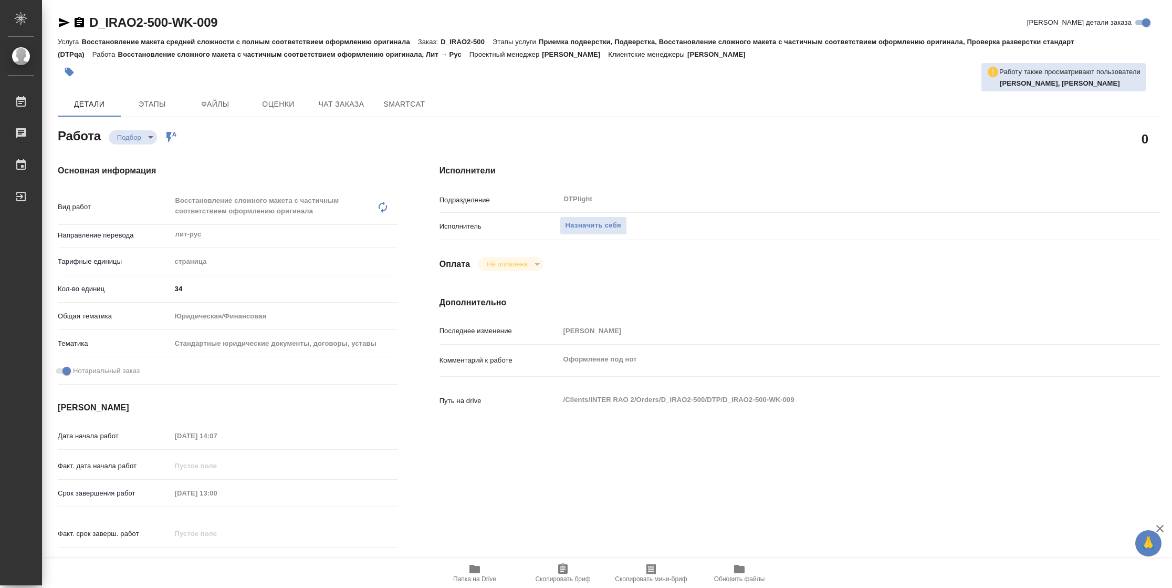
click at [451, 577] on span "Папка на Drive" at bounding box center [475, 572] width 76 height 20
type textarea "x"
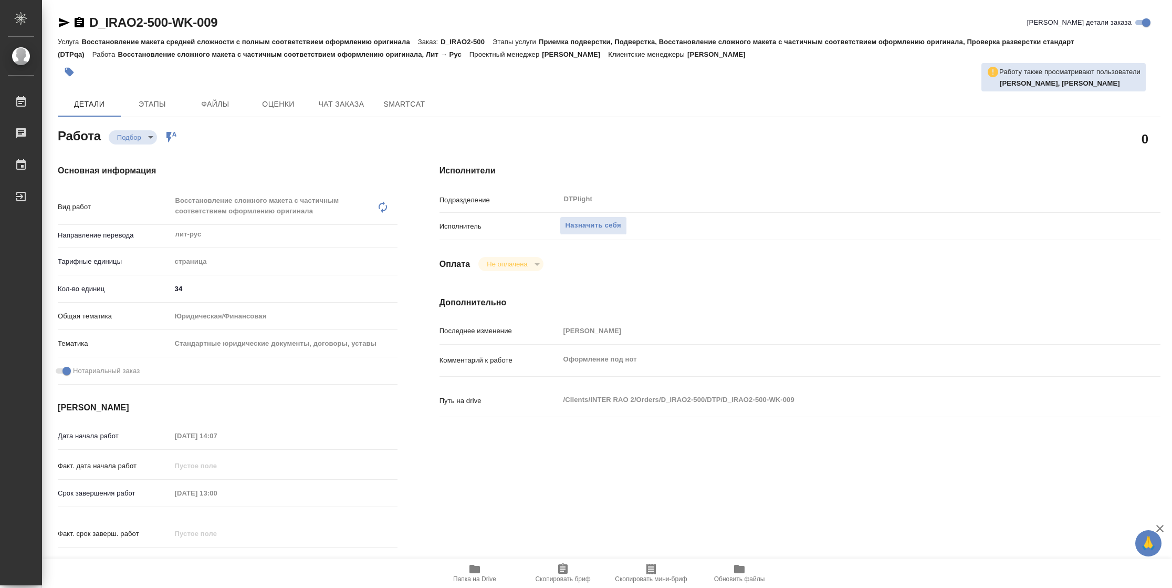
type textarea "x"
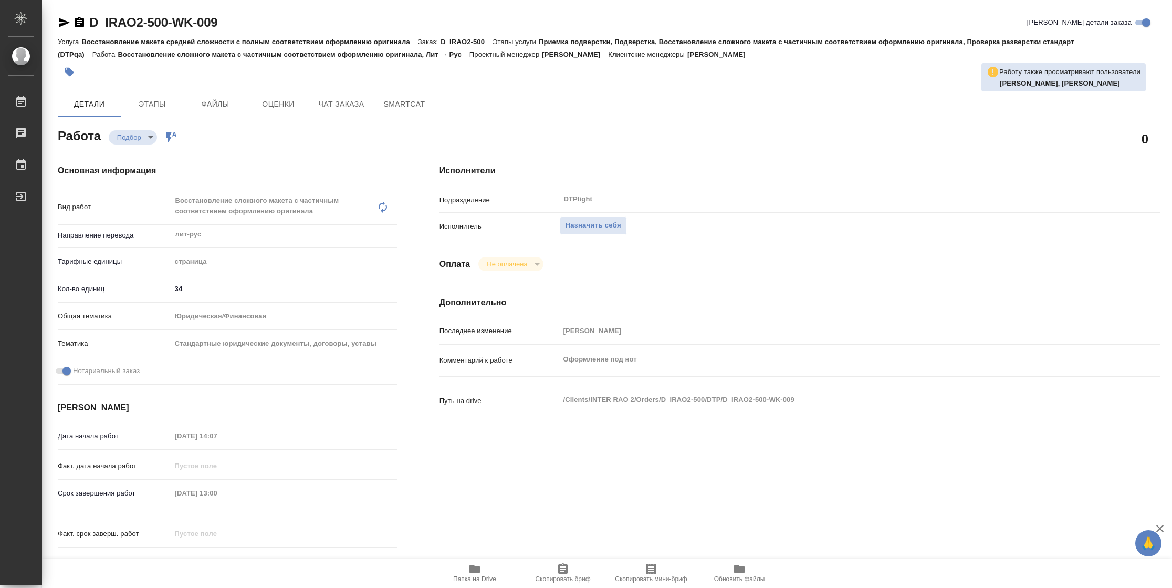
type textarea "x"
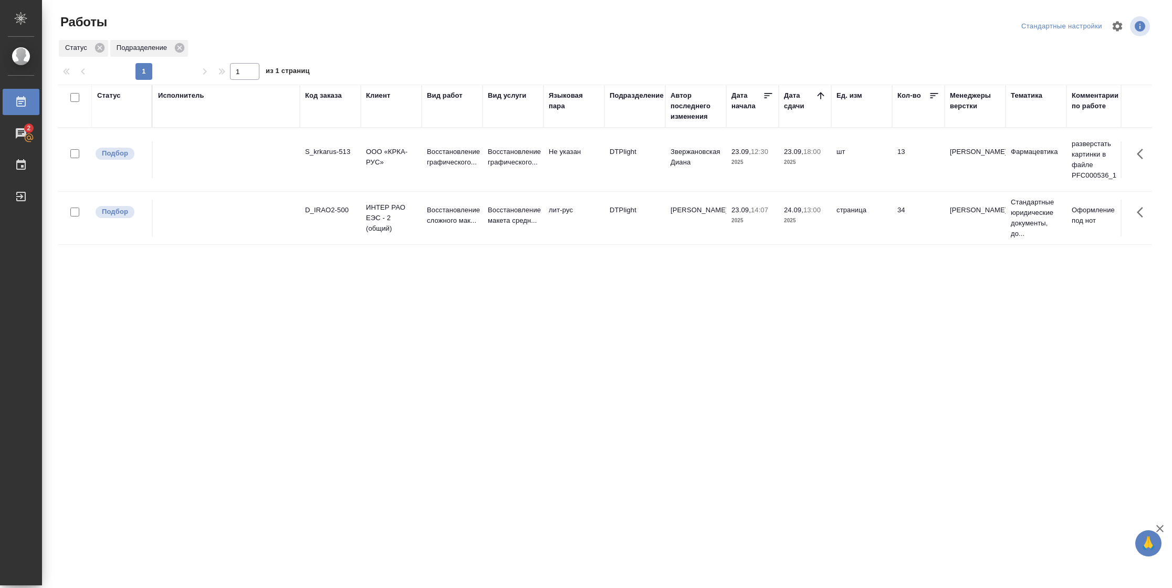
click at [114, 95] on div "Статус" at bounding box center [109, 95] width 24 height 11
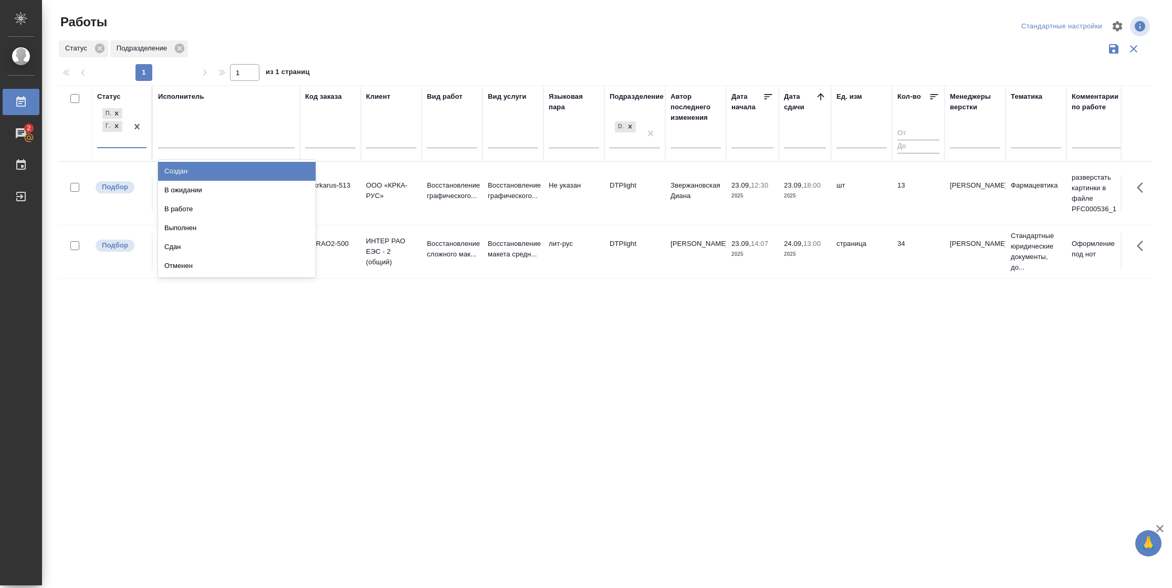
click at [122, 138] on div "Подбор Готов к работе" at bounding box center [112, 126] width 30 height 41
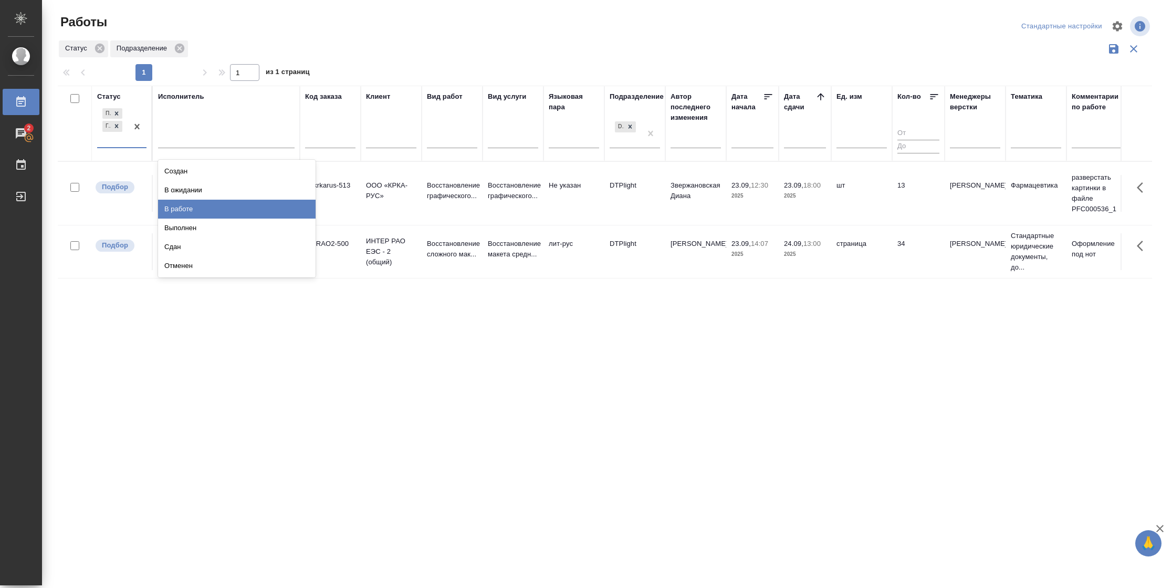
click at [193, 207] on div "В работе" at bounding box center [237, 209] width 158 height 19
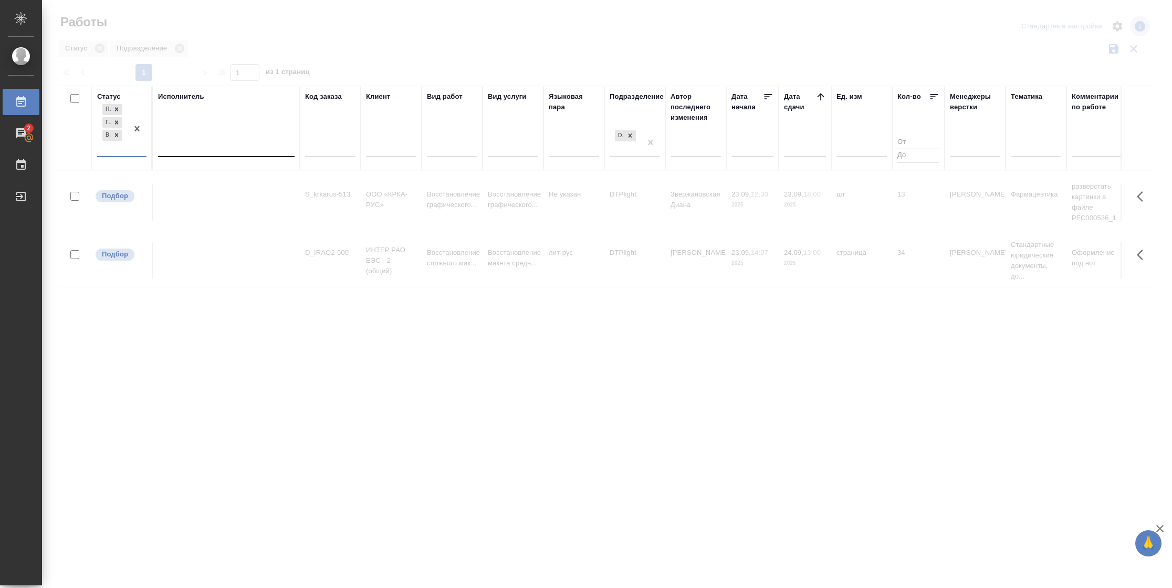
click at [206, 137] on div at bounding box center [226, 147] width 137 height 20
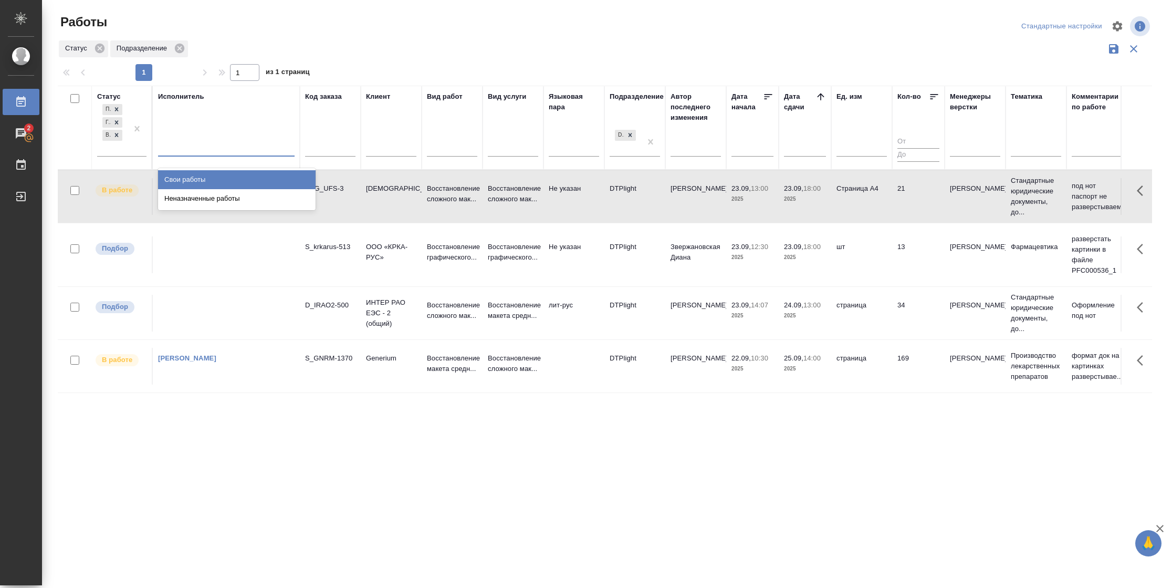
click at [206, 175] on div "Свои работы" at bounding box center [237, 179] width 158 height 19
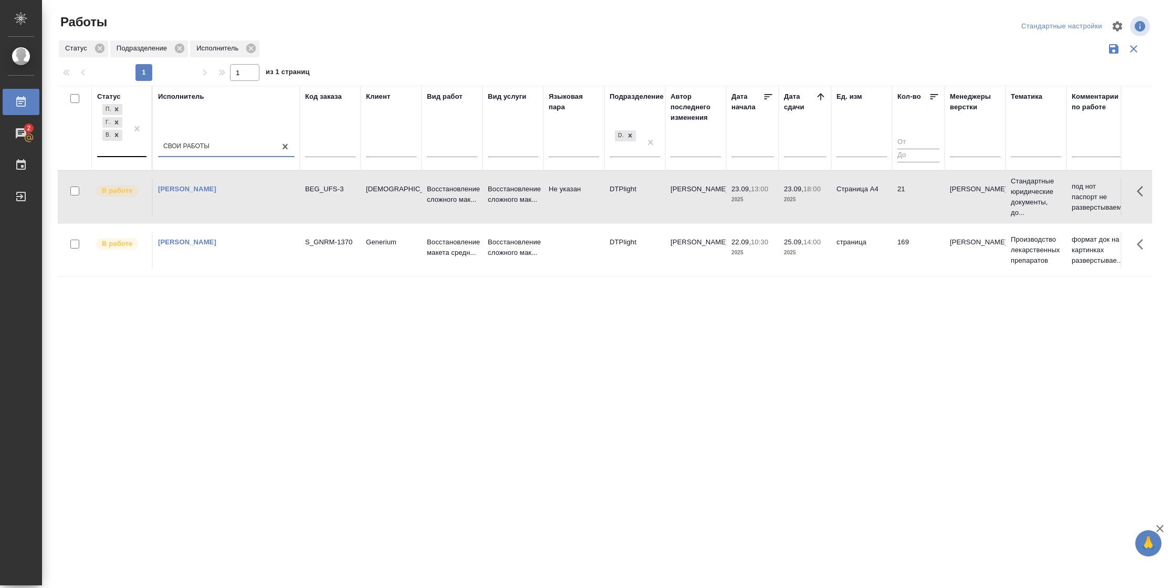
click at [111, 146] on div "Подбор Готов к работе В работе" at bounding box center [112, 129] width 30 height 54
click at [201, 197] on div "В ожидании" at bounding box center [237, 199] width 158 height 19
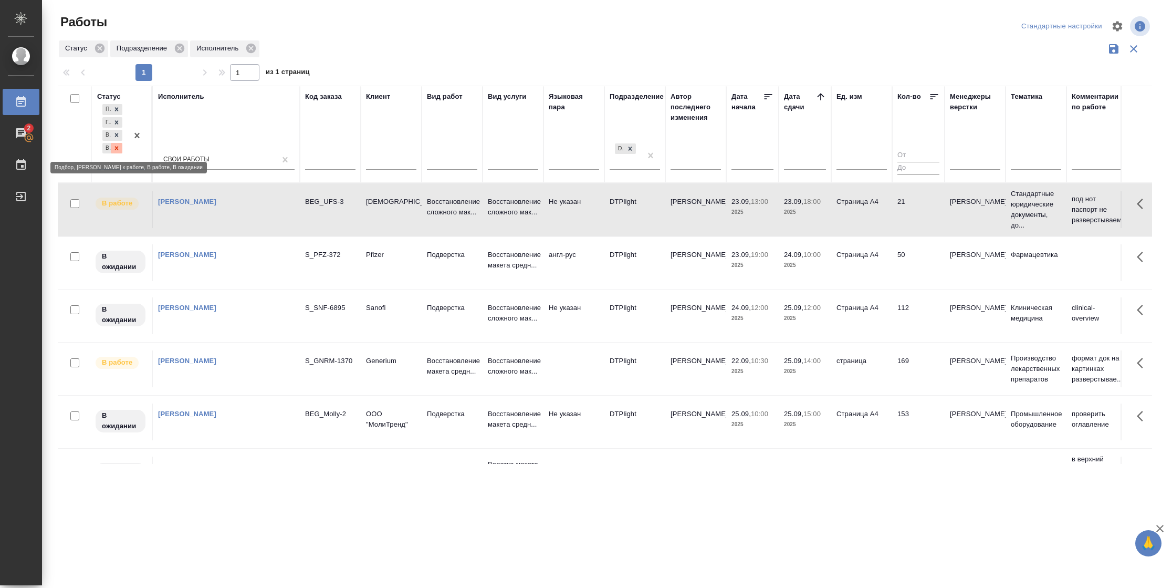
click at [117, 149] on icon at bounding box center [116, 147] width 7 height 7
